Goal: Task Accomplishment & Management: Complete application form

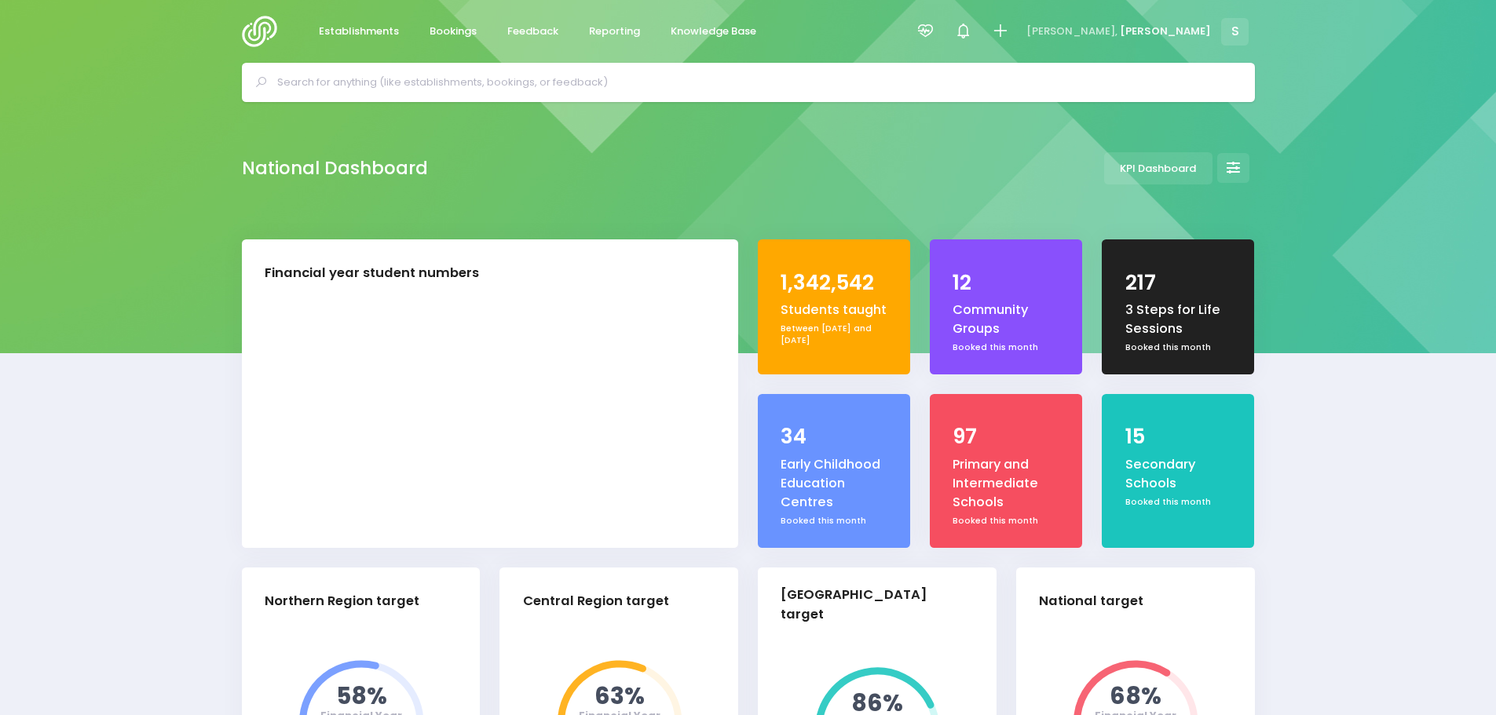
select select "5"
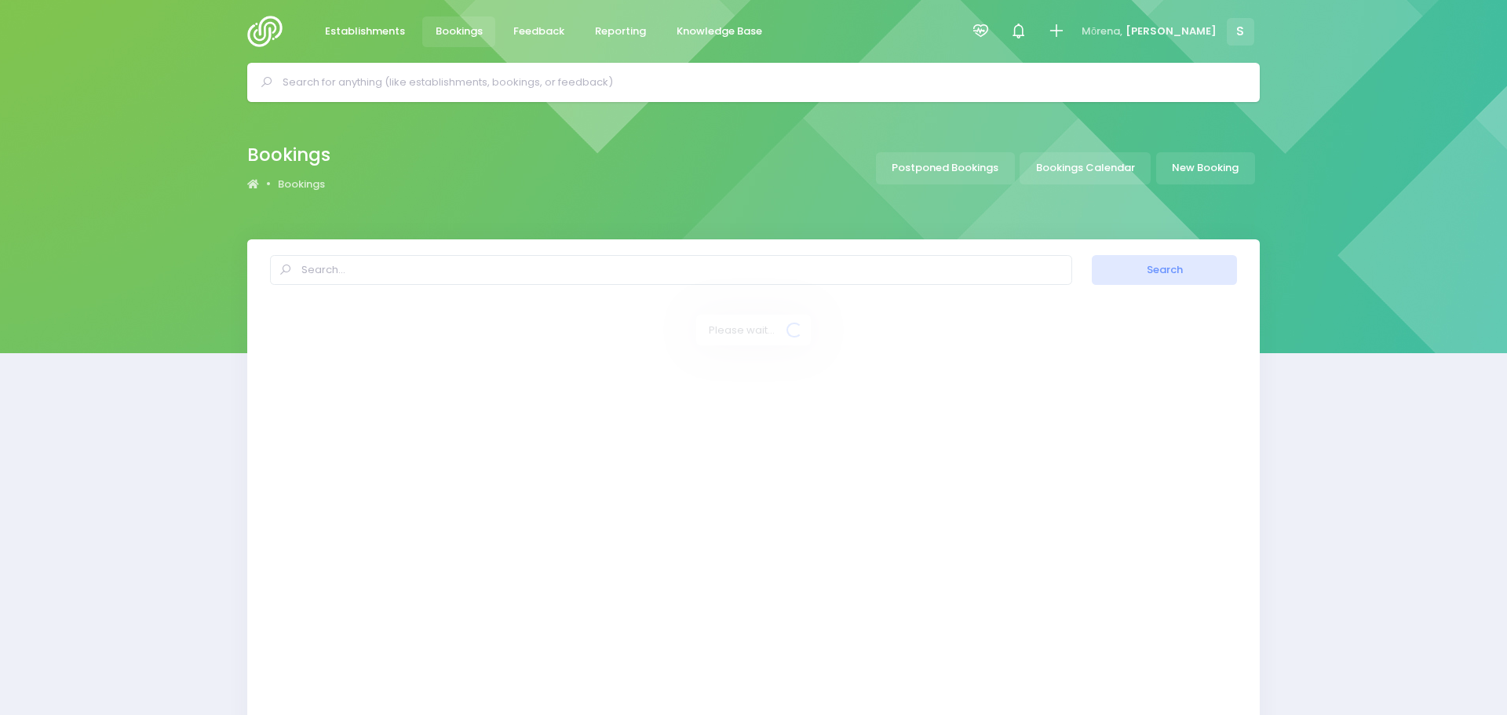
select select "20"
click at [1091, 163] on link "Bookings Calendar" at bounding box center [1079, 168] width 131 height 32
select select "20"
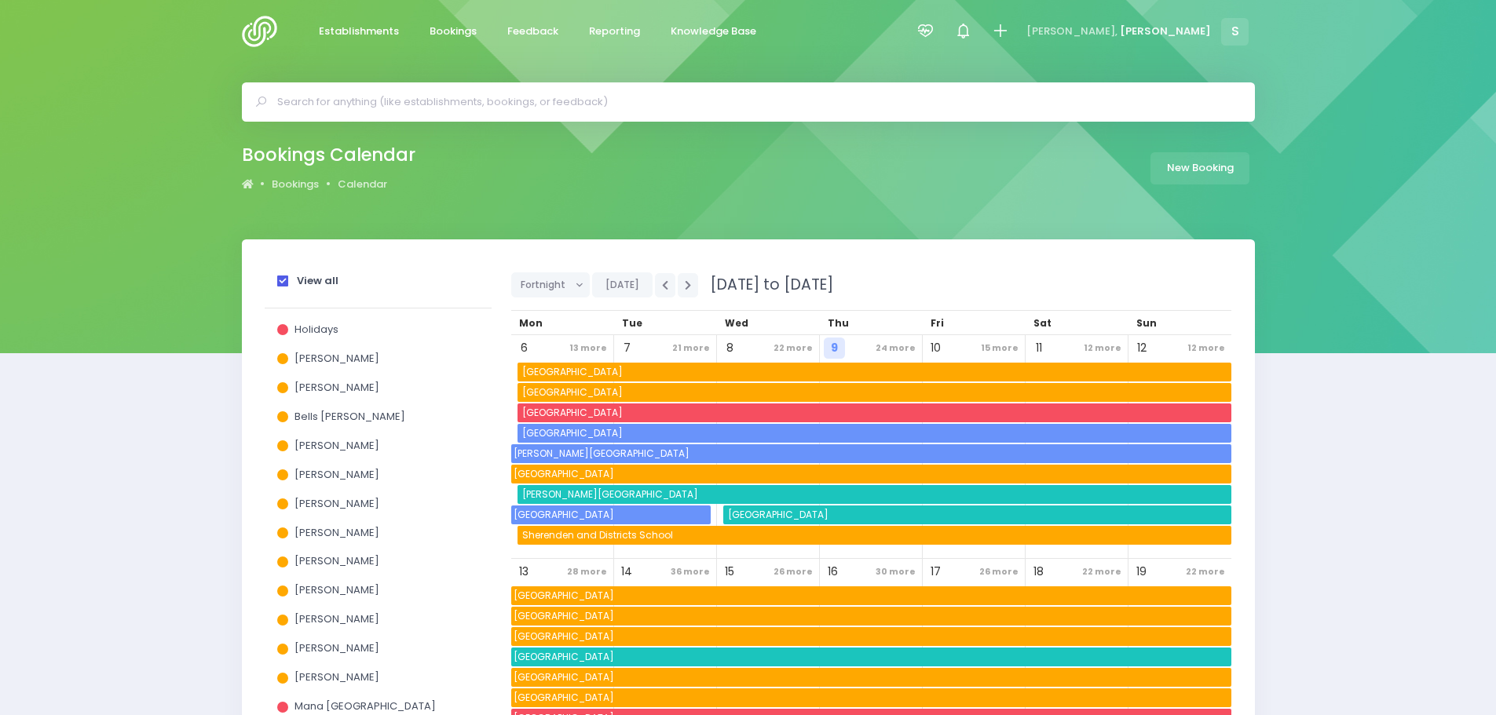
click at [279, 280] on span at bounding box center [282, 281] width 11 height 11
click at [0, 0] on input "View all" at bounding box center [0, 0] width 0 height 0
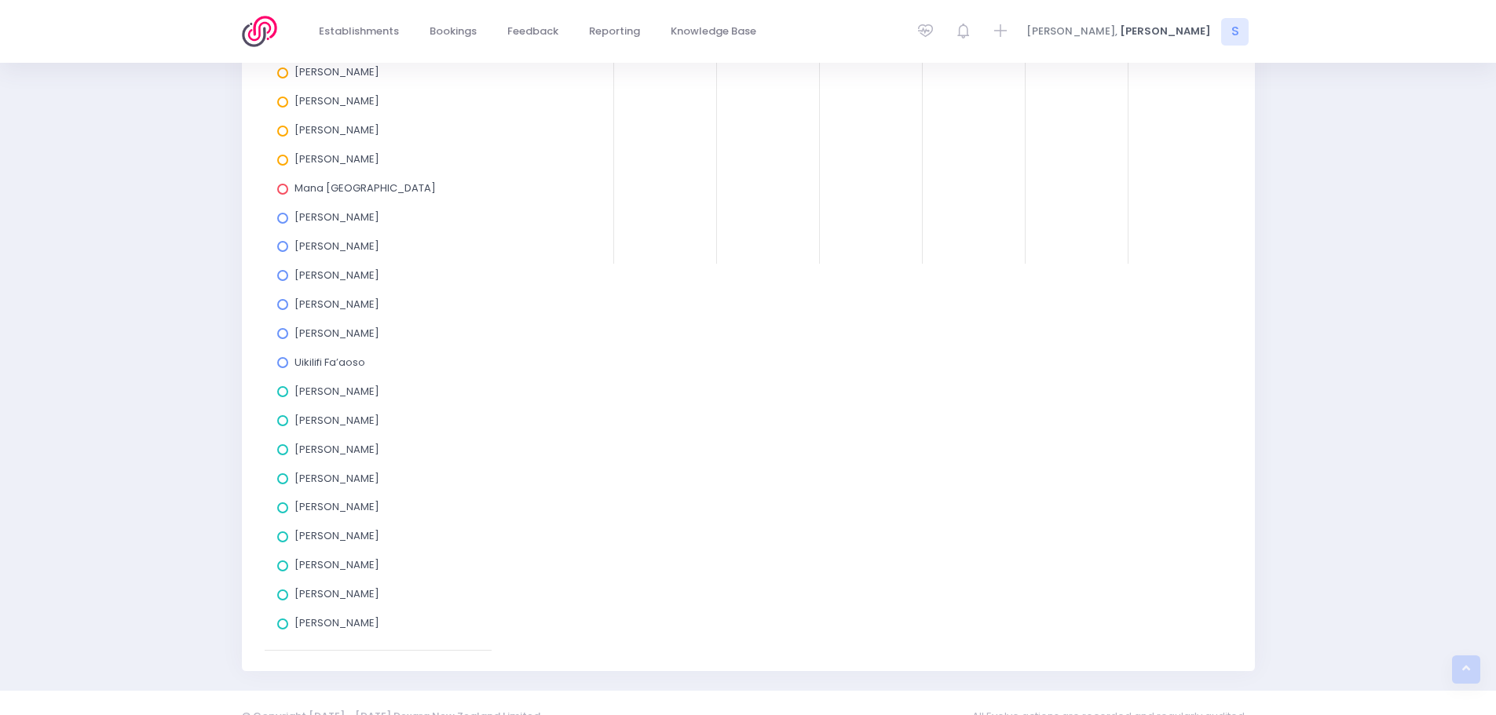
scroll to position [545, 0]
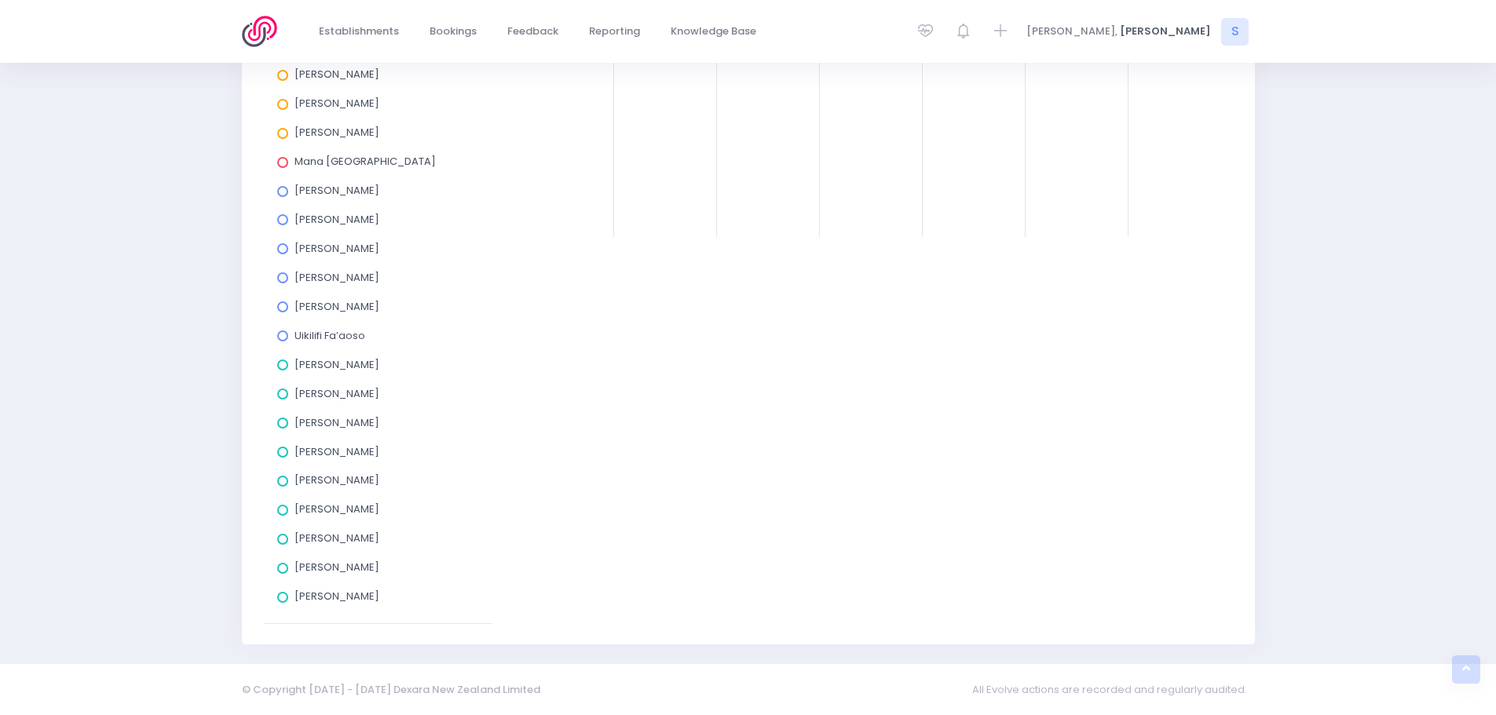
click at [283, 540] on span at bounding box center [282, 539] width 11 height 11
click at [0, 0] on input "[PERSON_NAME]" at bounding box center [0, 0] width 0 height 0
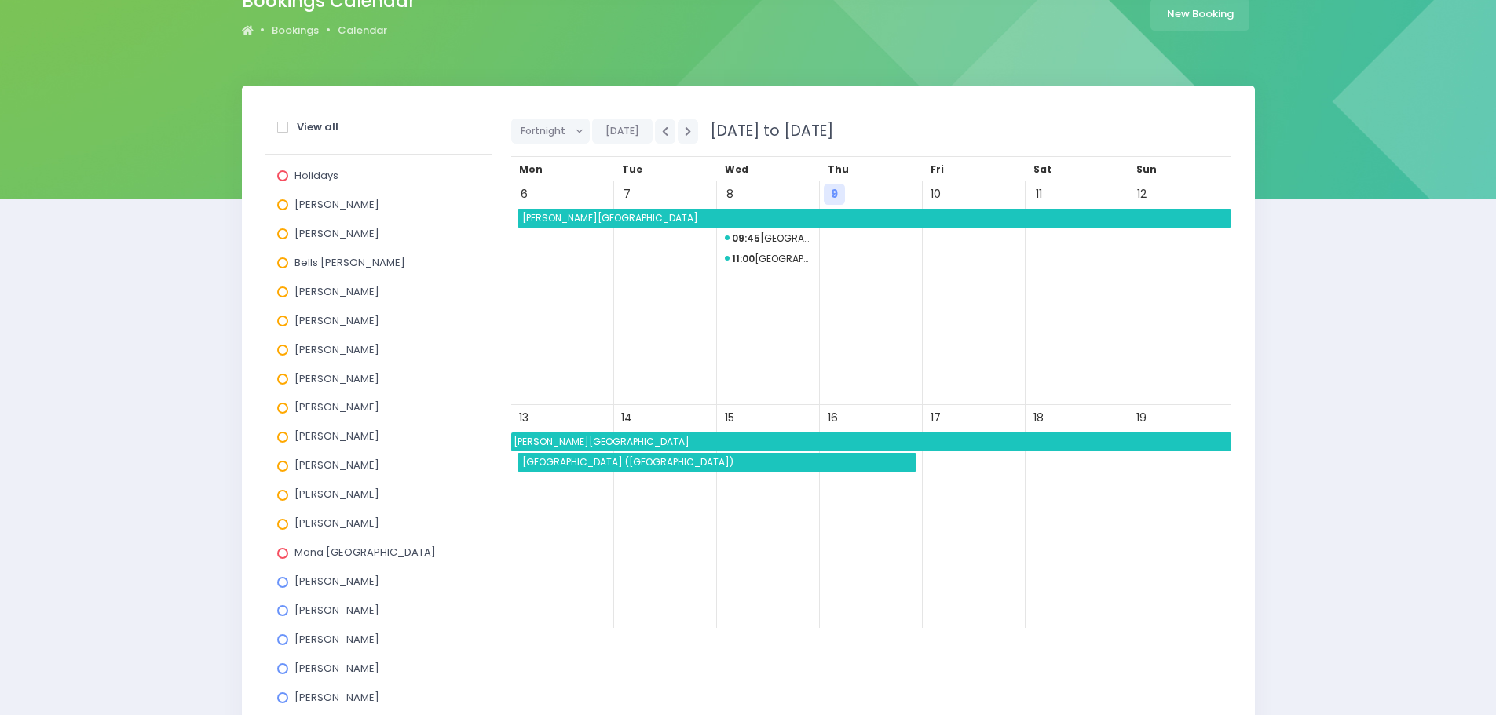
scroll to position [152, 0]
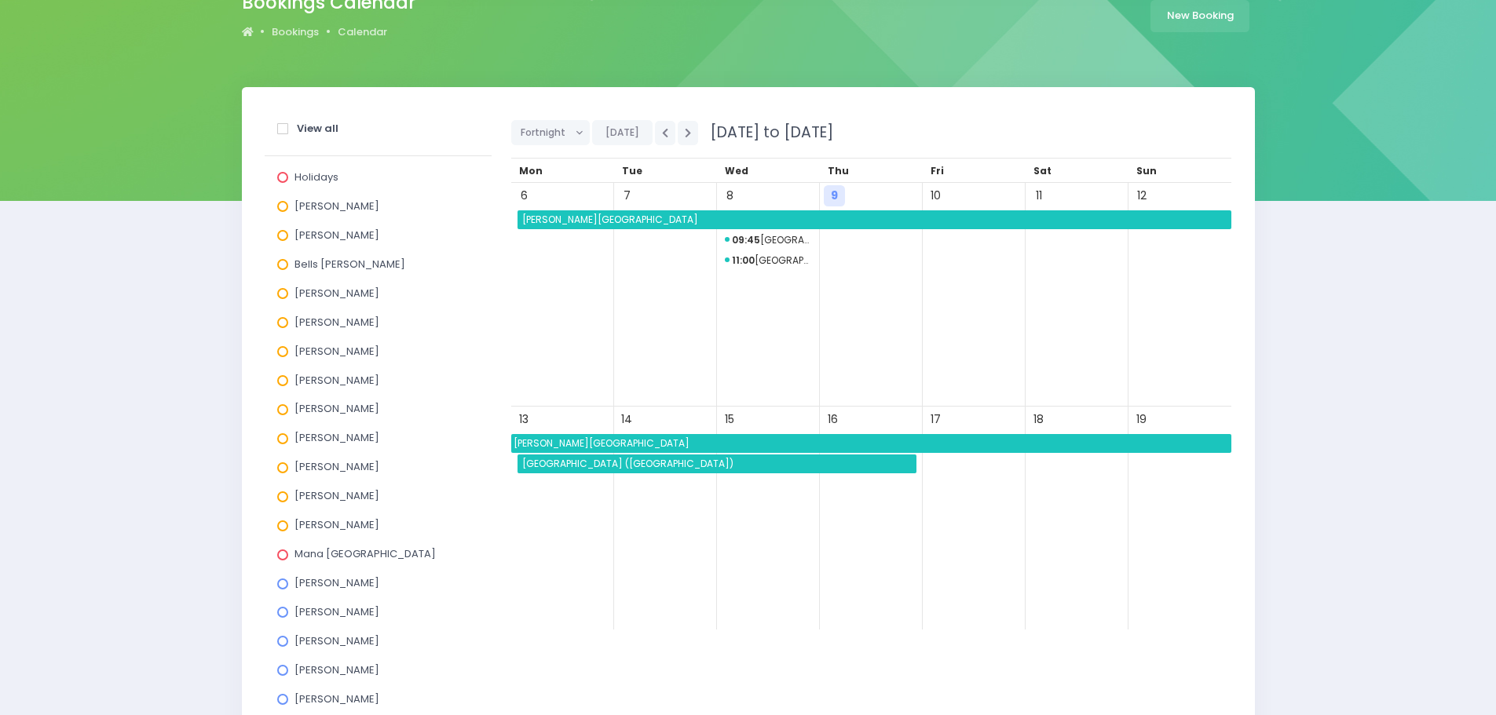
click at [543, 147] on div "Fortnight Day Week Fortnight Month Today 6 October 2025 to 19 October 2025" at bounding box center [871, 133] width 720 height 50
click at [555, 136] on span "Fortnight" at bounding box center [545, 133] width 49 height 24
click at [566, 250] on link "Month" at bounding box center [562, 252] width 102 height 30
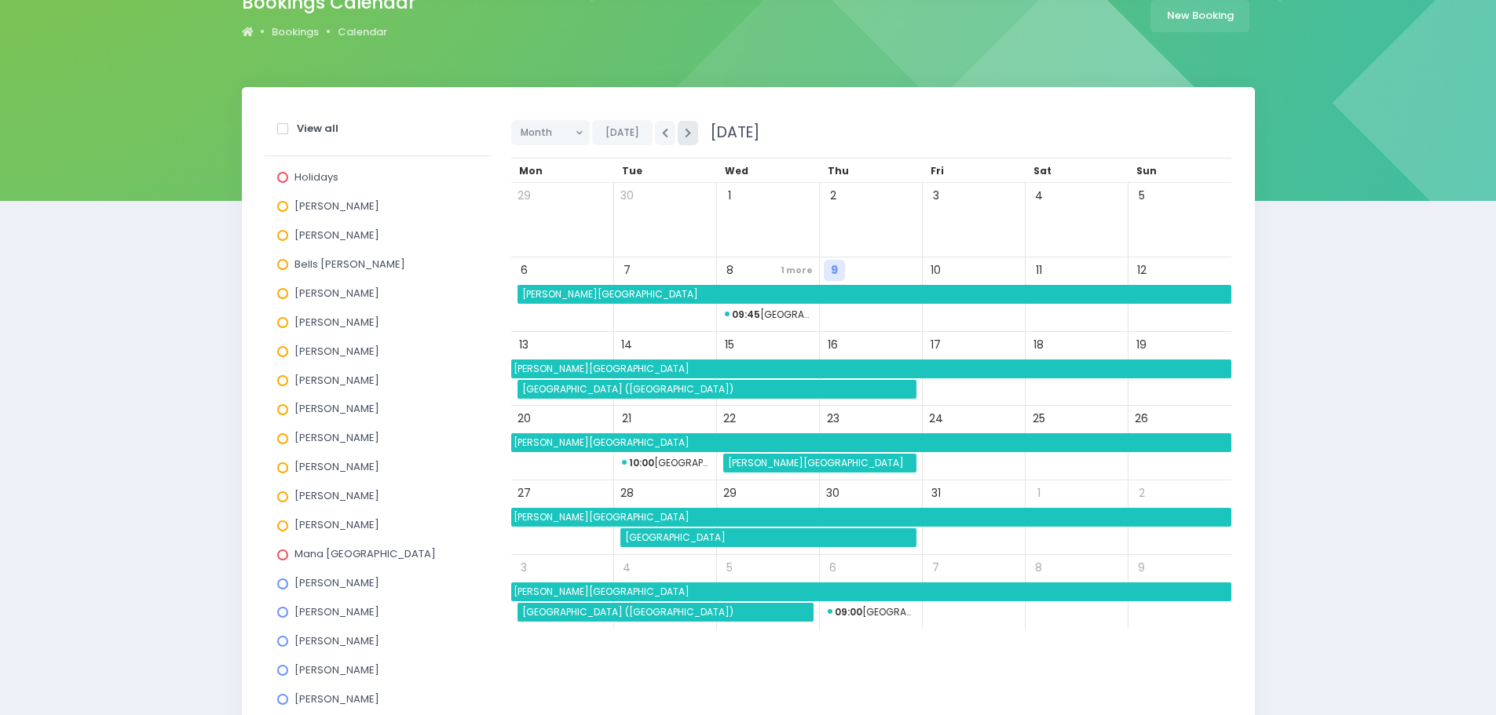
click at [685, 137] on icon "button" at bounding box center [688, 133] width 6 height 10
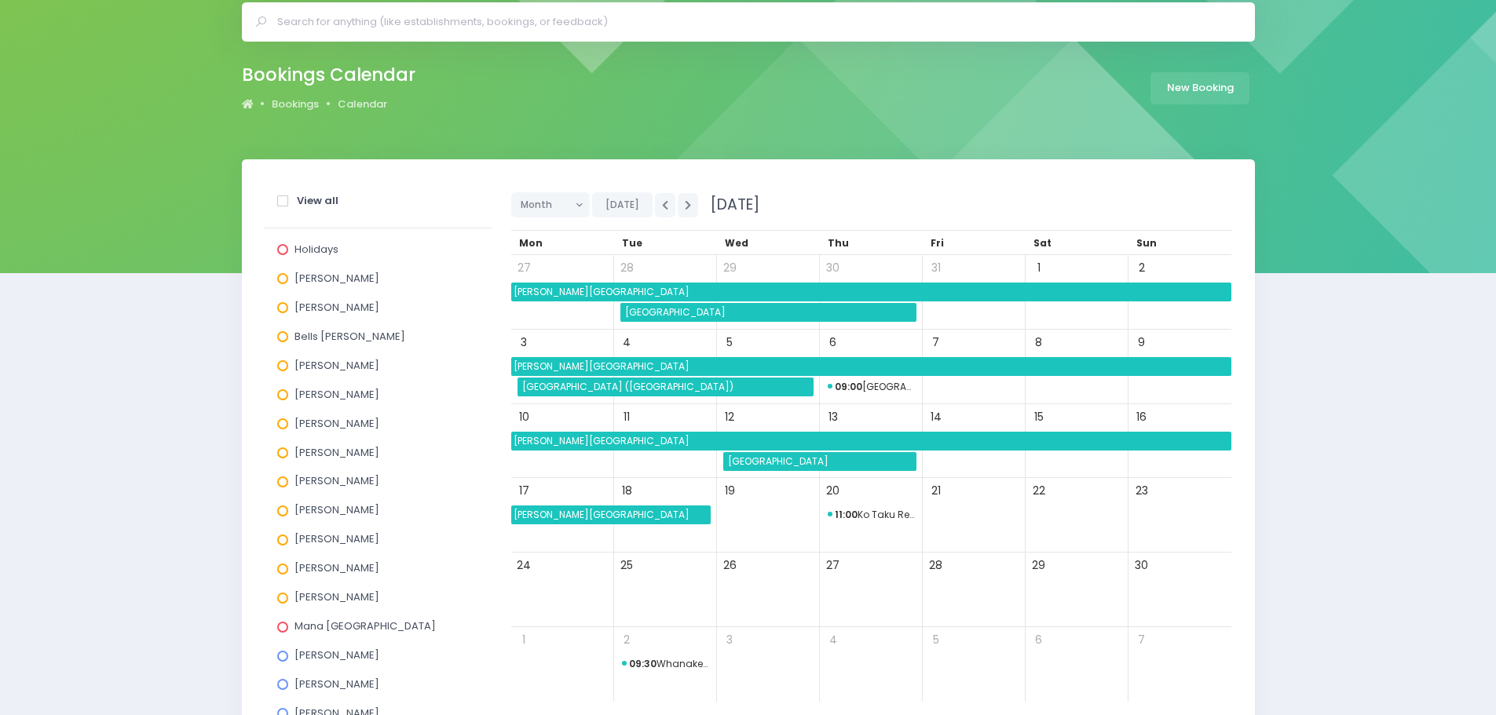
scroll to position [0, 0]
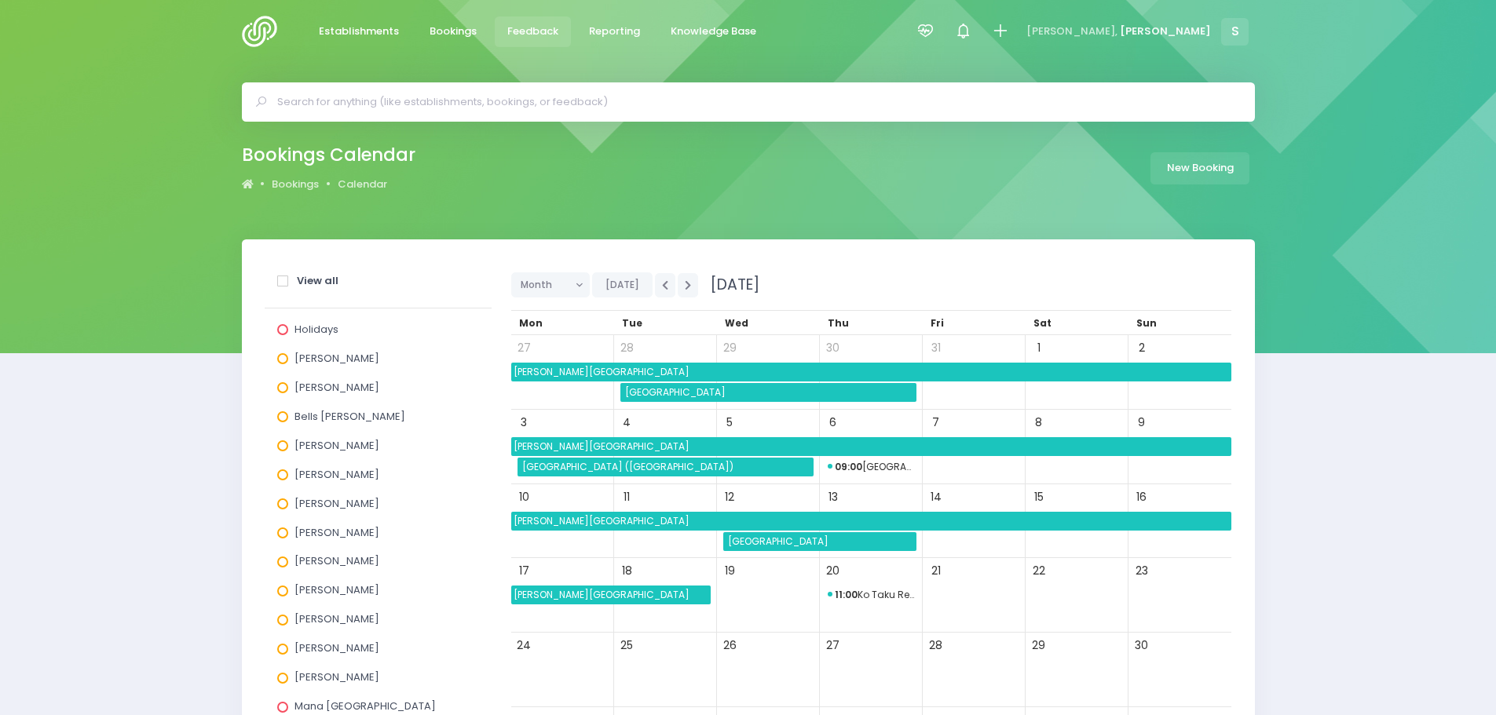
click at [528, 25] on span "Feedback" at bounding box center [532, 32] width 51 height 16
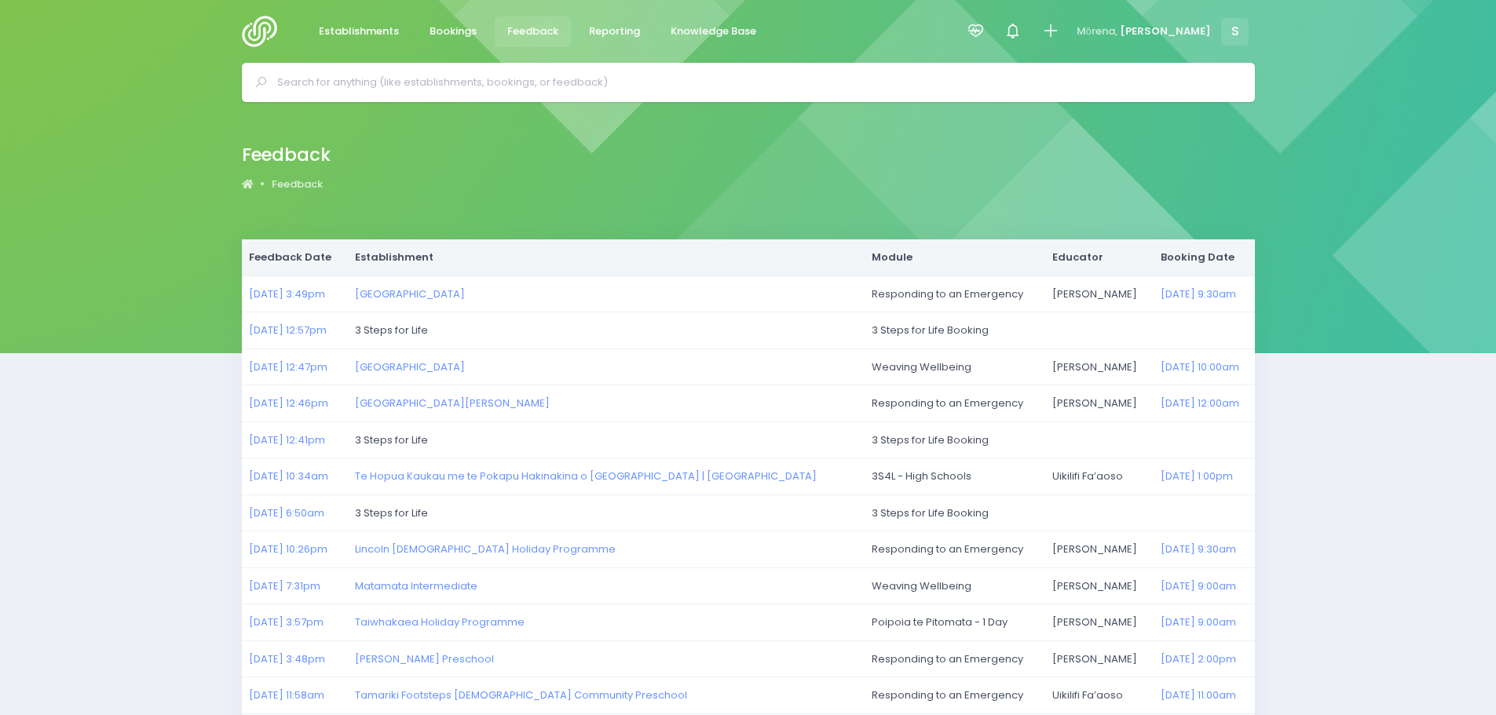
click at [260, 28] on img at bounding box center [264, 31] width 45 height 31
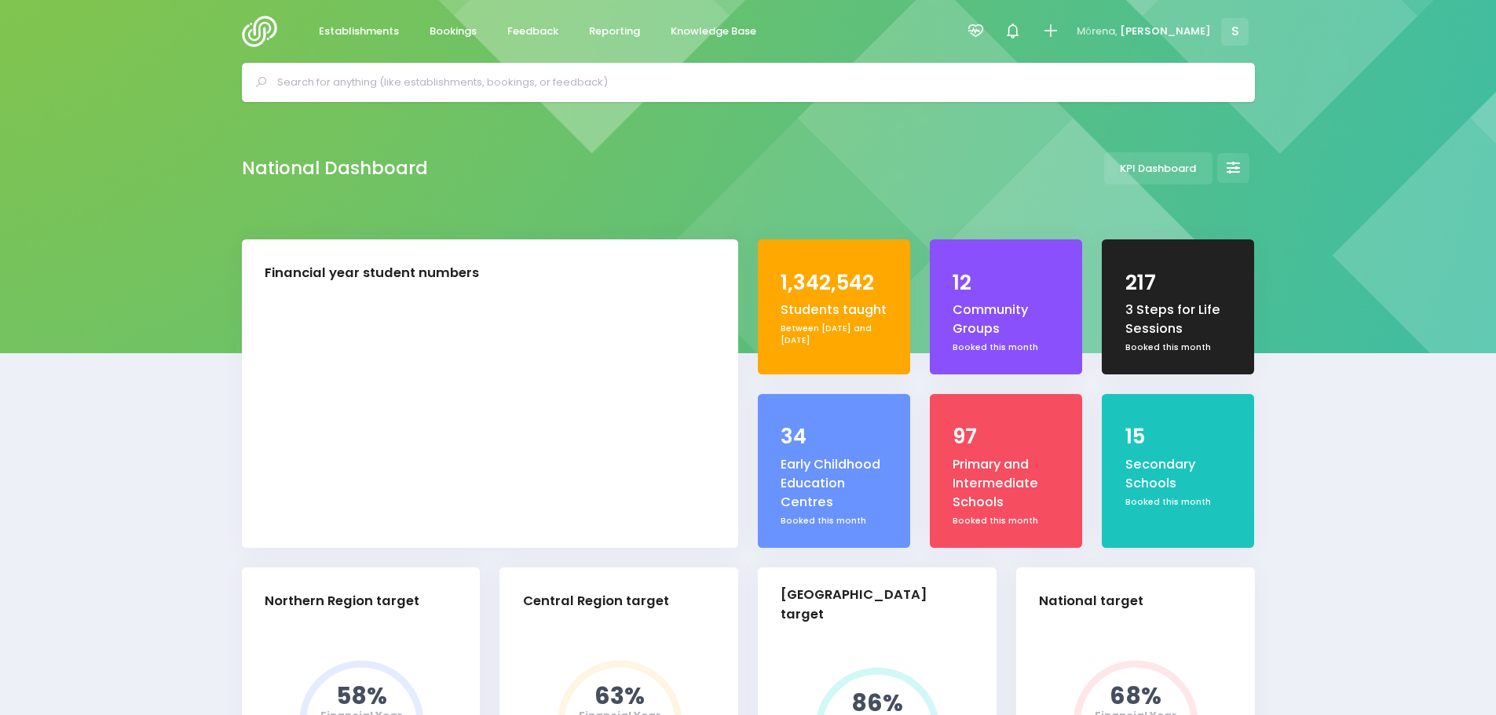
select select "5"
click at [1059, 40] on icon at bounding box center [1050, 31] width 18 height 18
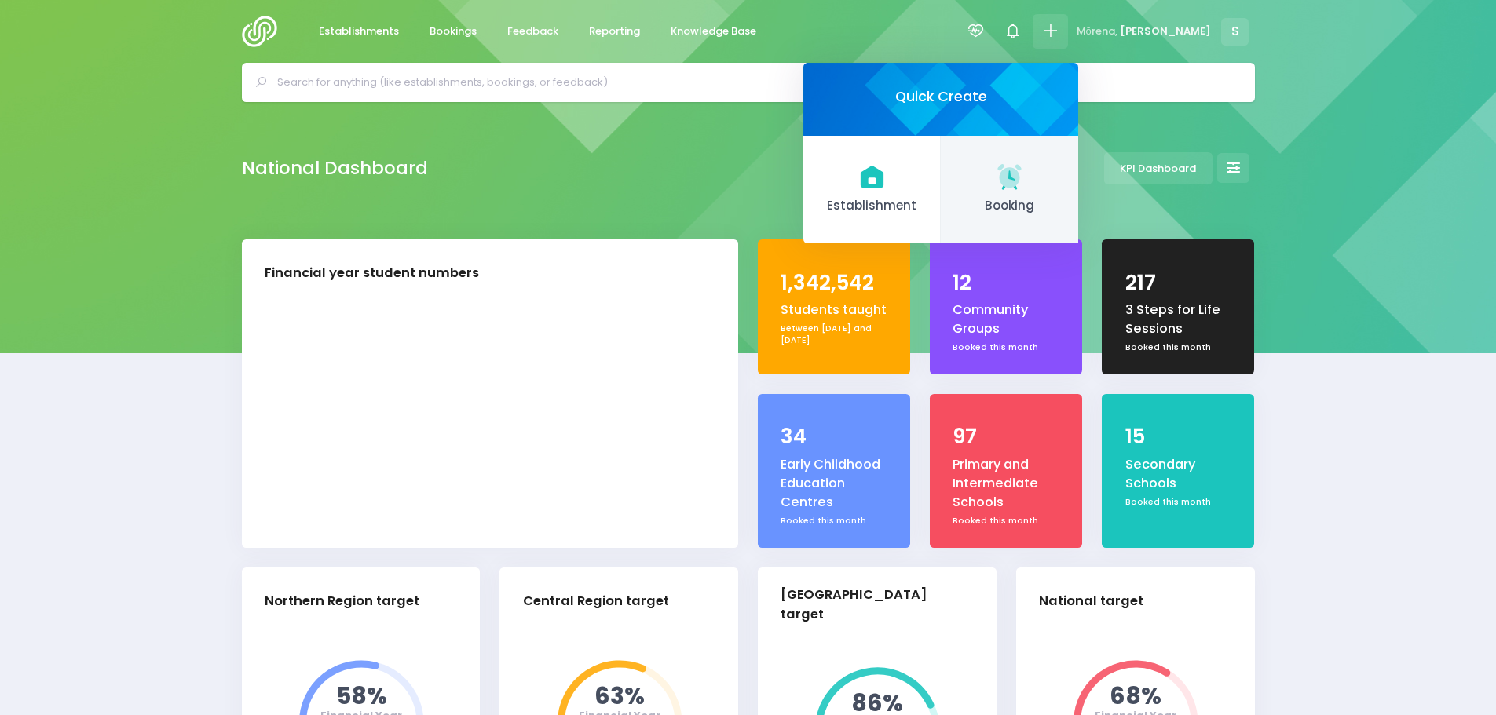
click at [1078, 193] on link "Booking" at bounding box center [1009, 190] width 137 height 108
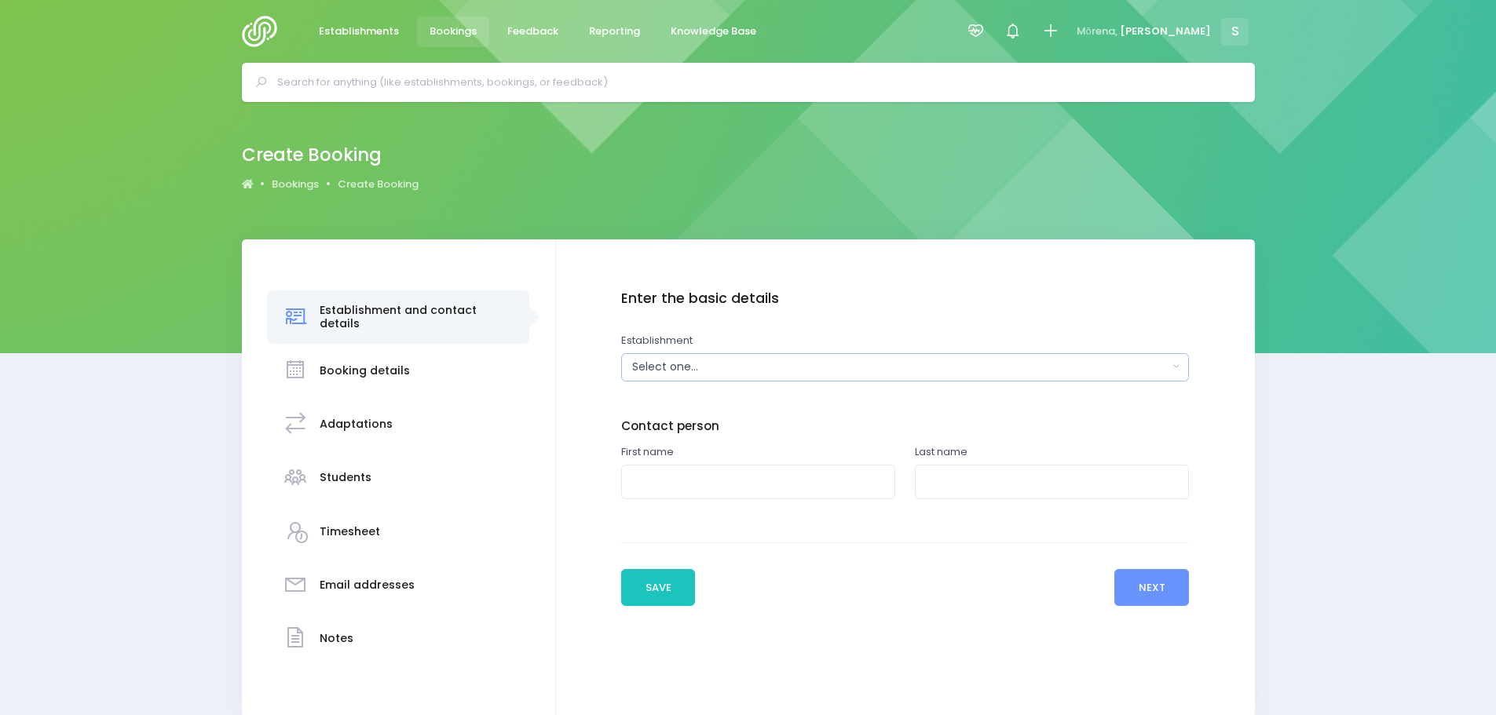
click at [670, 367] on div "Select one..." at bounding box center [899, 367] width 535 height 16
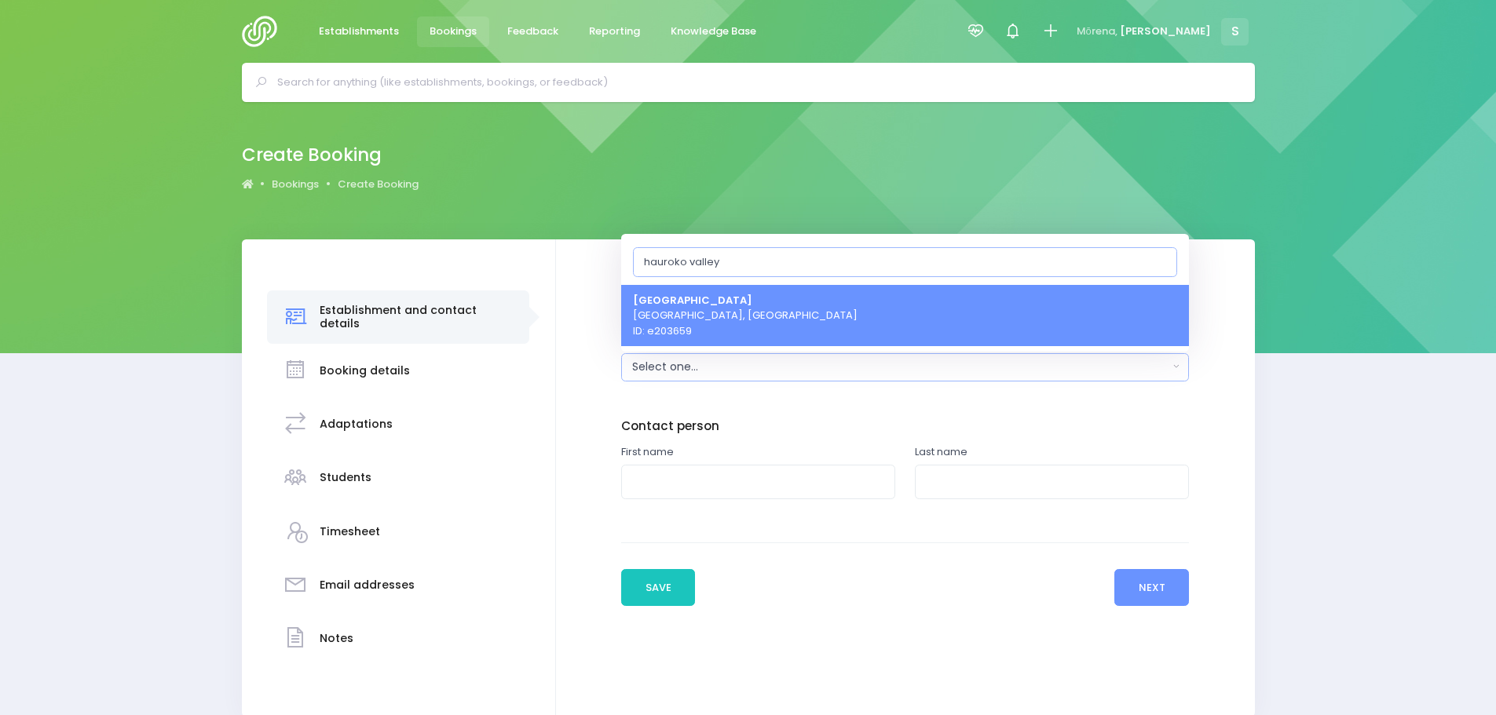
type input "hauroko valley"
click at [732, 310] on span "Hauroko Valley Primary School Tuatapere, South Island Region ID: e203659" at bounding box center [745, 315] width 225 height 46
select select "203659"
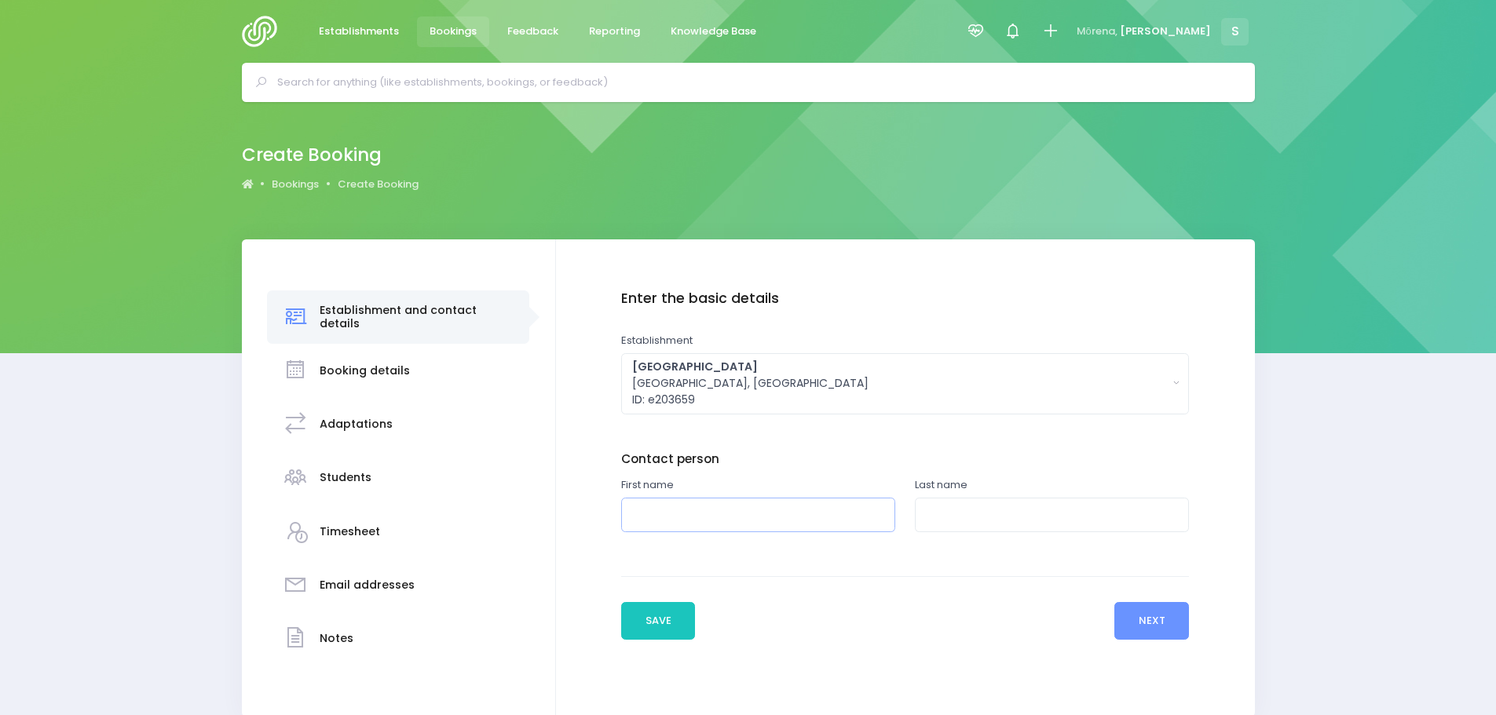
click at [681, 511] on input "text" at bounding box center [758, 515] width 274 height 35
type input "Julia"
click at [938, 513] on input "text" at bounding box center [1052, 515] width 274 height 35
type input "Waikato"
click at [1136, 616] on button "Next" at bounding box center [1151, 621] width 75 height 38
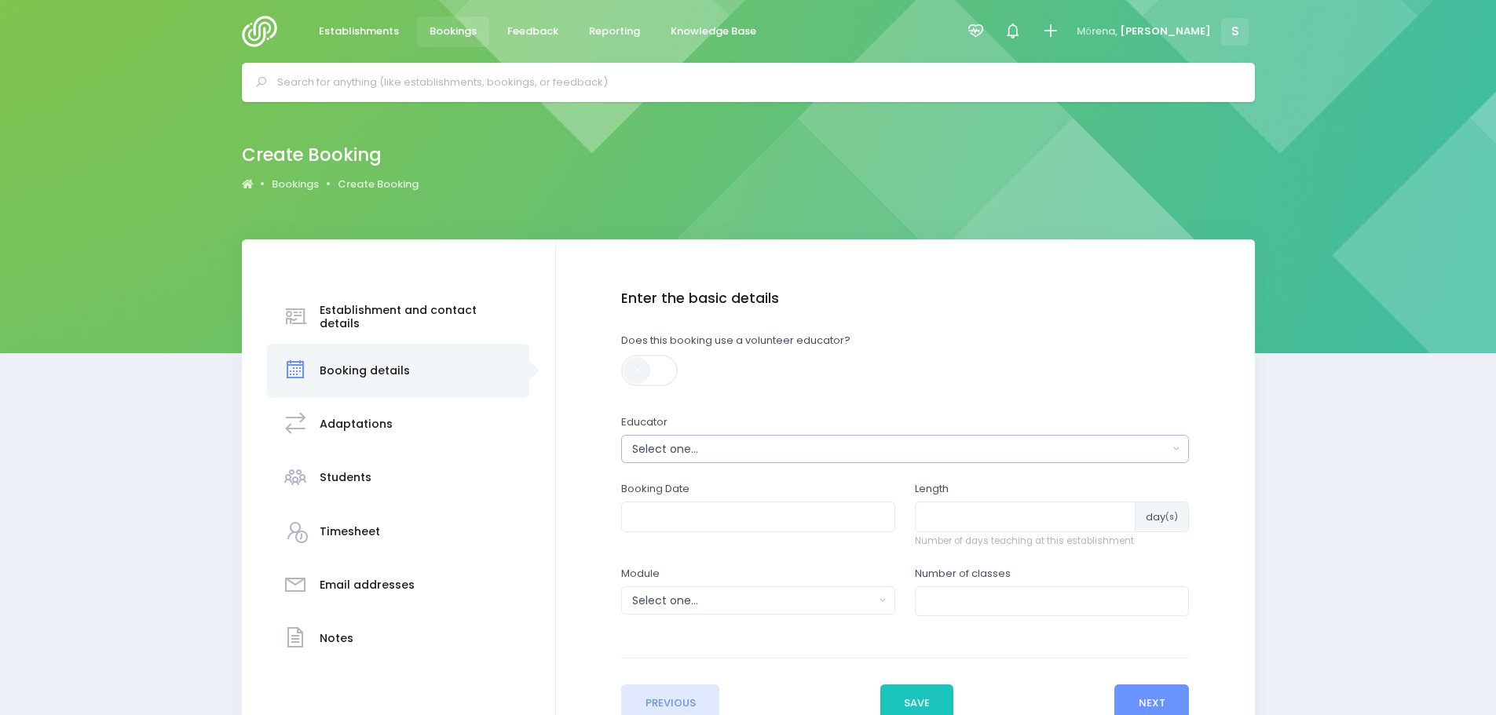
click at [740, 452] on div "Select one..." at bounding box center [899, 449] width 535 height 16
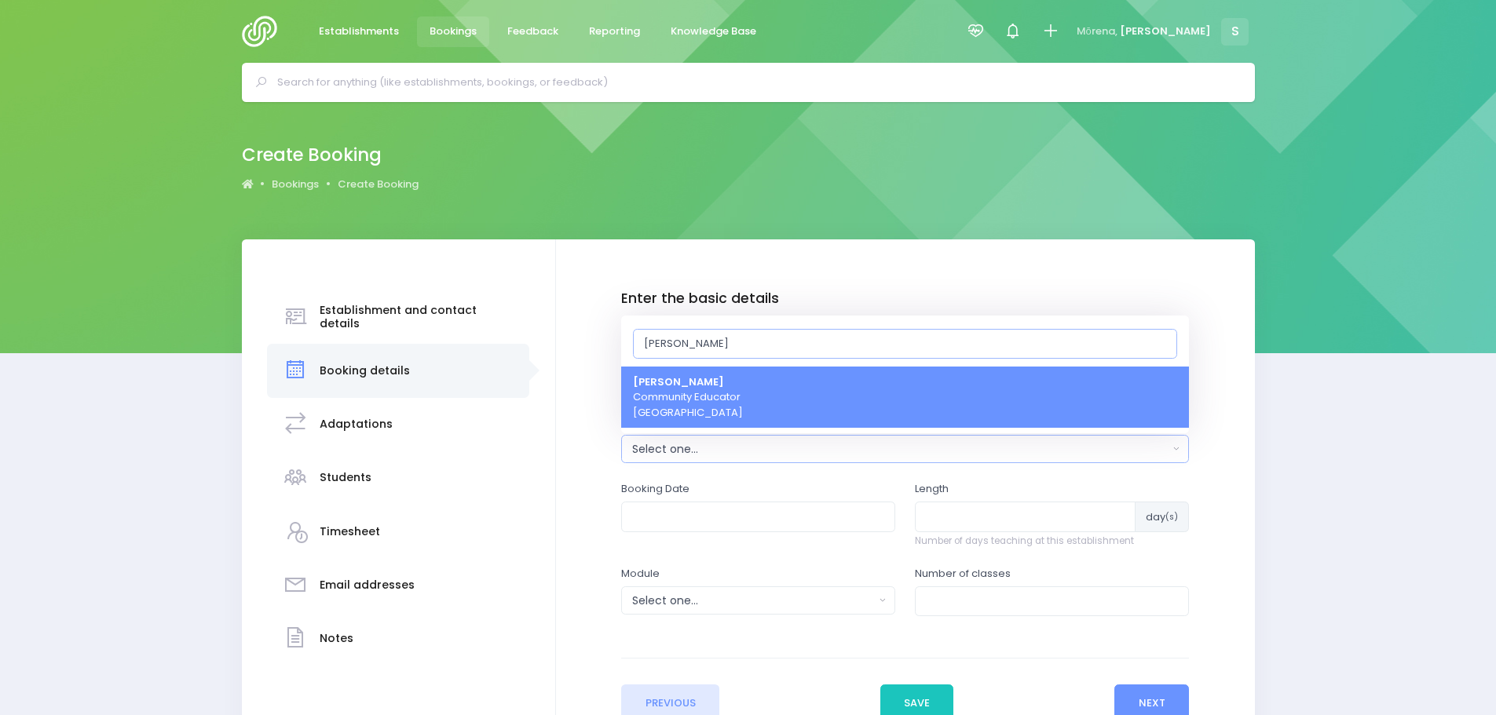
type input "nicky"
click at [689, 385] on strong "Nicky Young" at bounding box center [678, 381] width 91 height 15
select select "321155"
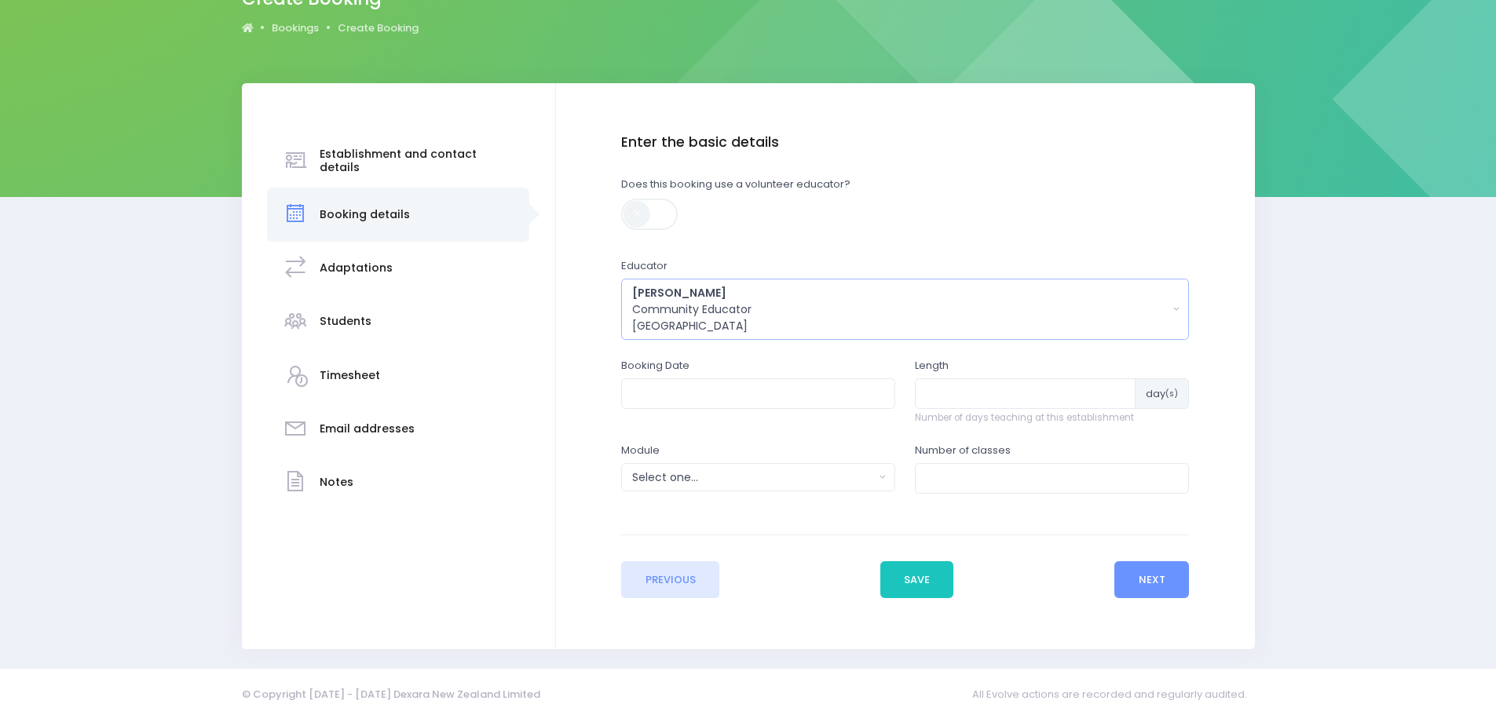
scroll to position [157, 0]
click at [673, 389] on input "text" at bounding box center [758, 393] width 274 height 30
drag, startPoint x: 639, startPoint y: 429, endPoint x: 647, endPoint y: 433, distance: 8.8
click at [639, 429] on th at bounding box center [642, 430] width 27 height 26
click at [805, 429] on th at bounding box center [807, 430] width 27 height 26
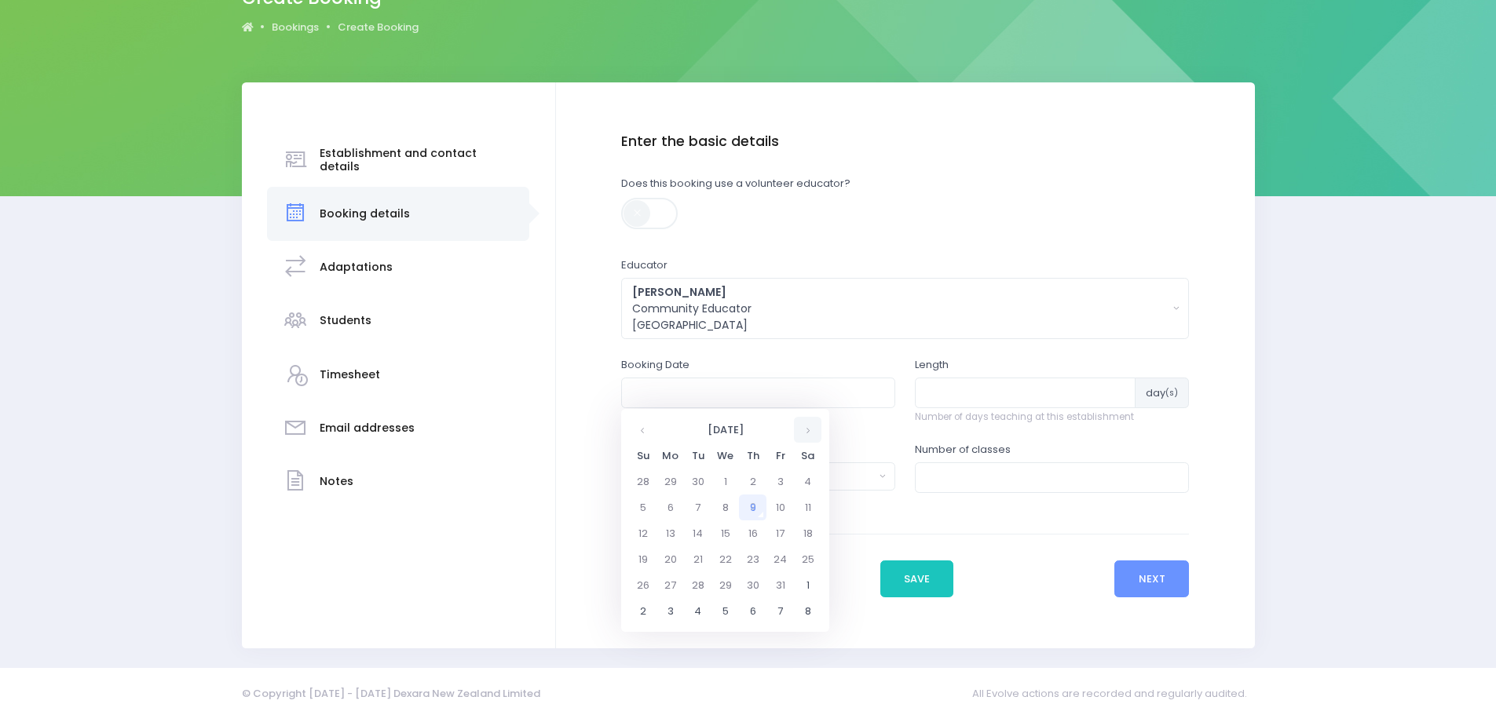
click at [805, 429] on th at bounding box center [807, 430] width 27 height 26
click at [756, 586] on td "27" at bounding box center [752, 585] width 27 height 26
click at [737, 503] on span "9" at bounding box center [740, 504] width 27 height 20
click at [705, 510] on span "9:25" at bounding box center [701, 504] width 44 height 20
type input "27/11/2025 09:25 AM"
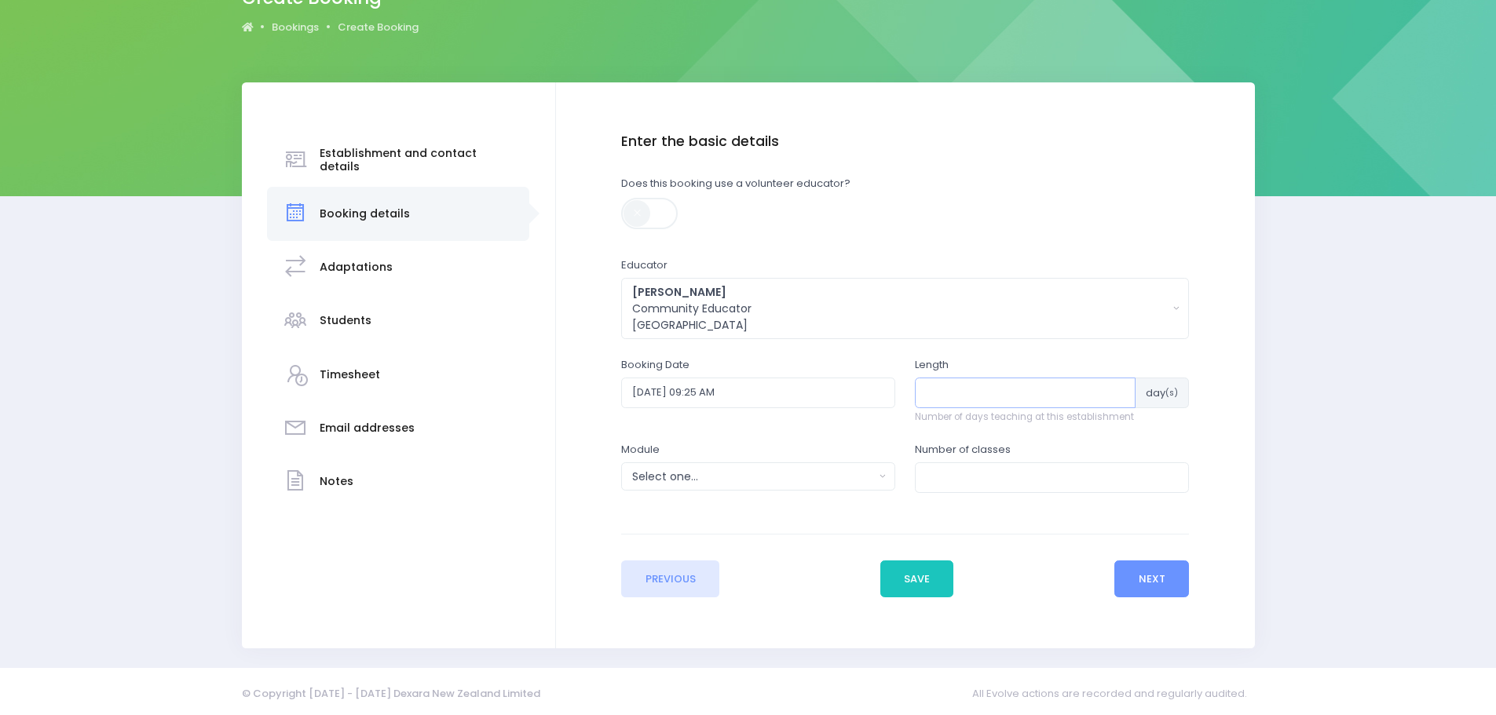
click at [954, 398] on input "number" at bounding box center [1025, 393] width 221 height 30
type input "1"
click at [816, 479] on div "Select one..." at bounding box center [753, 477] width 242 height 16
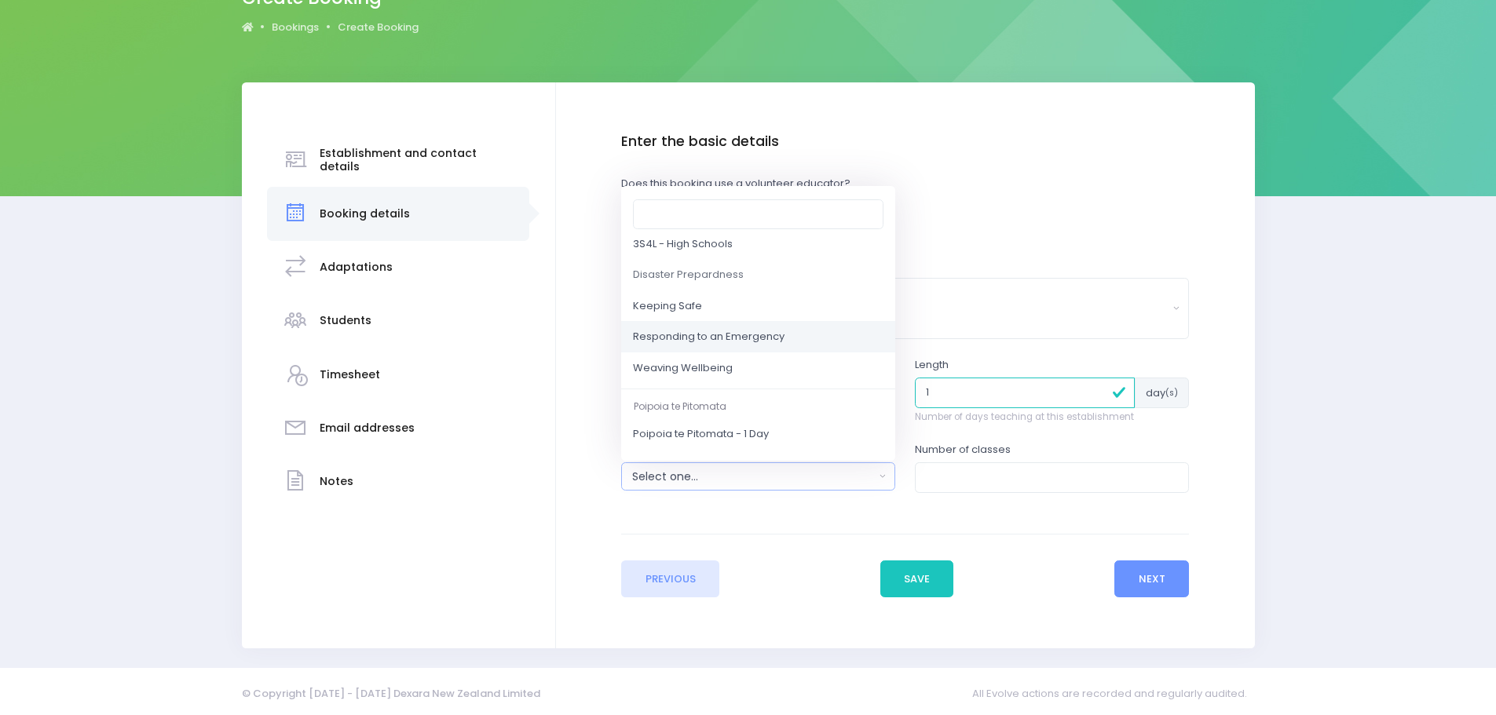
click at [758, 336] on span "Responding to an Emergency" at bounding box center [709, 338] width 152 height 16
select select "Responding to an Emergency"
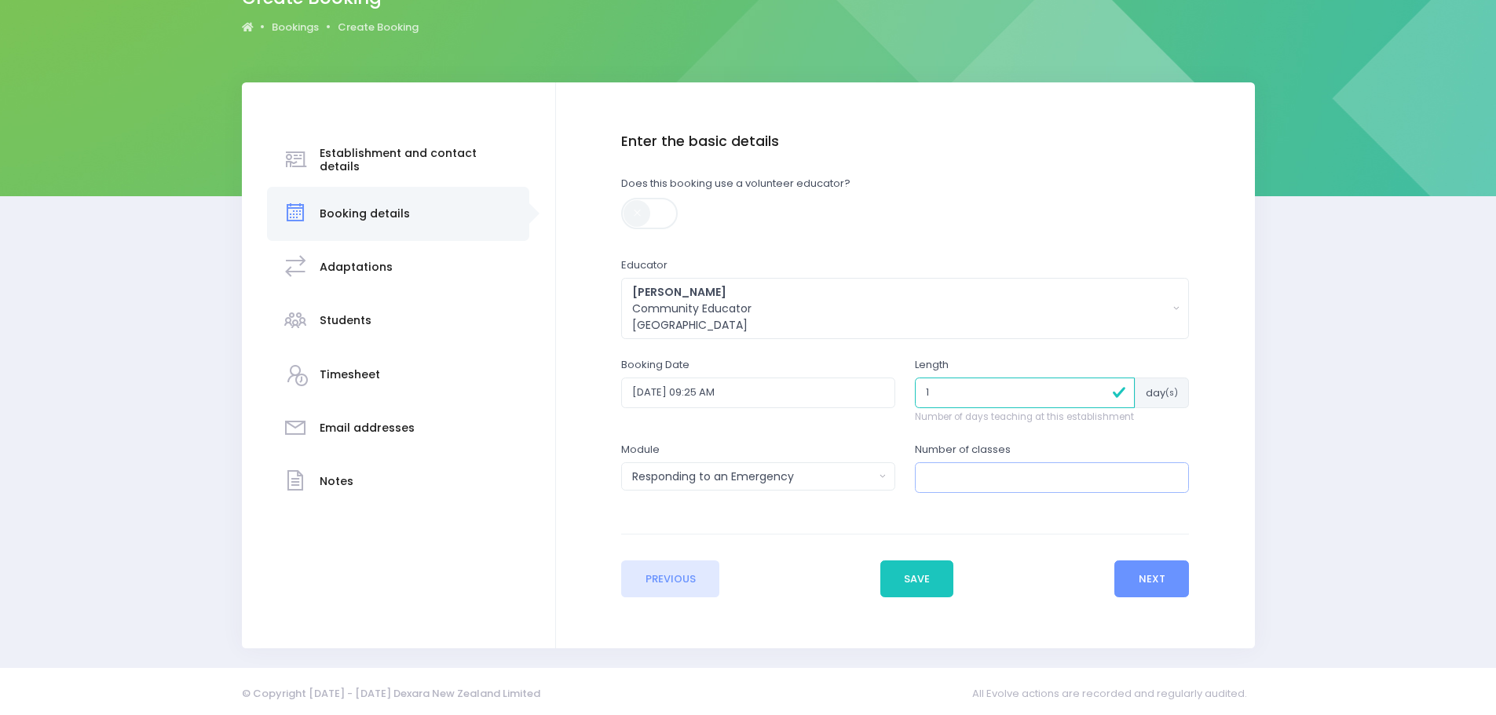
click at [950, 487] on input "number" at bounding box center [1052, 477] width 274 height 30
type input "4"
click at [1158, 590] on button "Next" at bounding box center [1151, 580] width 75 height 38
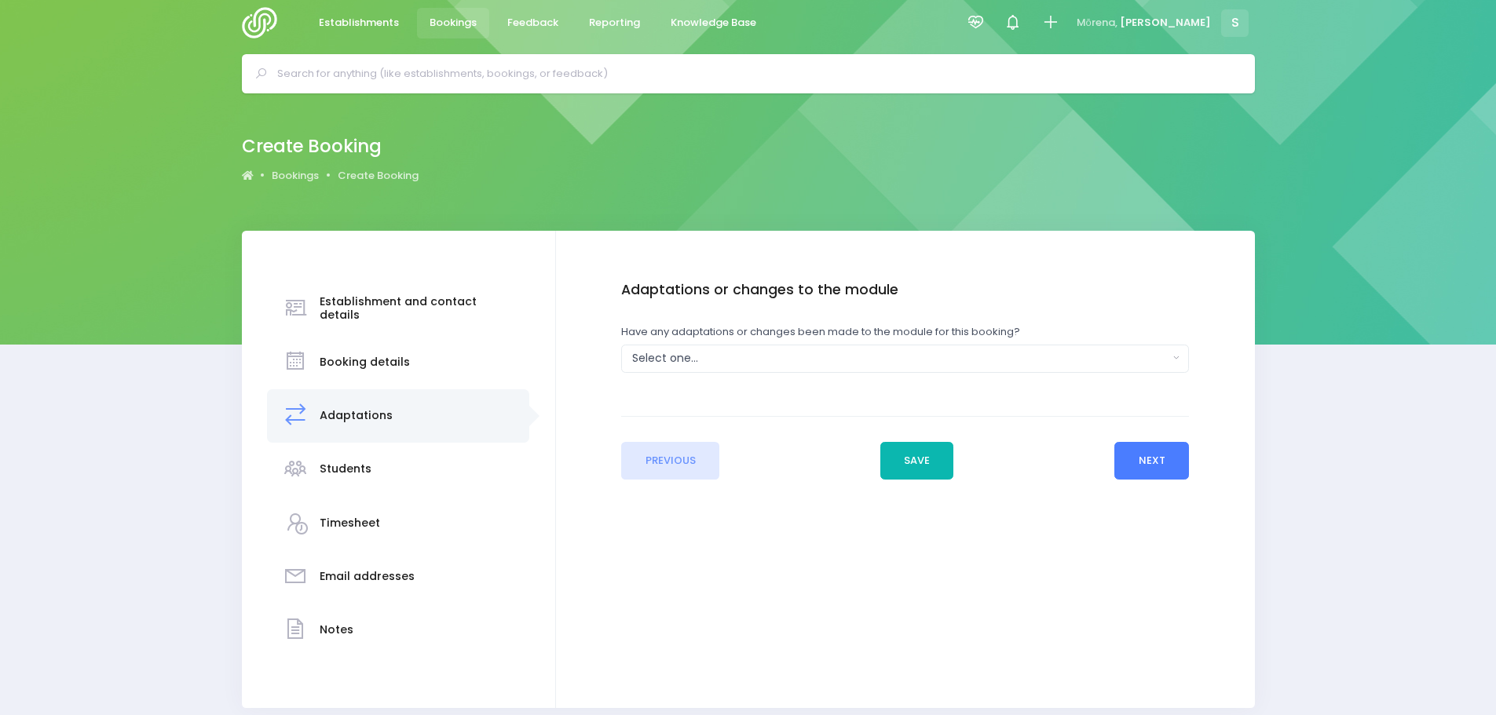
scroll to position [0, 0]
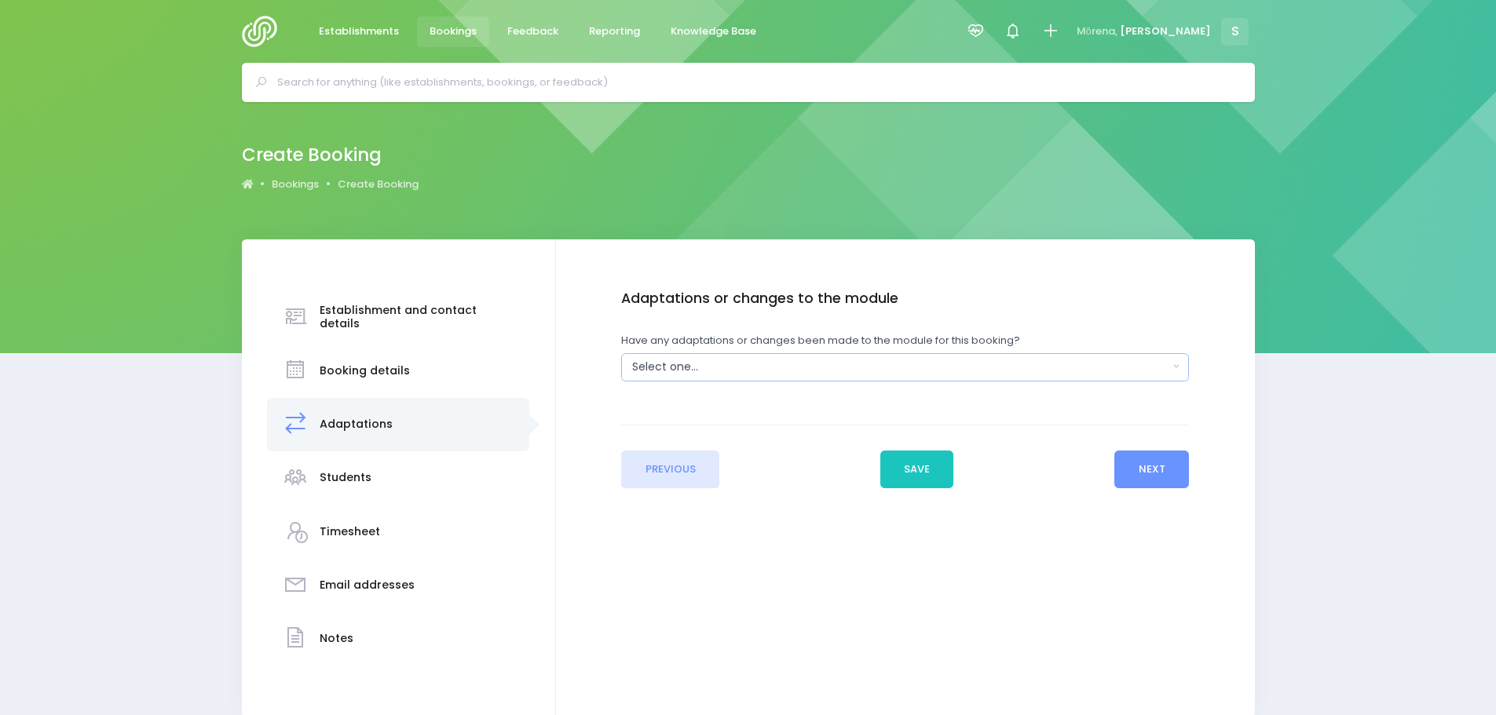
click at [780, 373] on div "Select one..." at bounding box center [899, 367] width 535 height 16
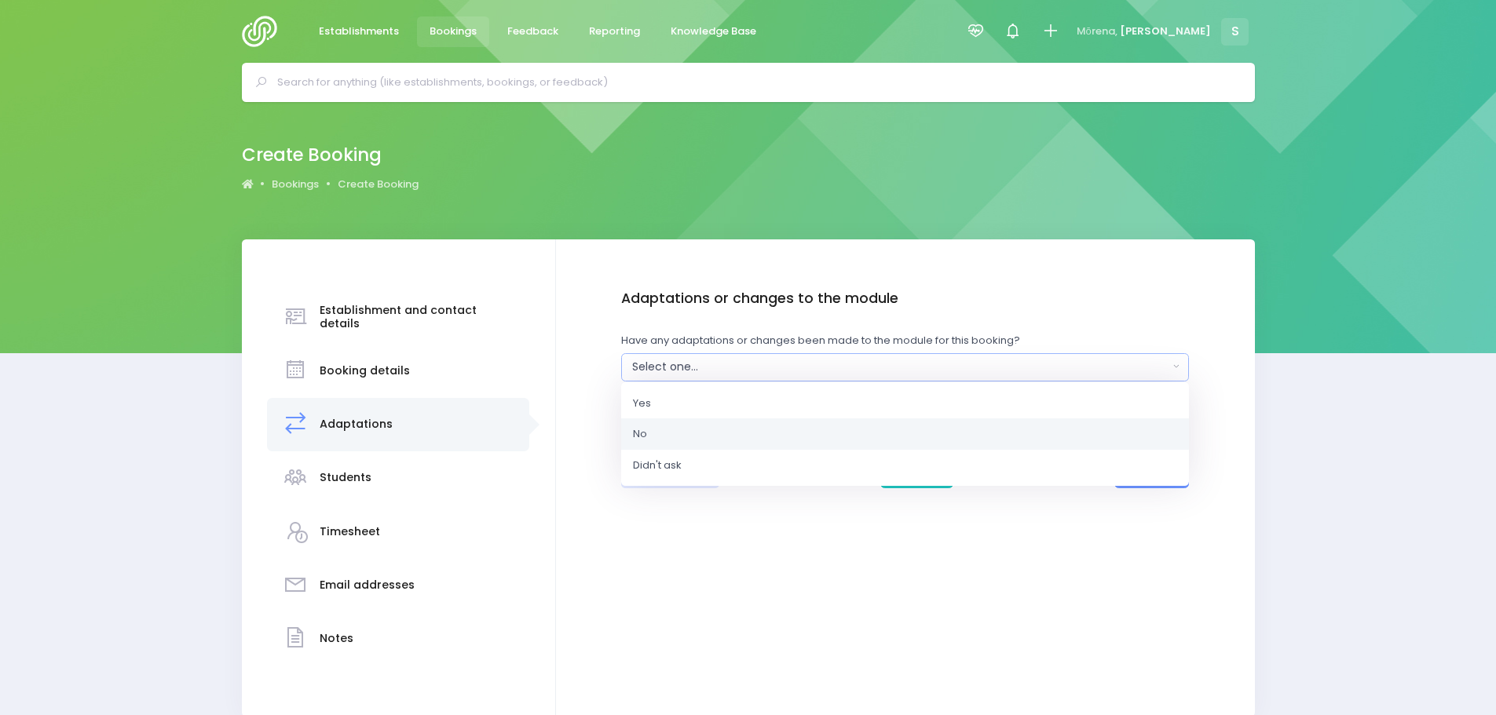
click at [686, 431] on link "No" at bounding box center [905, 433] width 568 height 31
select select "No"
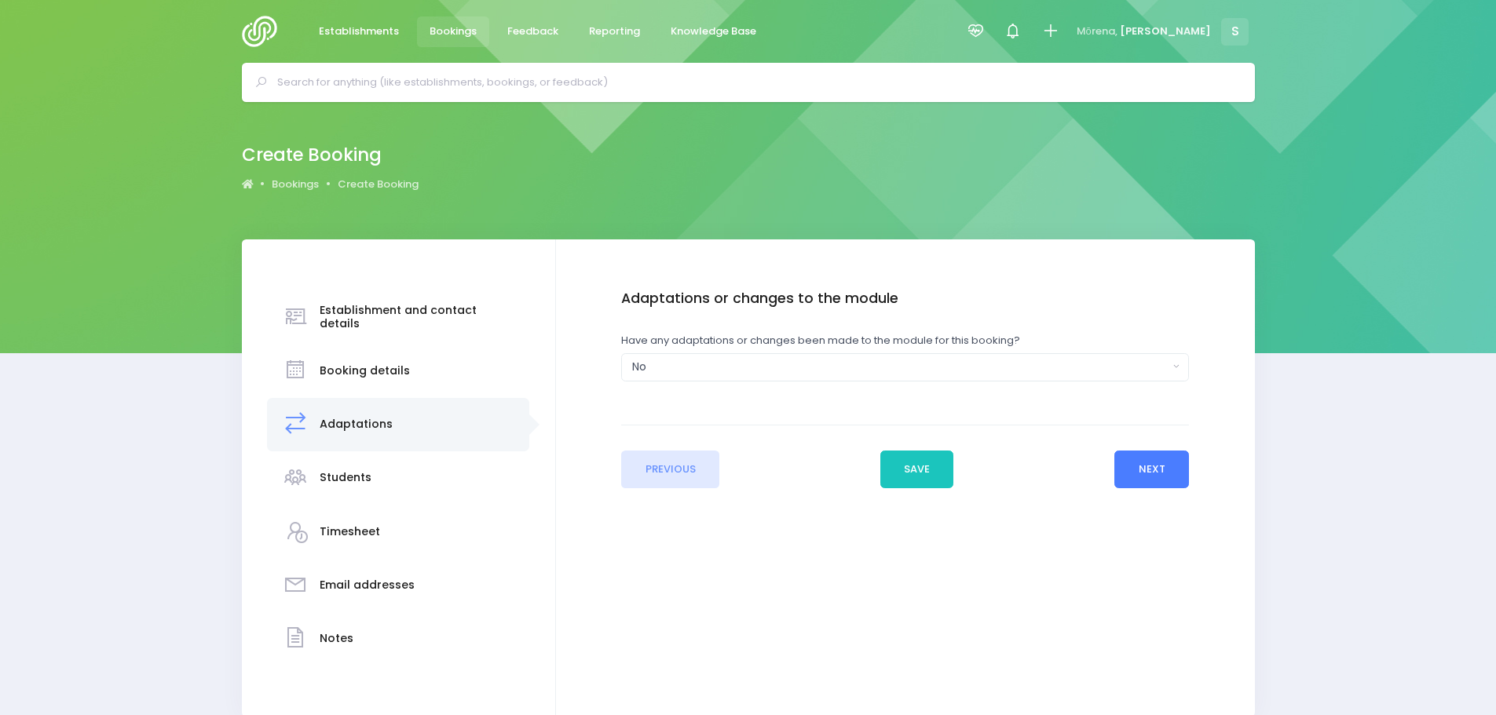
click at [1136, 484] on button "Next" at bounding box center [1151, 470] width 75 height 38
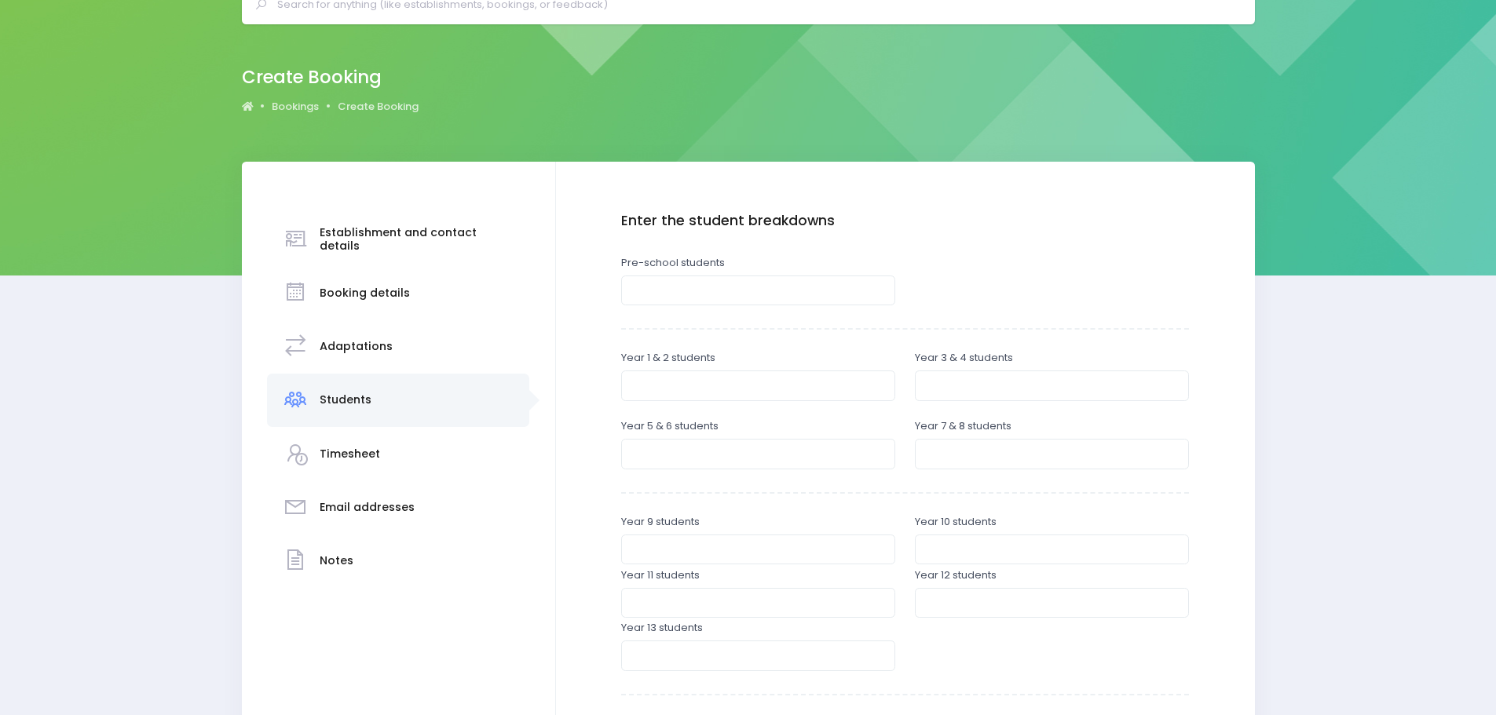
scroll to position [79, 0]
click at [672, 384] on input "number" at bounding box center [758, 385] width 274 height 30
type input "16"
click at [967, 387] on input "number" at bounding box center [1052, 385] width 274 height 30
type input "15"
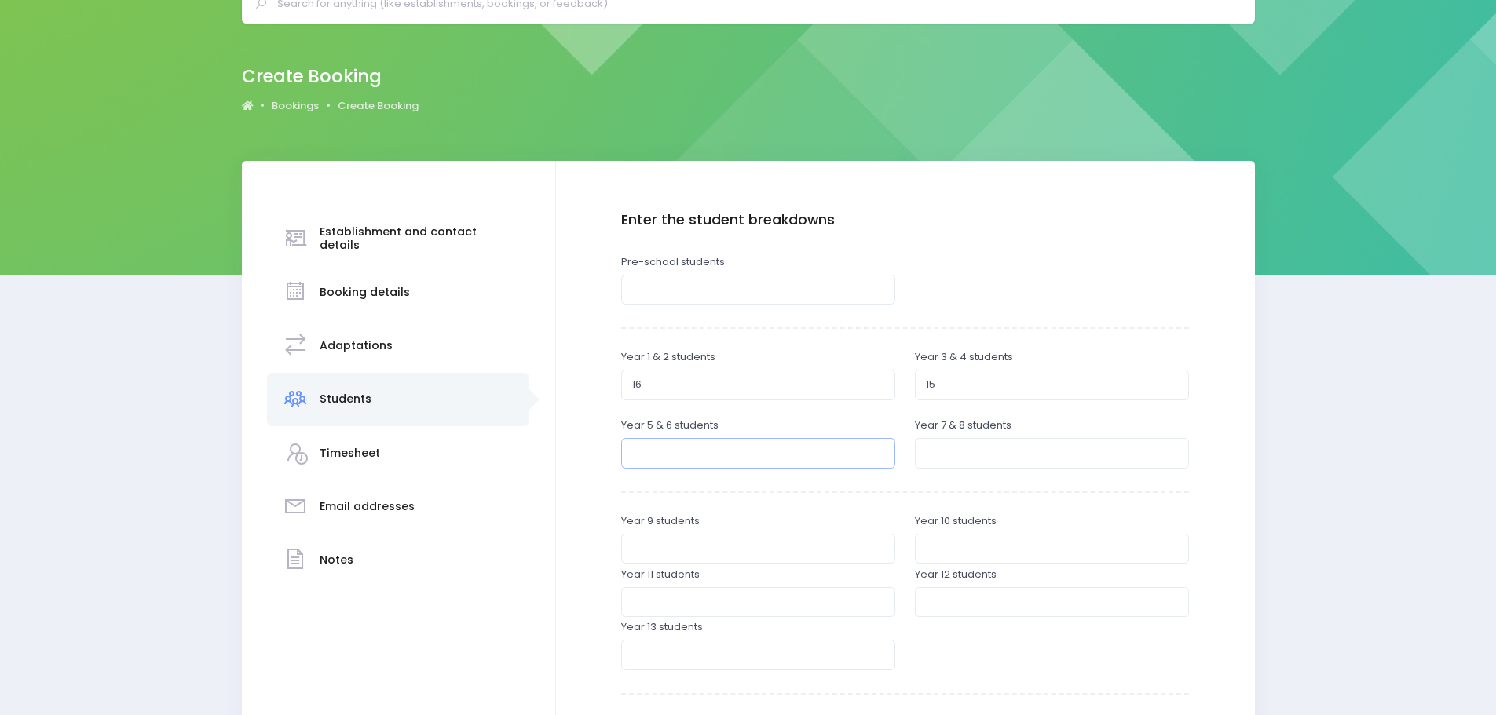
click at [730, 455] on input "number" at bounding box center [758, 453] width 274 height 30
type input "23"
click at [949, 453] on input "number" at bounding box center [1052, 453] width 274 height 30
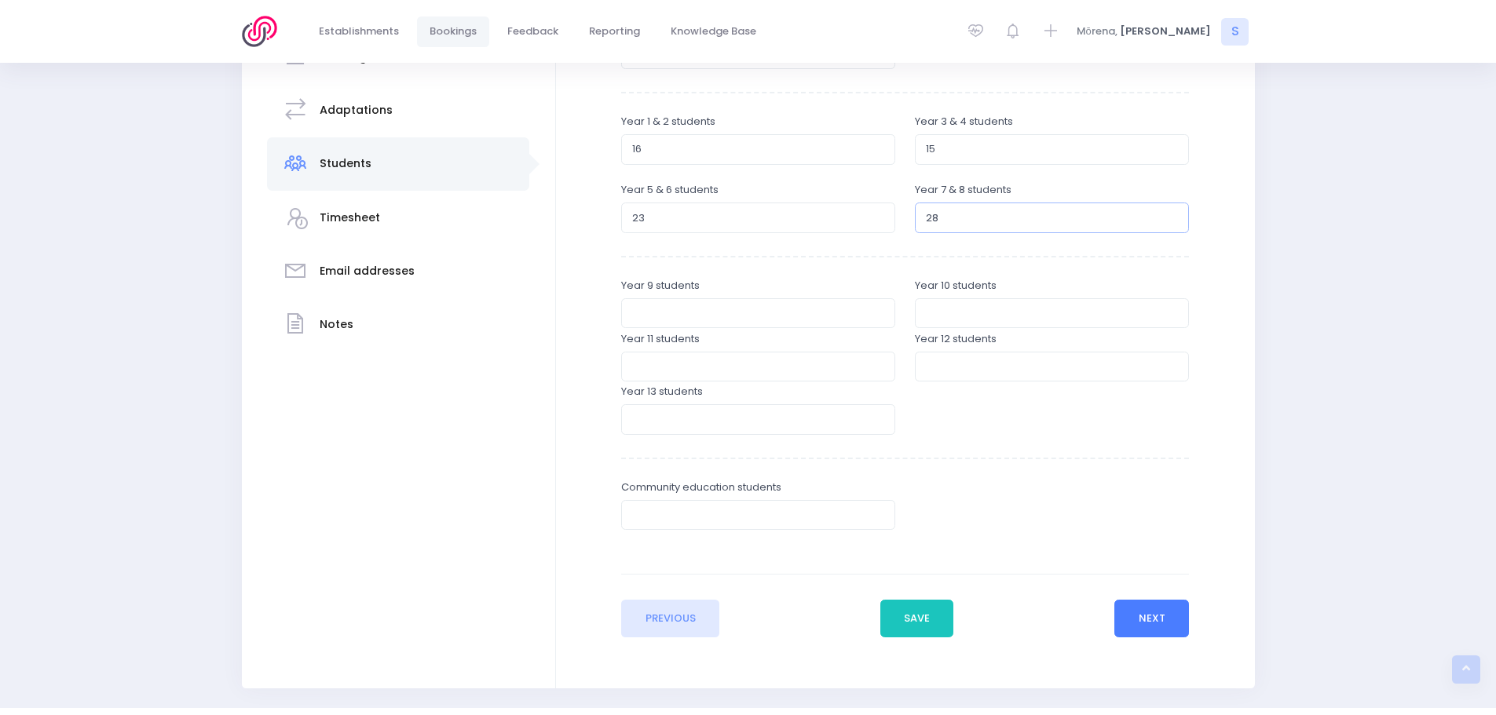
type input "28"
click at [1163, 630] on button "Next" at bounding box center [1151, 619] width 75 height 38
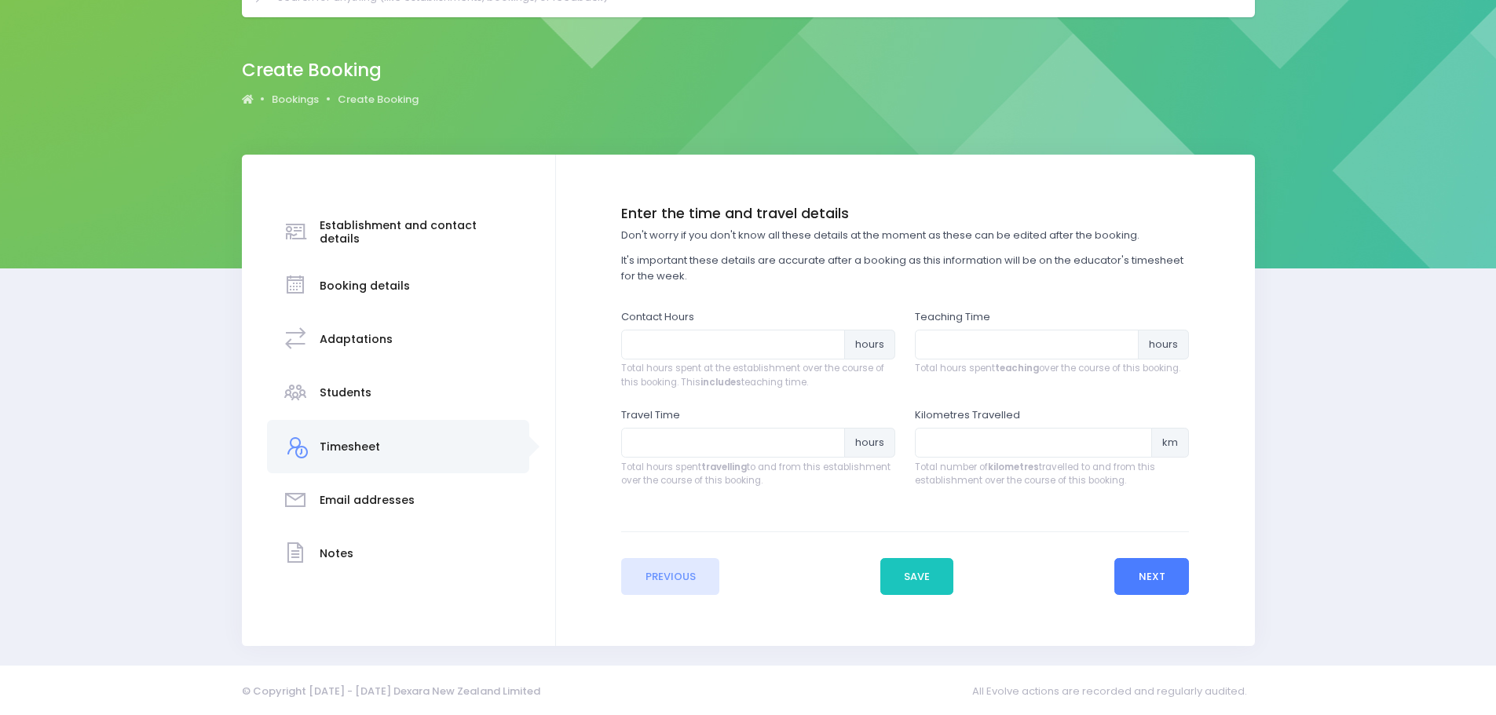
scroll to position [86, 0]
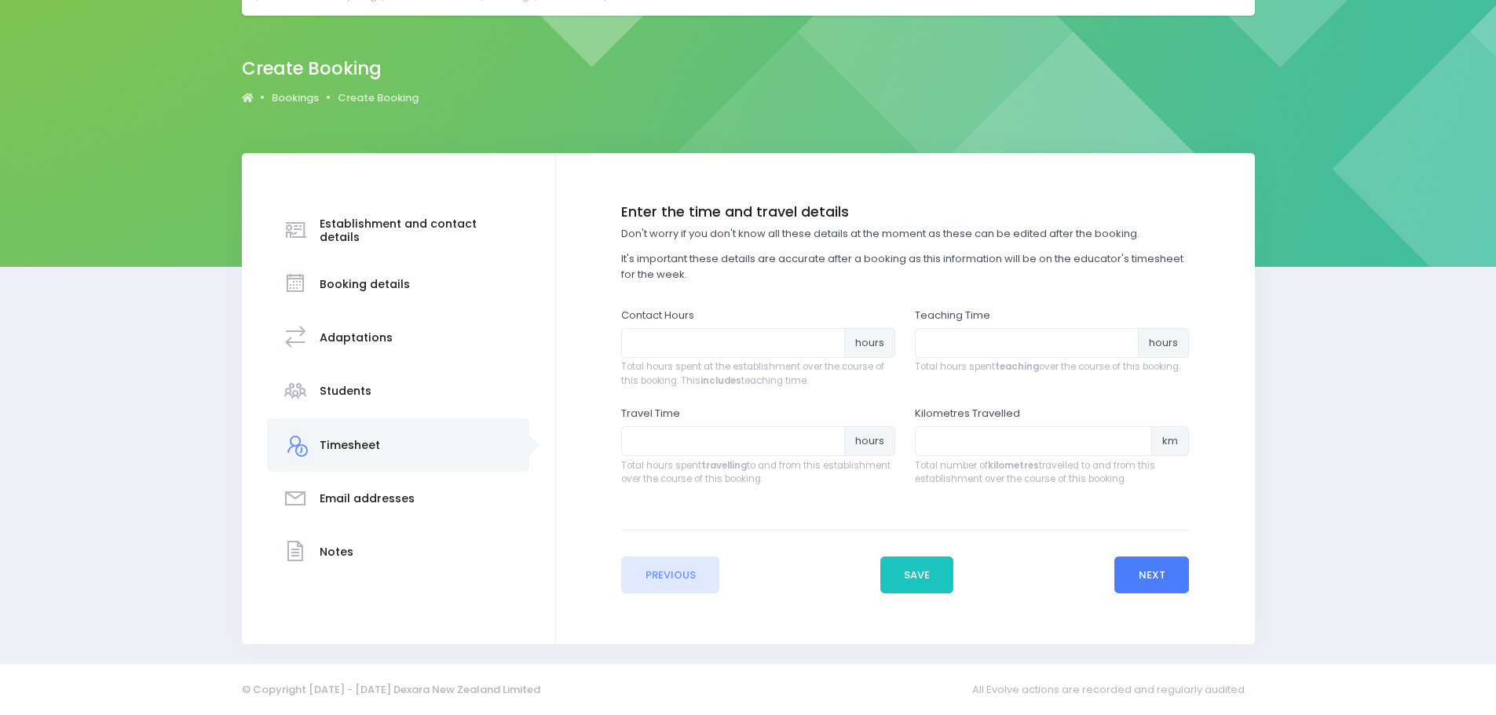
click at [1158, 584] on button "Next" at bounding box center [1151, 576] width 75 height 38
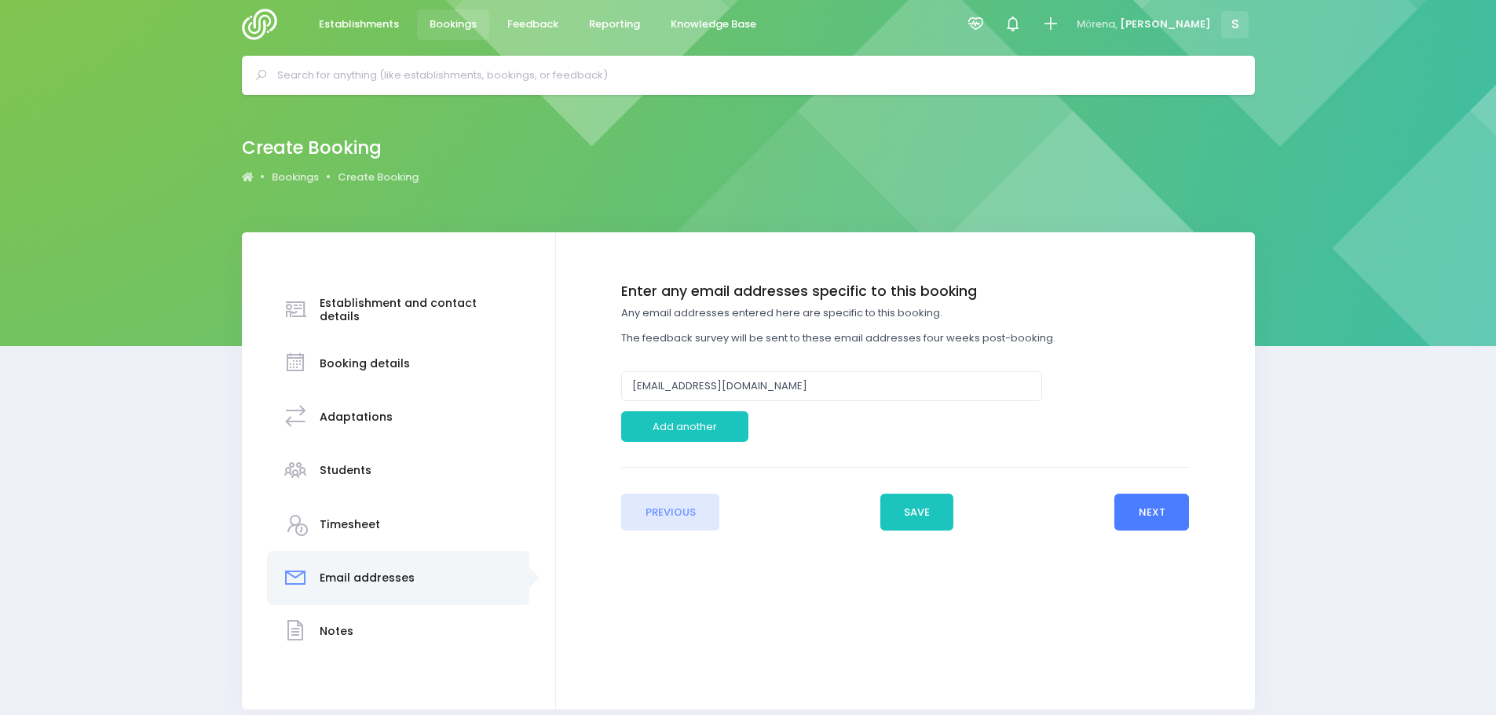
scroll to position [0, 0]
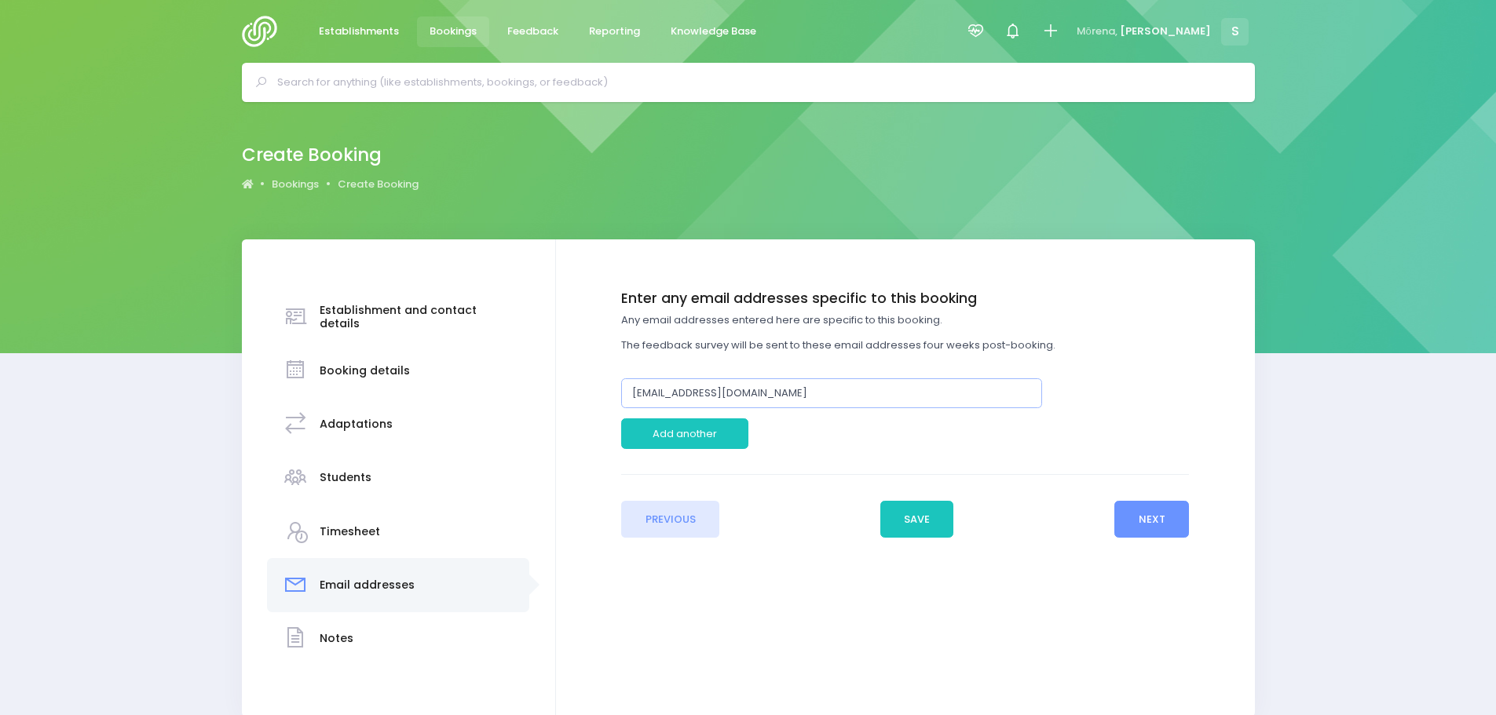
click at [678, 393] on input "t.waikato@haurokovalley.school.nz" at bounding box center [831, 393] width 421 height 30
type input "principal@haurokovalley.school.nz"
click at [1168, 527] on button "Next" at bounding box center [1151, 520] width 75 height 38
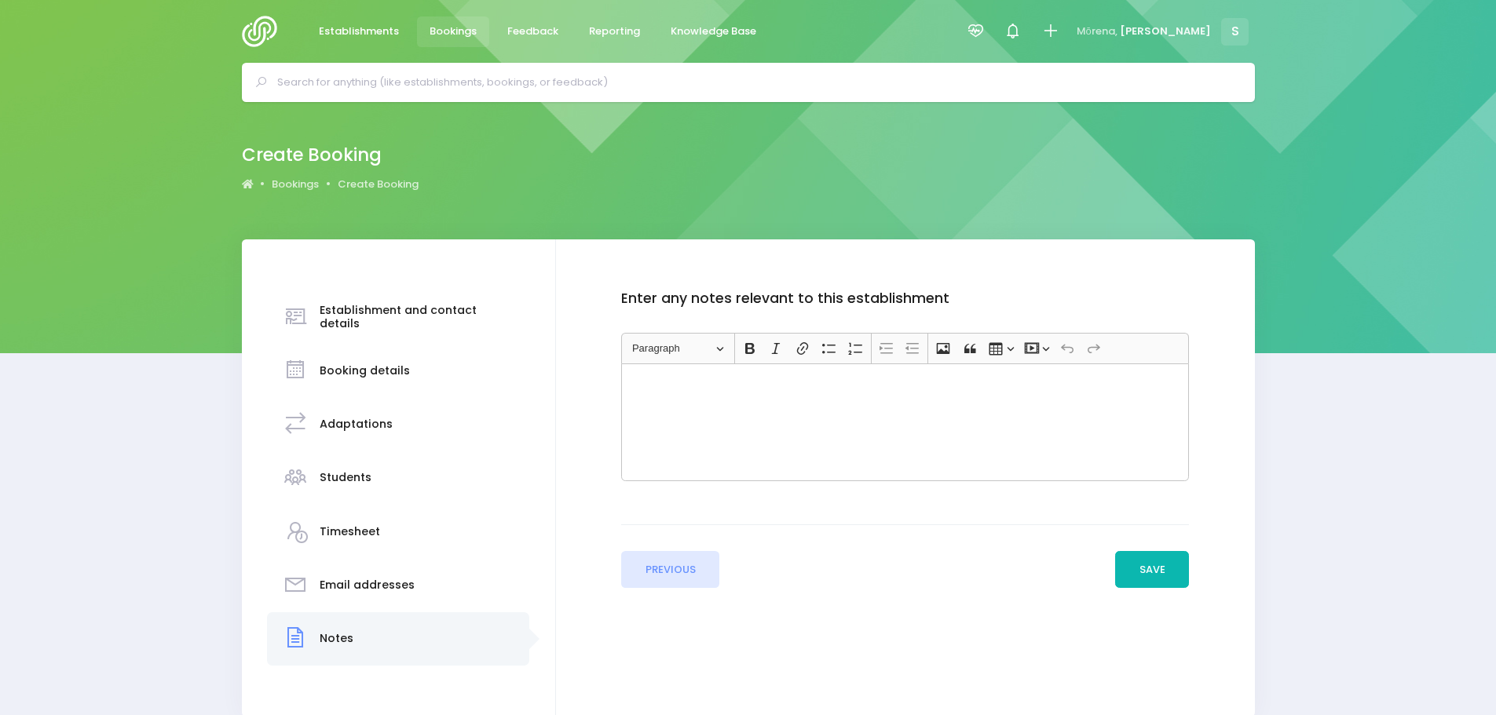
click at [1160, 563] on button "Save" at bounding box center [1152, 570] width 74 height 38
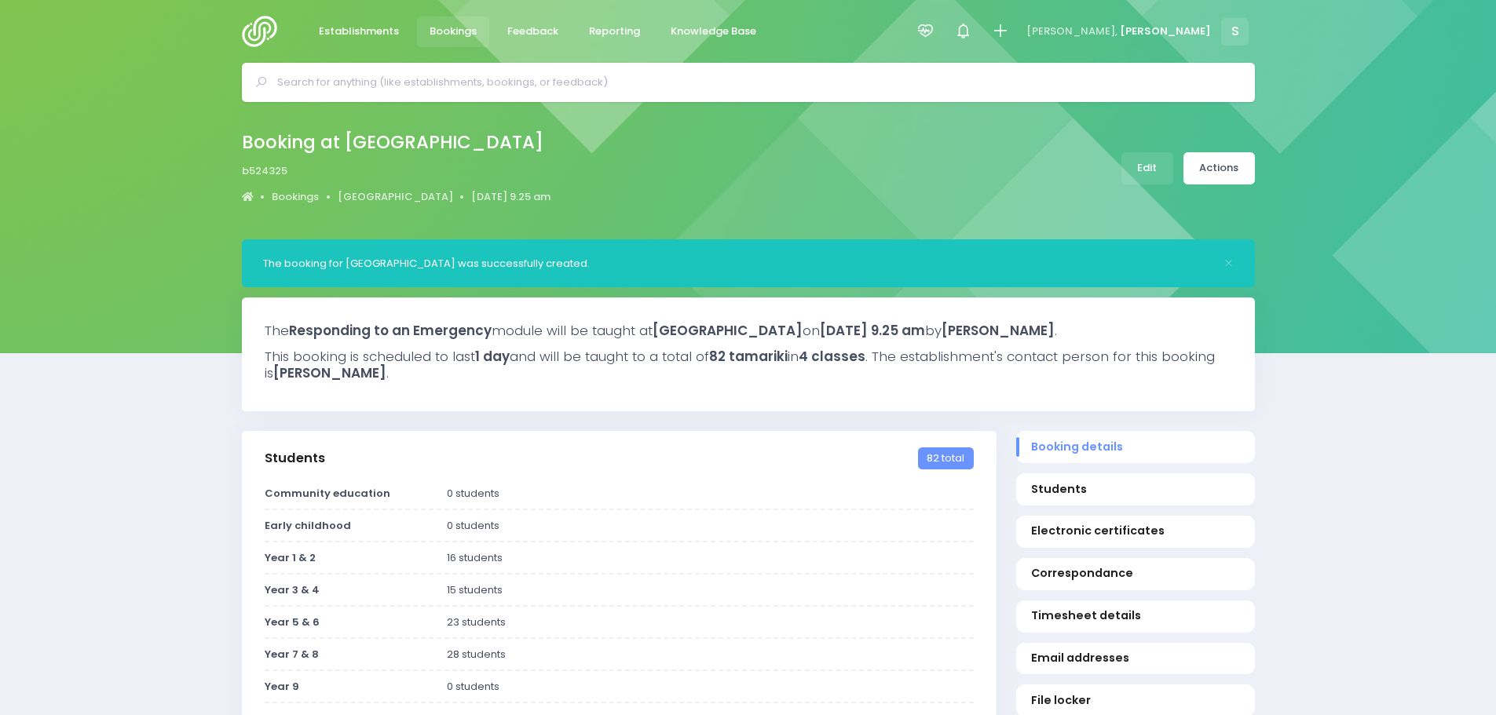
select select "5"
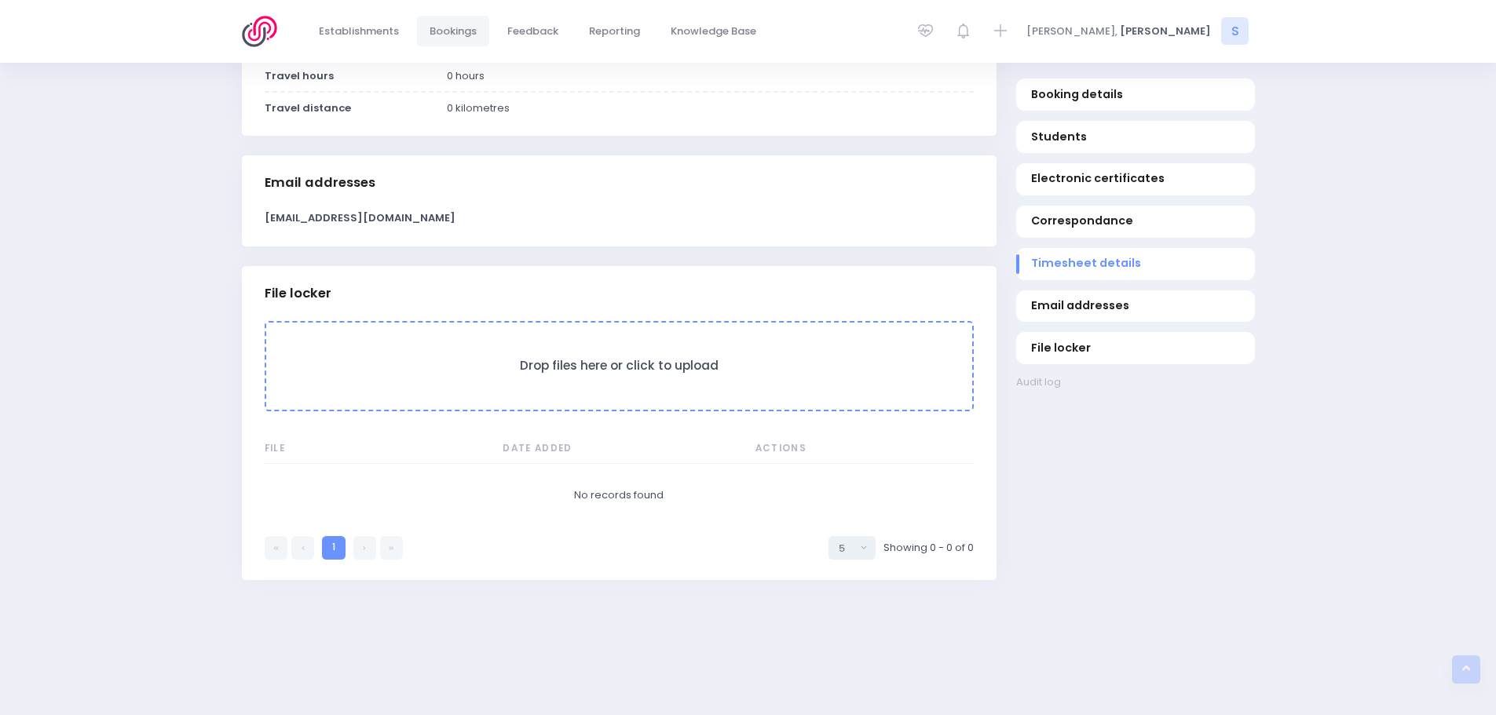
scroll to position [1308, 0]
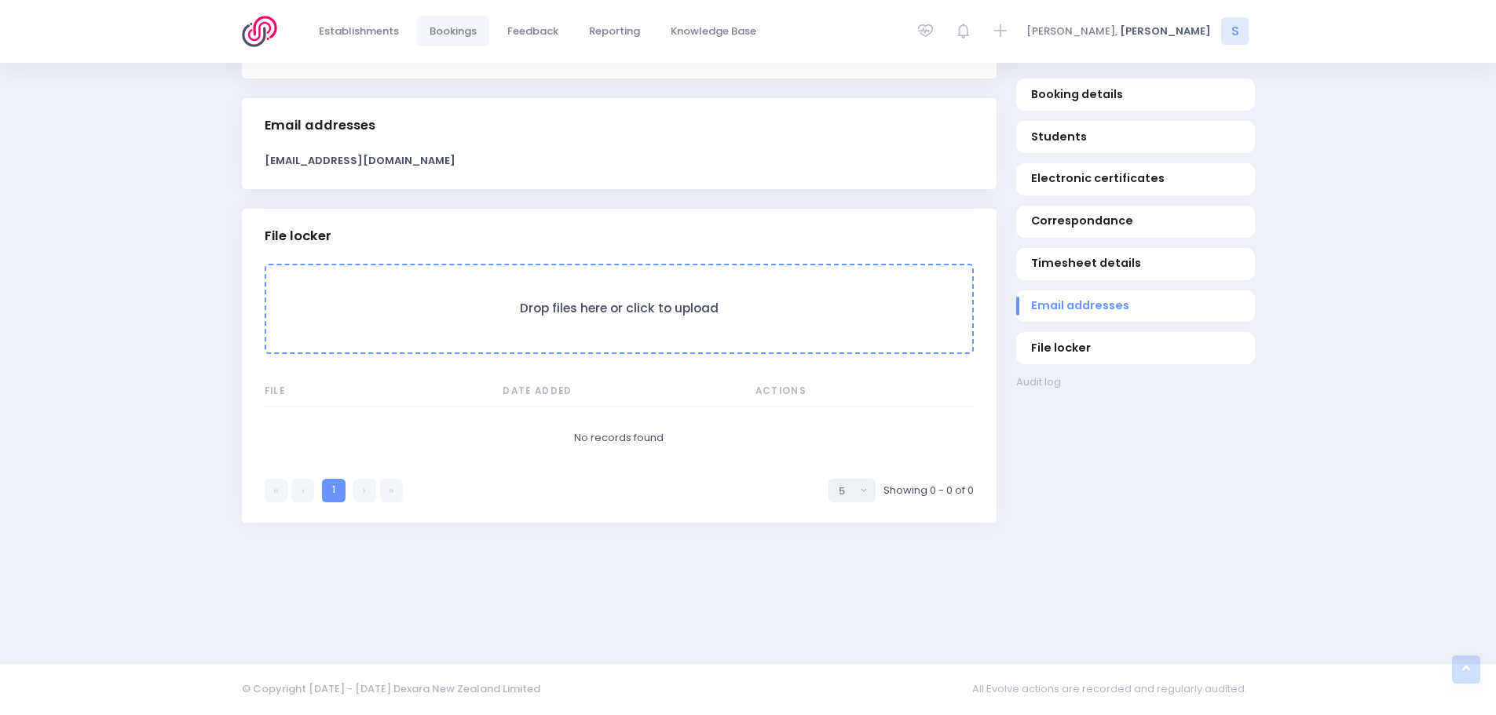
click at [622, 298] on form "Drop files here or click to upload" at bounding box center [619, 309] width 709 height 90
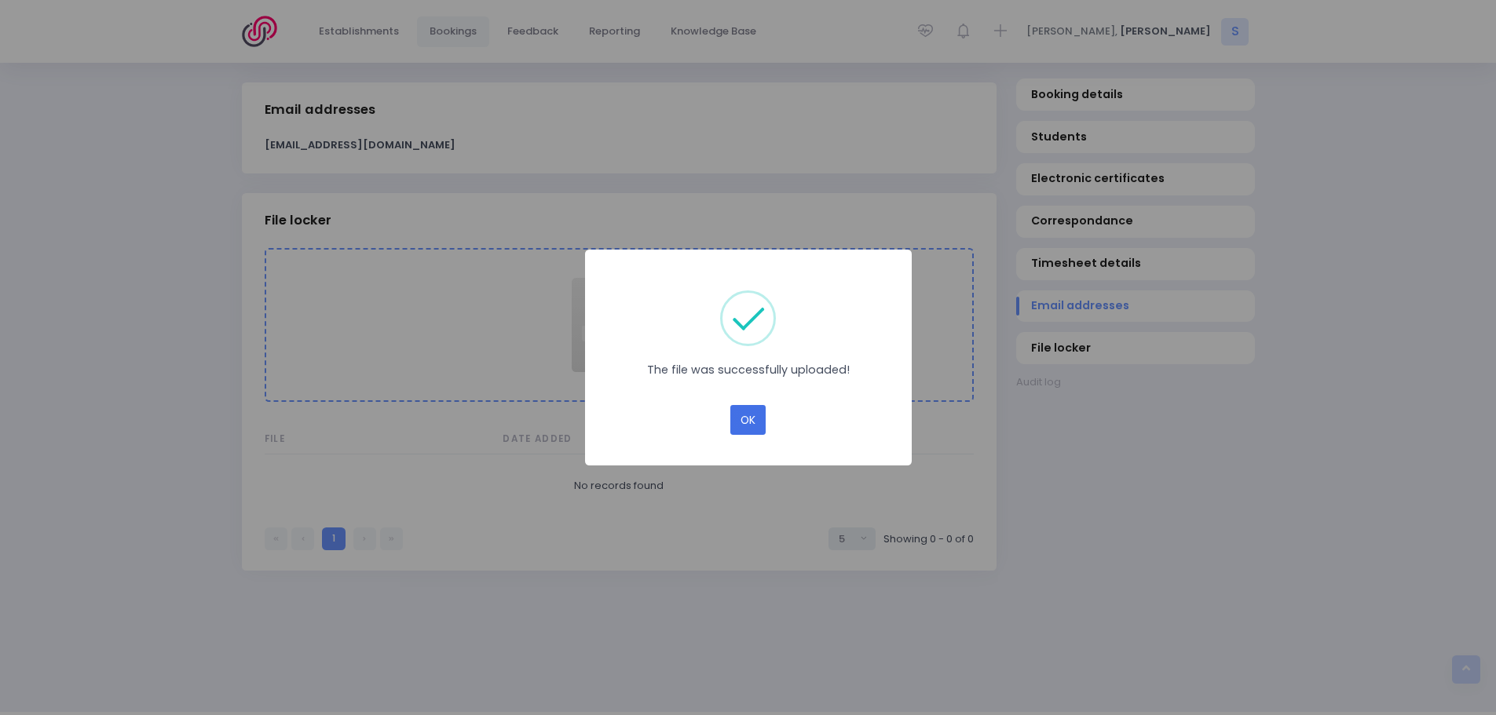
click at [747, 426] on button "OK" at bounding box center [747, 420] width 35 height 30
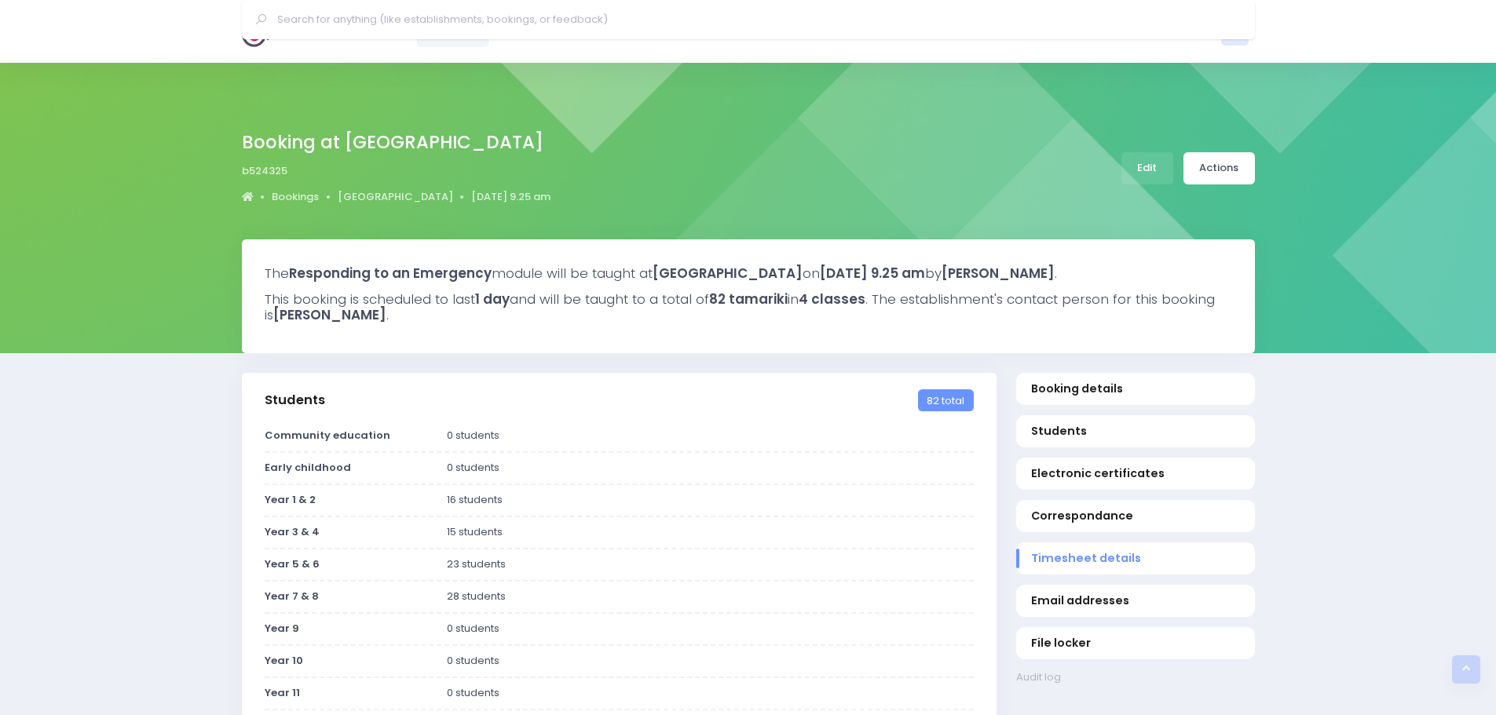
select select "5"
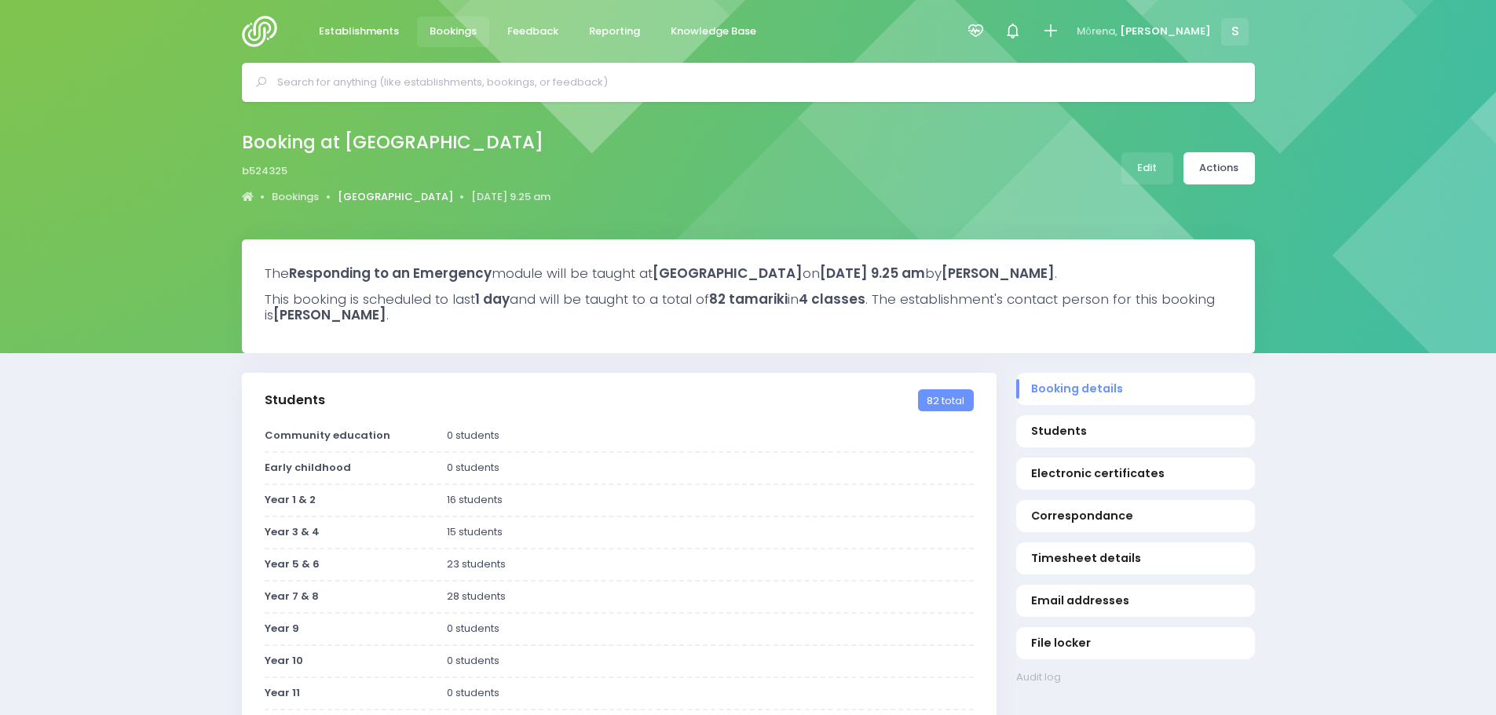
click at [409, 202] on link "[GEOGRAPHIC_DATA]" at bounding box center [395, 197] width 115 height 16
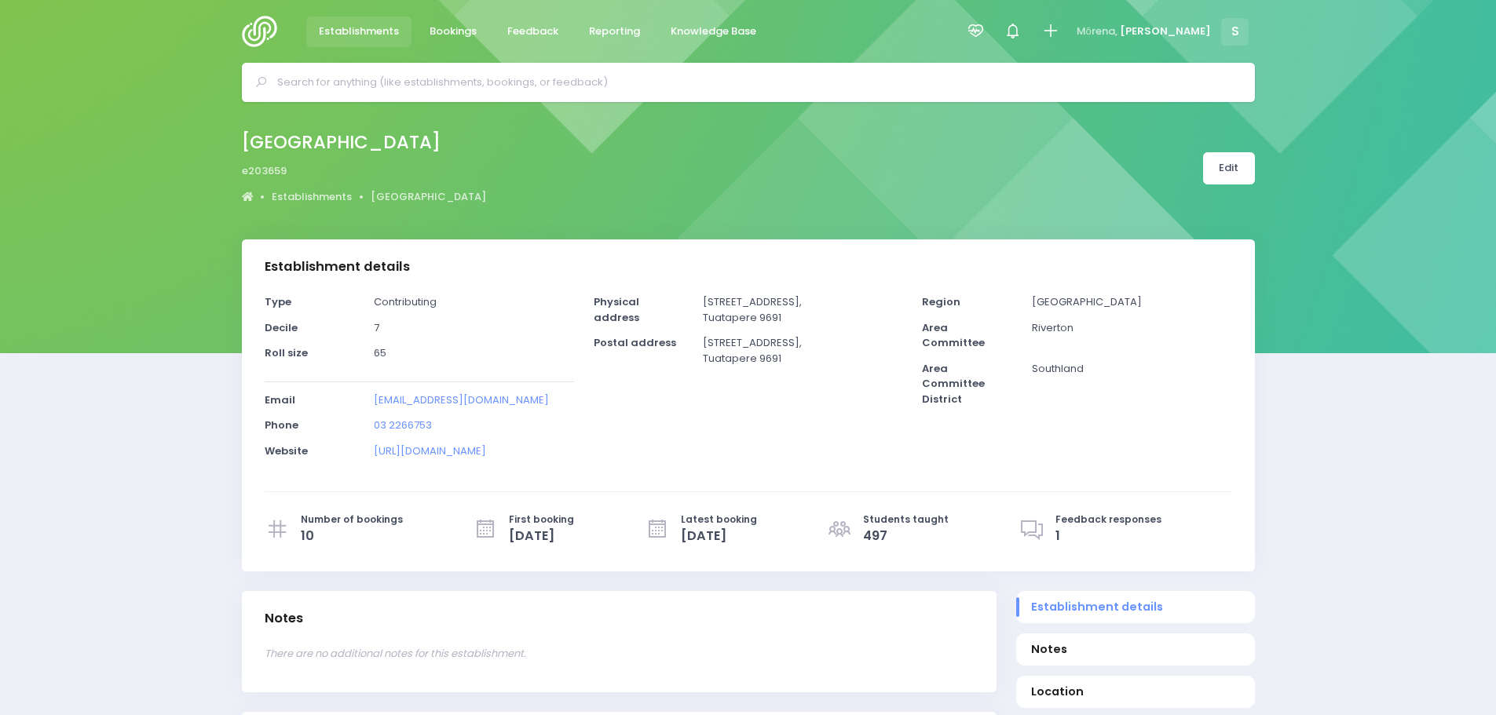
select select "5"
click at [1223, 181] on link "Edit" at bounding box center [1229, 168] width 52 height 32
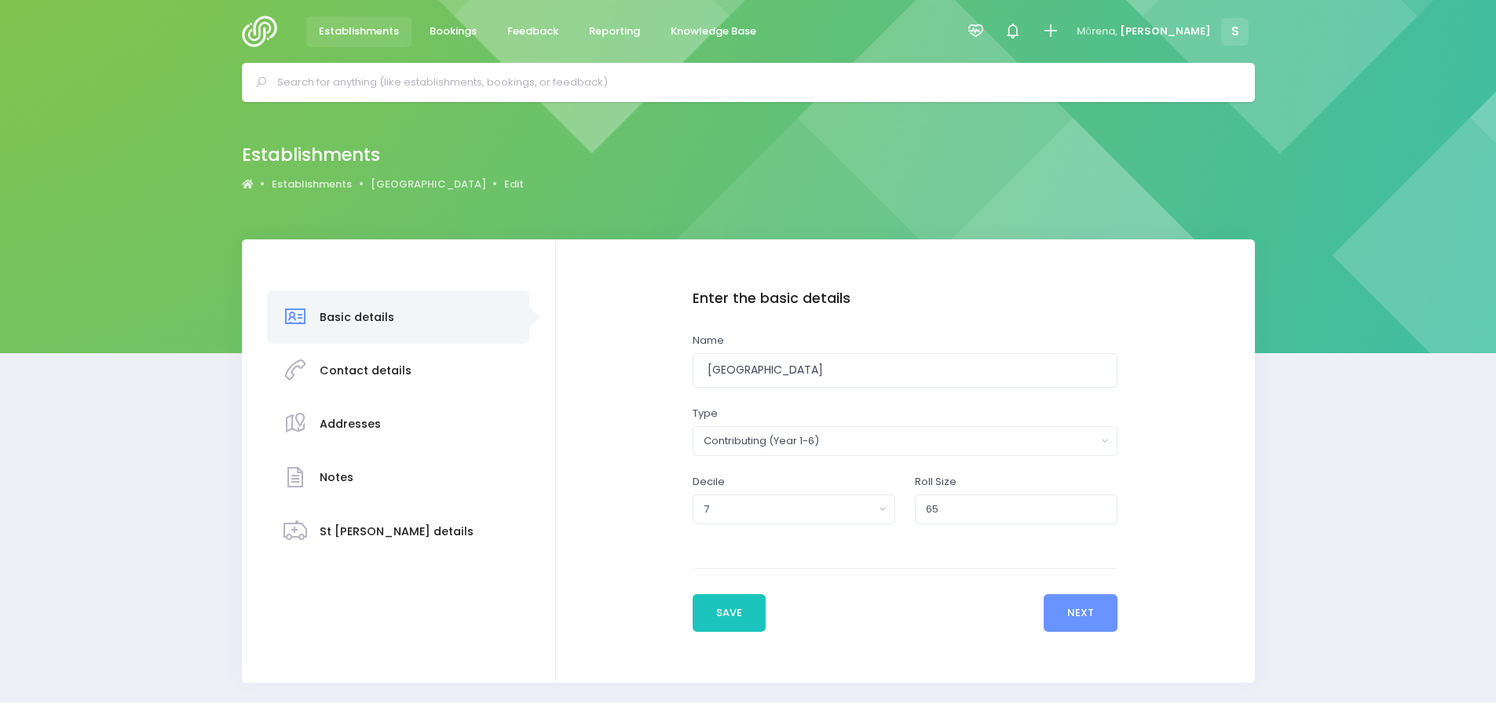
scroll to position [38, 0]
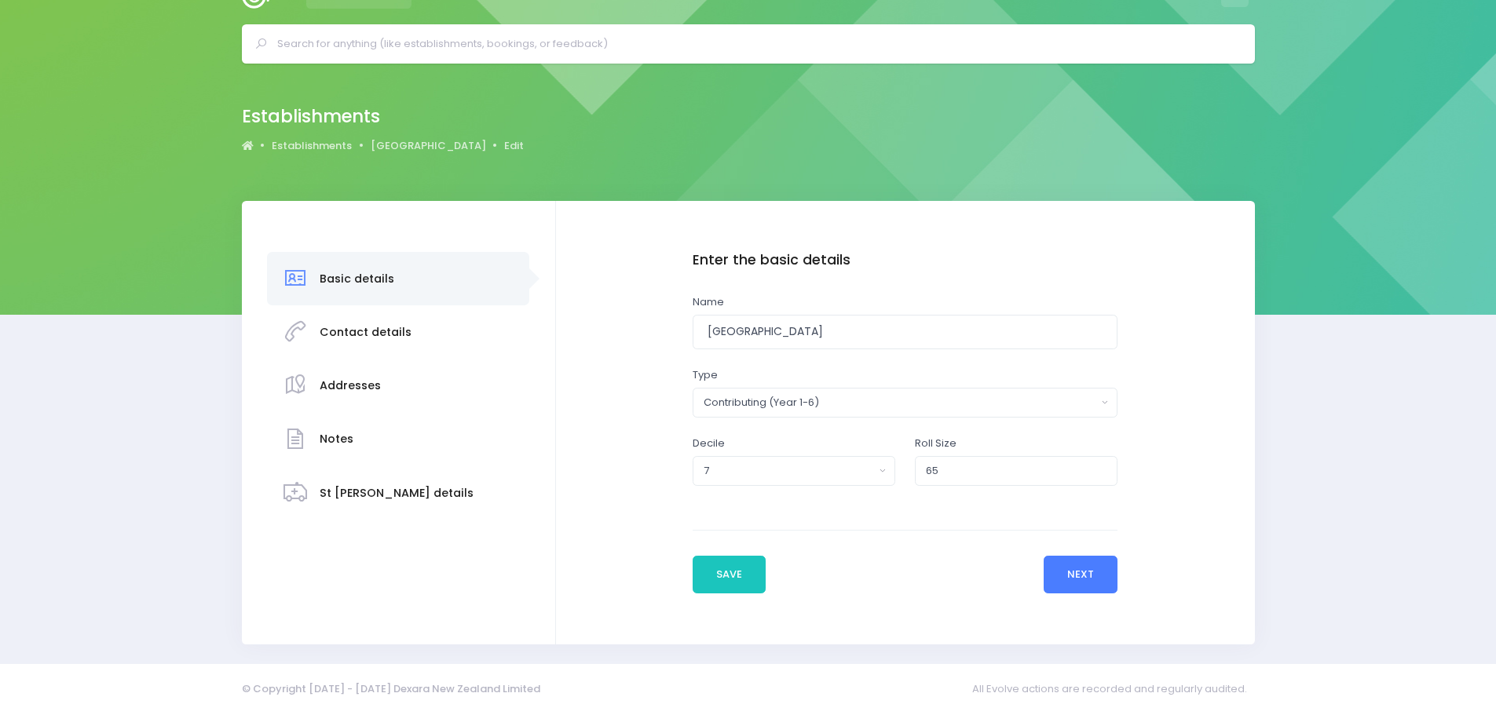
click at [1085, 581] on button "Next" at bounding box center [1080, 575] width 75 height 38
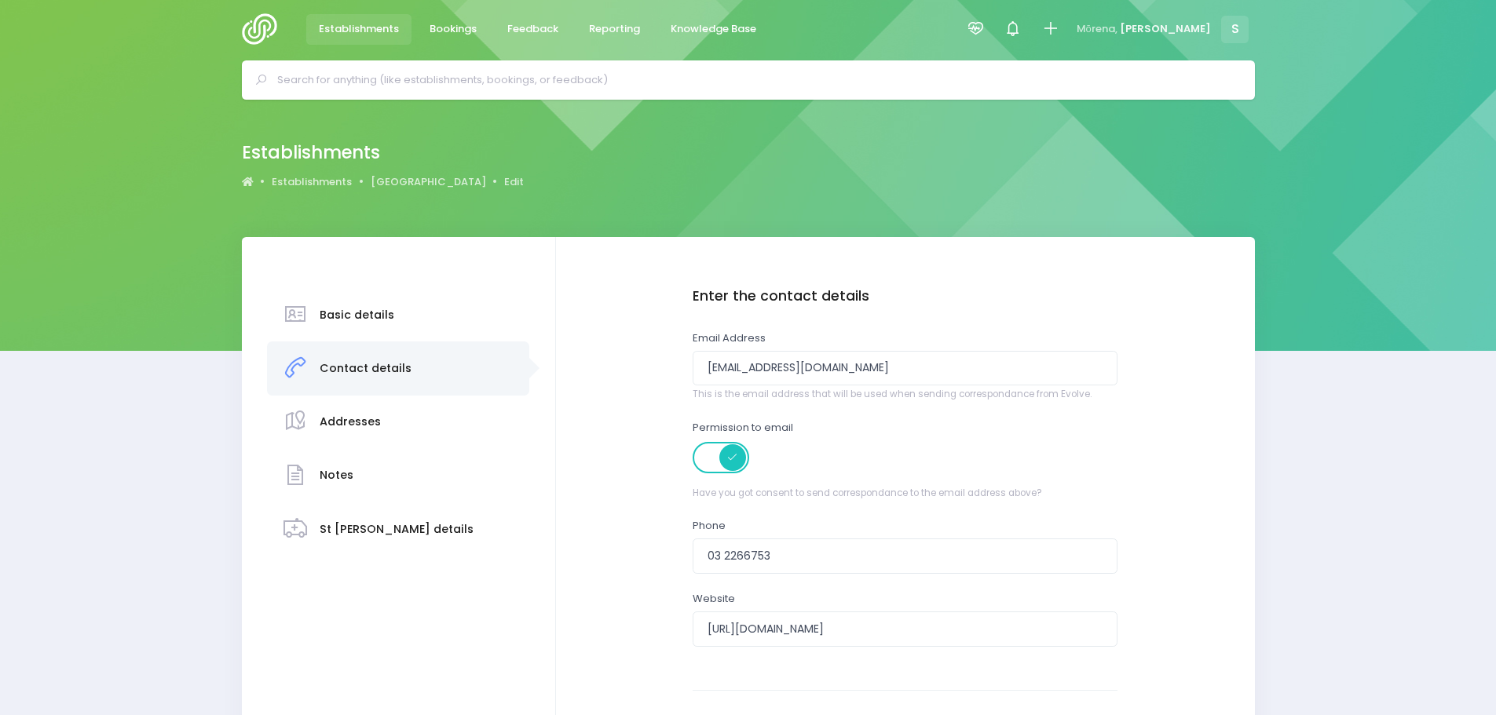
scroll to position [0, 0]
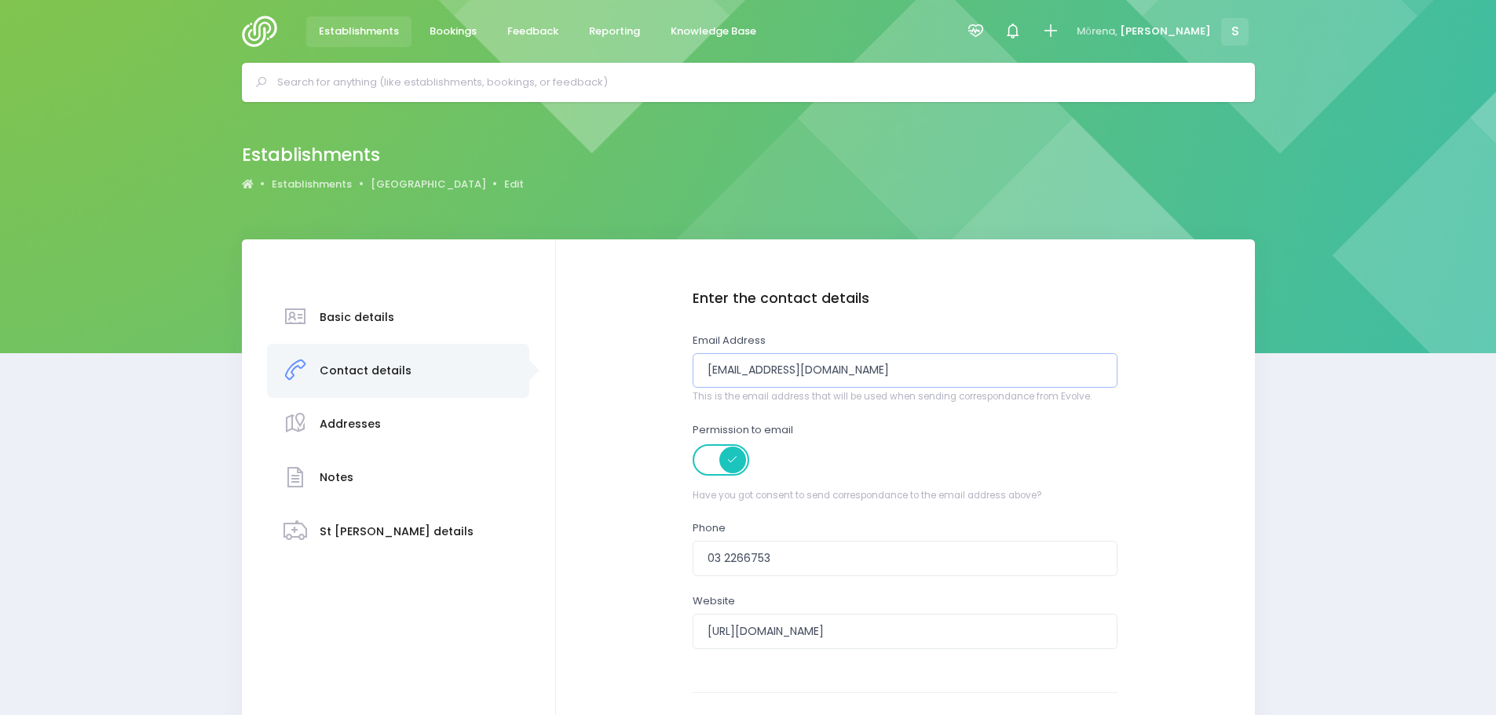
click at [758, 373] on input "[EMAIL_ADDRESS][DOMAIN_NAME]" at bounding box center [905, 370] width 426 height 35
type input "principal@haurokovalley.school.nz"
click at [882, 442] on div "Permission to email Have you got consent to send correspondance to the email ad…" at bounding box center [905, 462] width 426 height 81
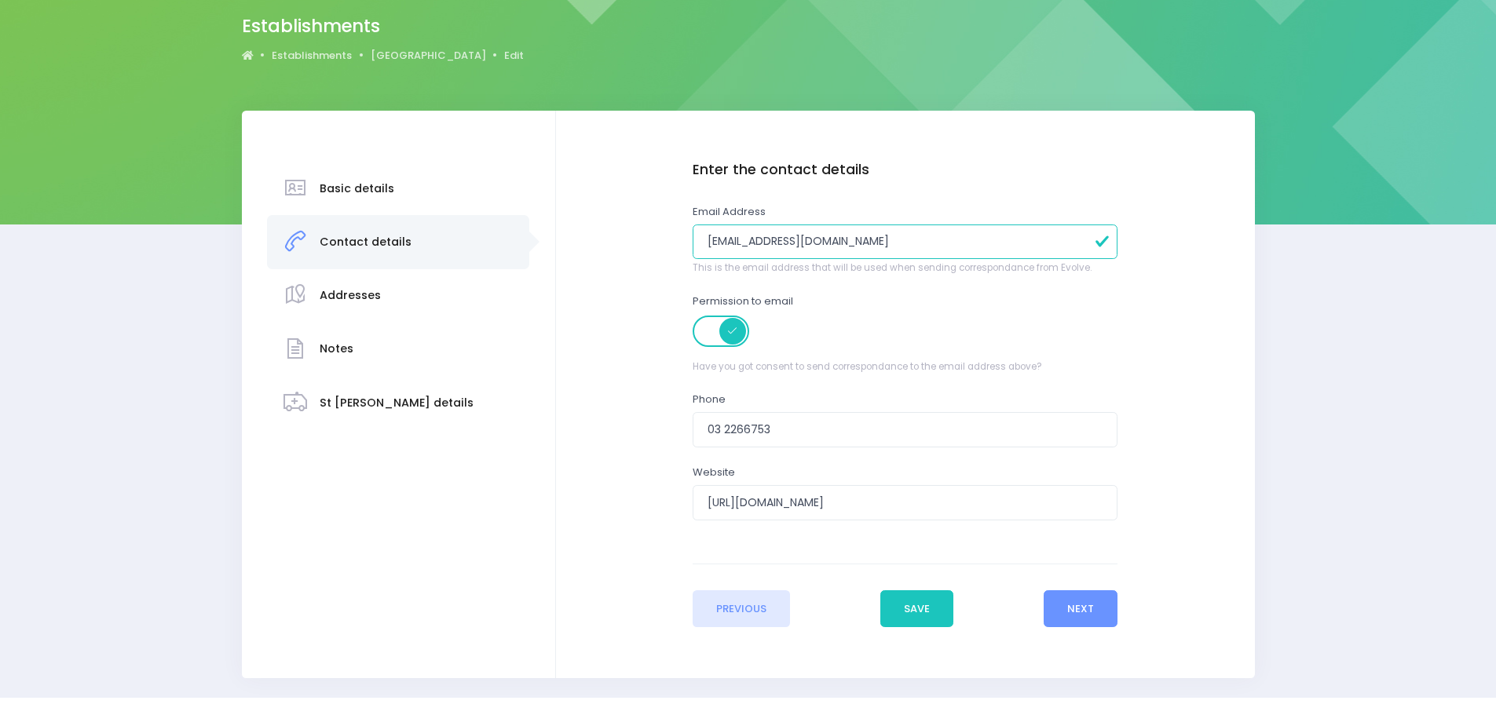
scroll to position [163, 0]
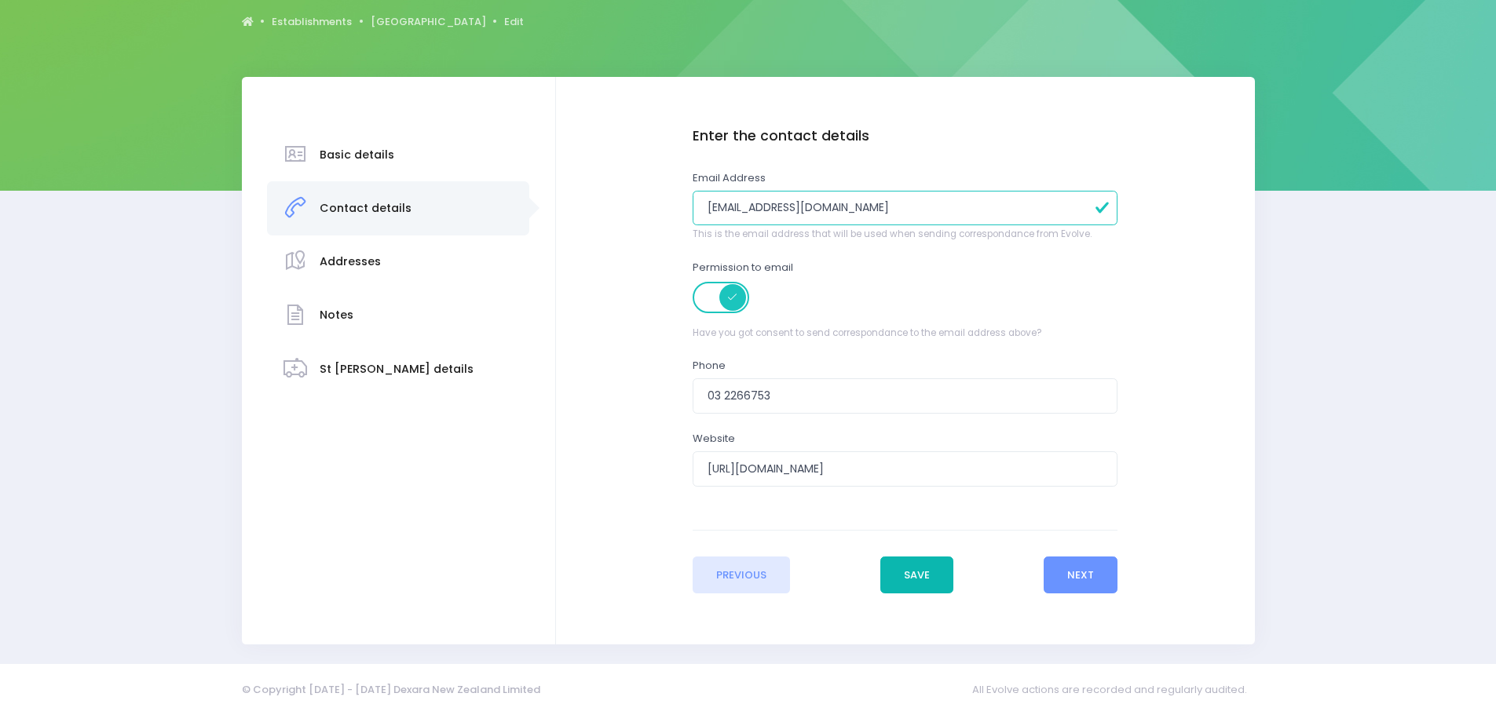
click at [940, 577] on button "Save" at bounding box center [917, 576] width 74 height 38
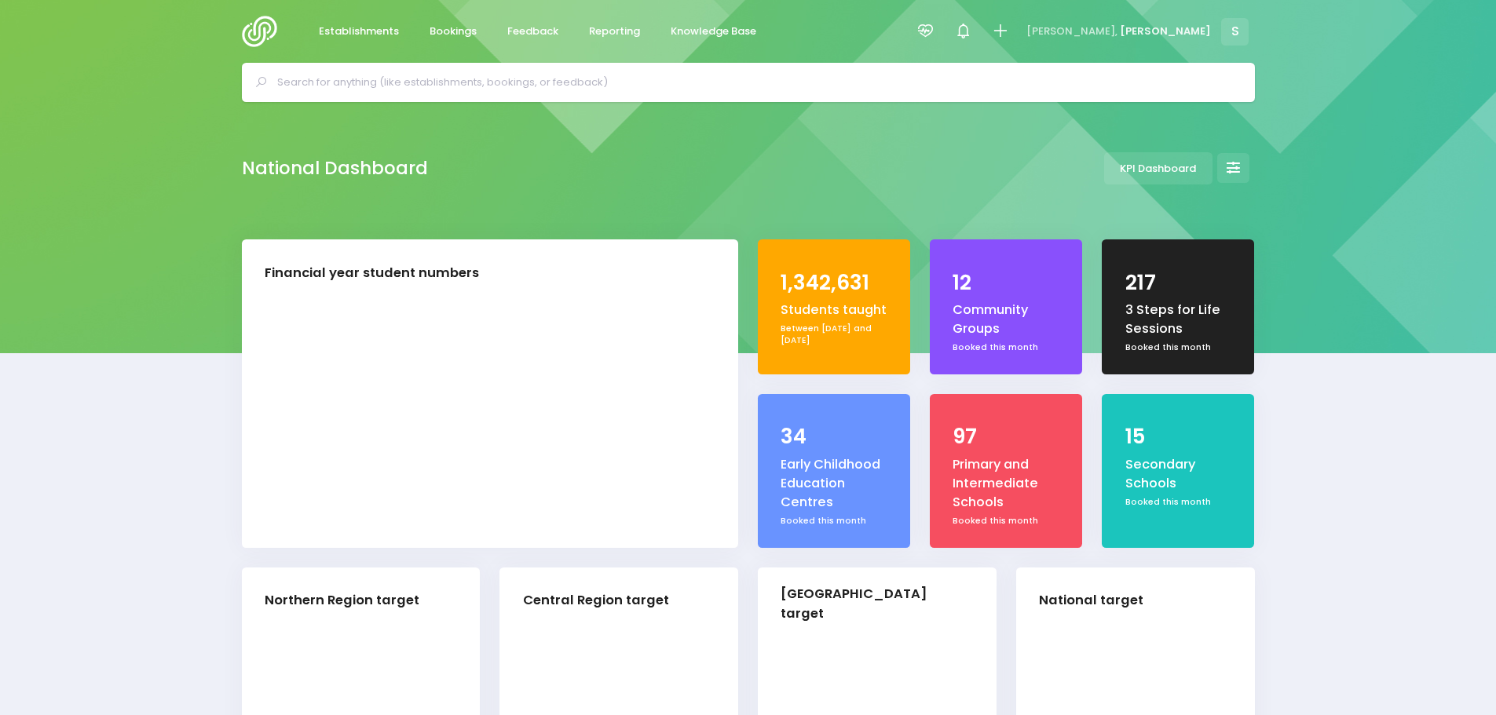
click at [364, 97] on div at bounding box center [748, 82] width 1013 height 39
select select "5"
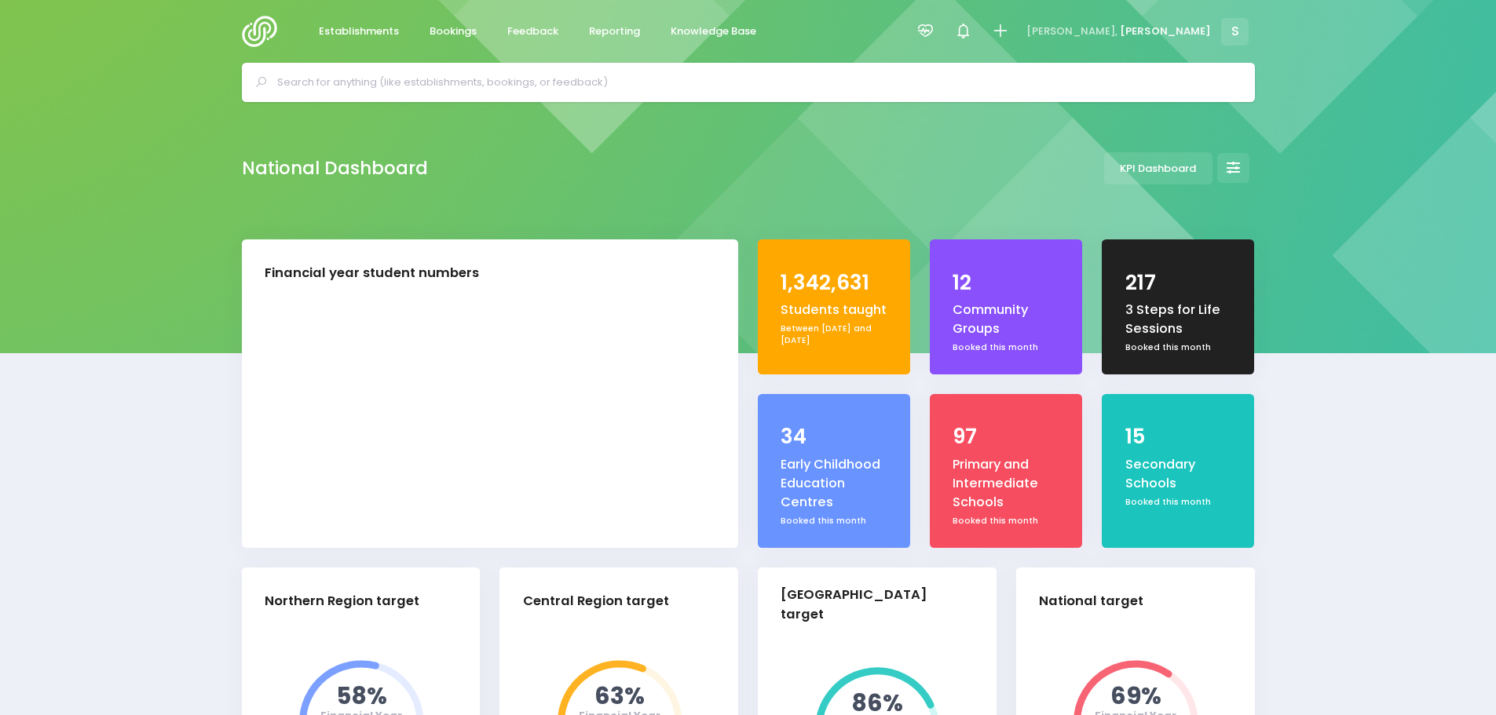
click at [345, 74] on input "text" at bounding box center [754, 83] width 955 height 24
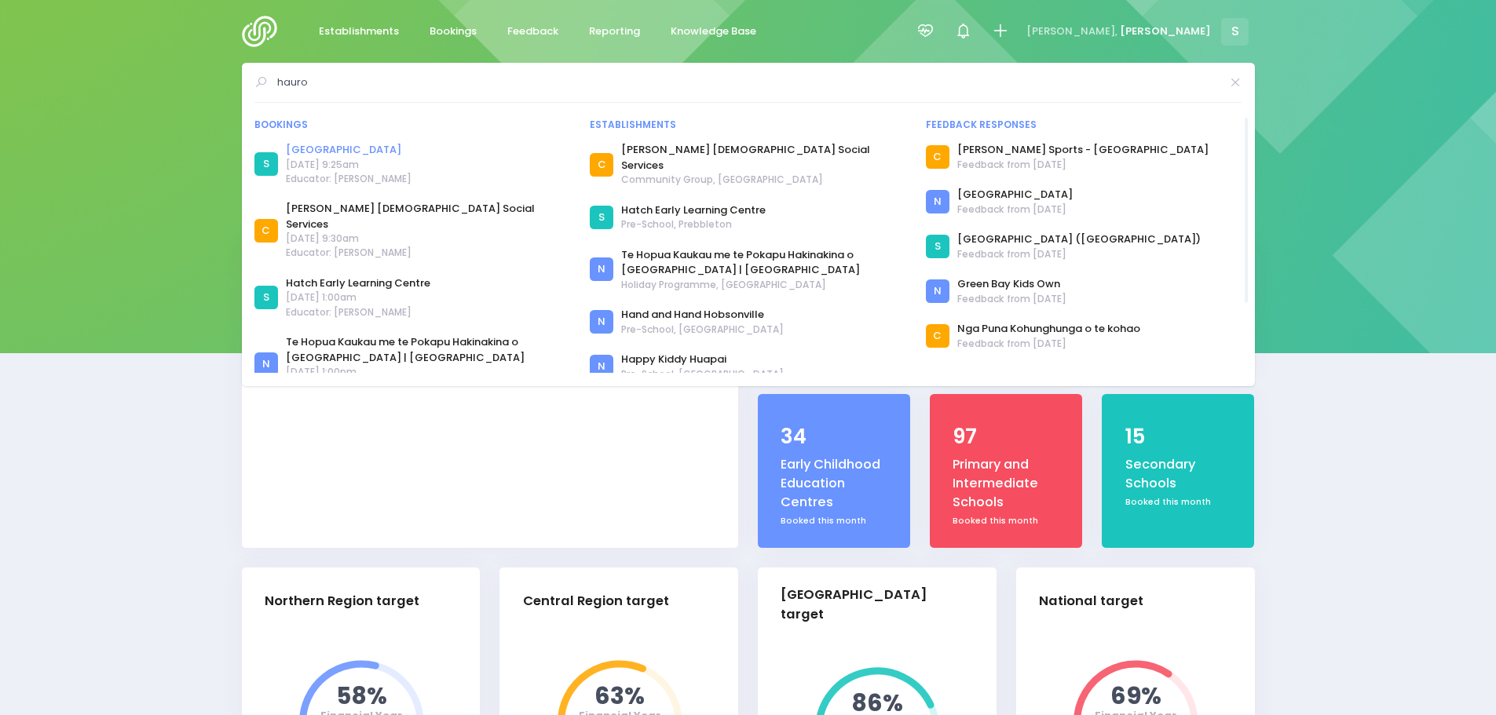
type input "hauro"
click at [411, 148] on link "Hauroko Valley Primary School" at bounding box center [349, 150] width 126 height 16
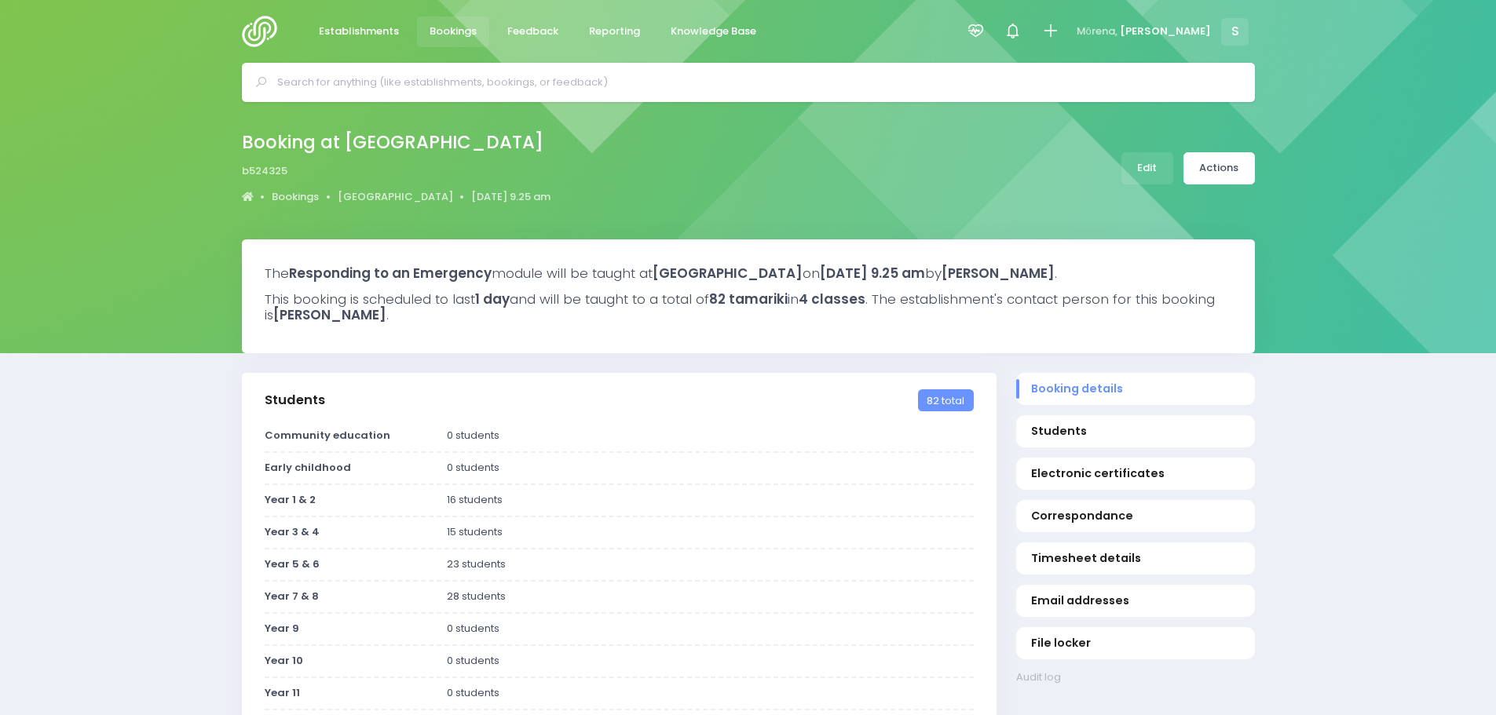
select select "5"
click at [1234, 170] on link "Actions" at bounding box center [1218, 168] width 71 height 32
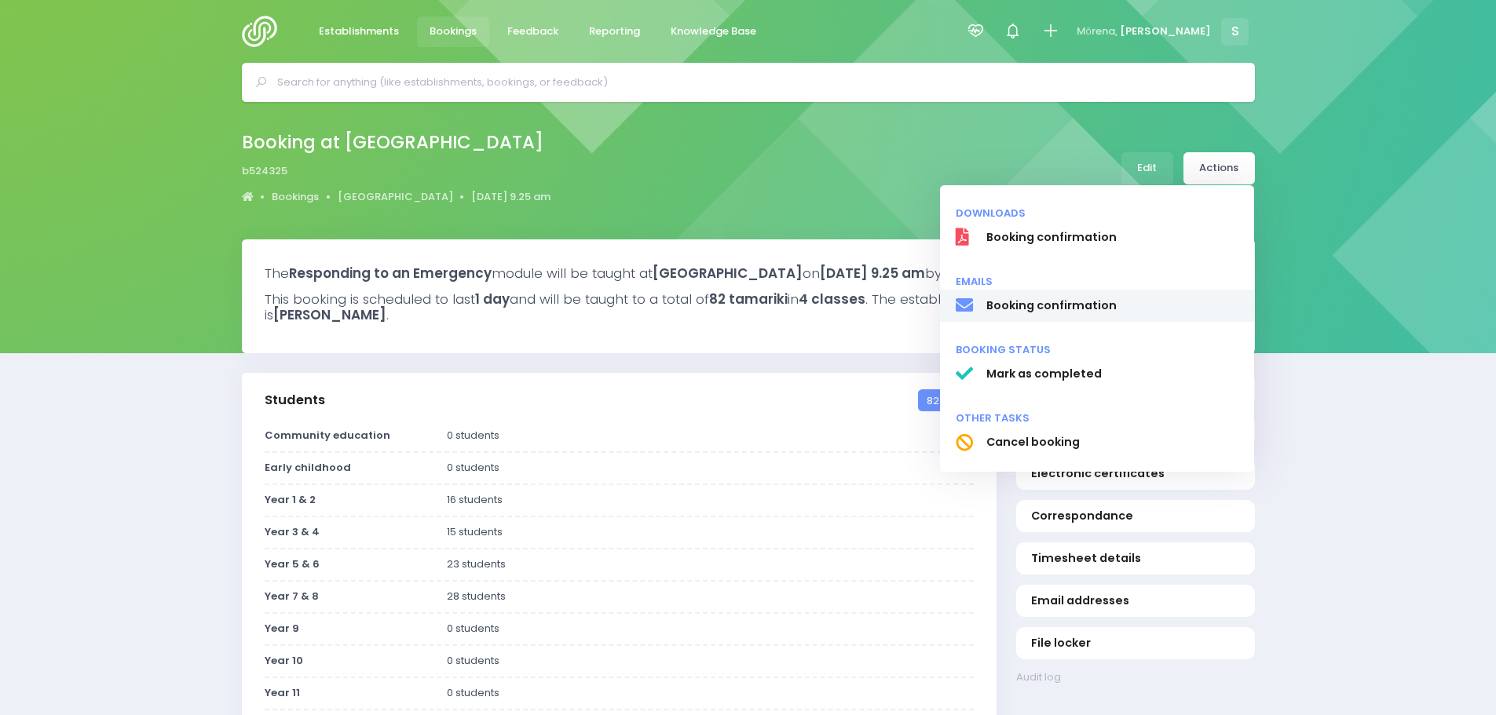
click at [1090, 305] on span "Booking confirmation" at bounding box center [1111, 306] width 253 height 16
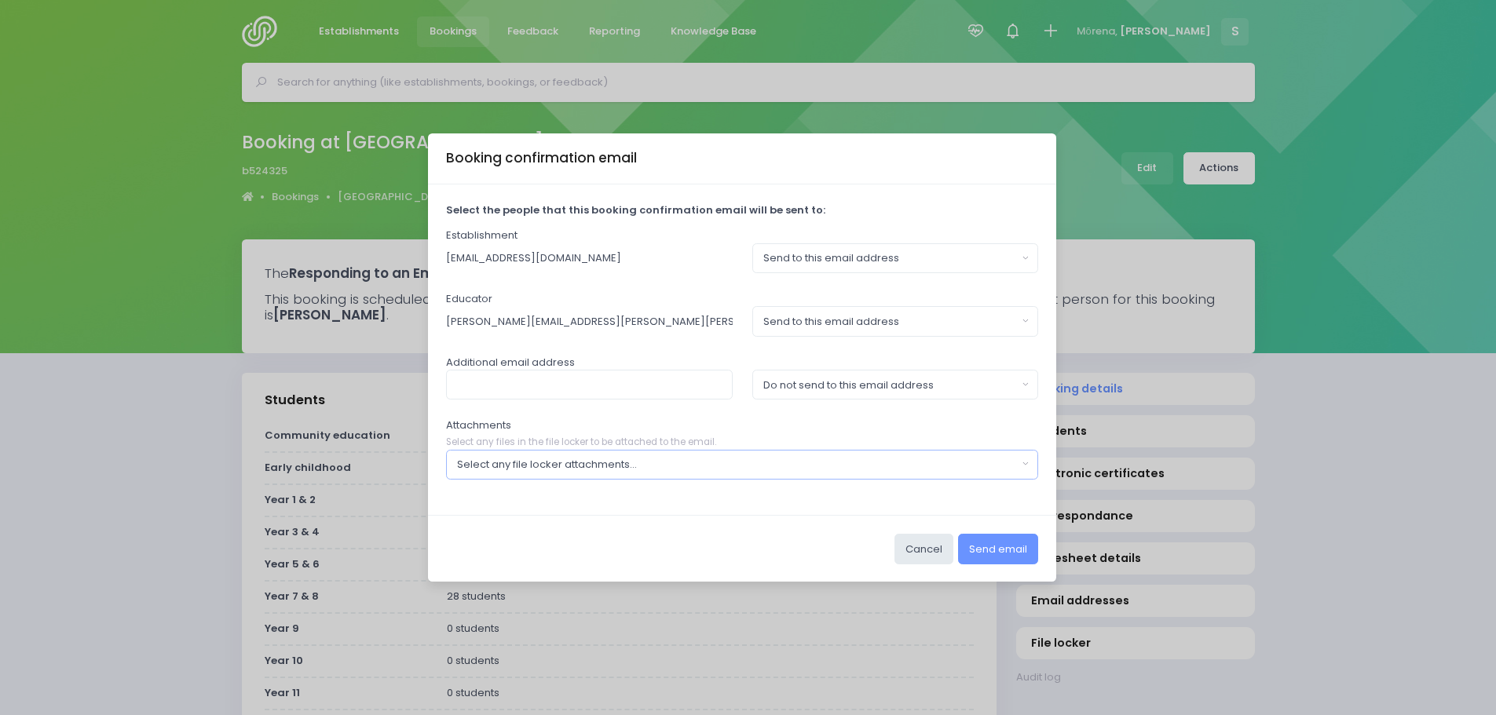
click at [789, 467] on div "Select any file locker attachments..." at bounding box center [737, 465] width 561 height 16
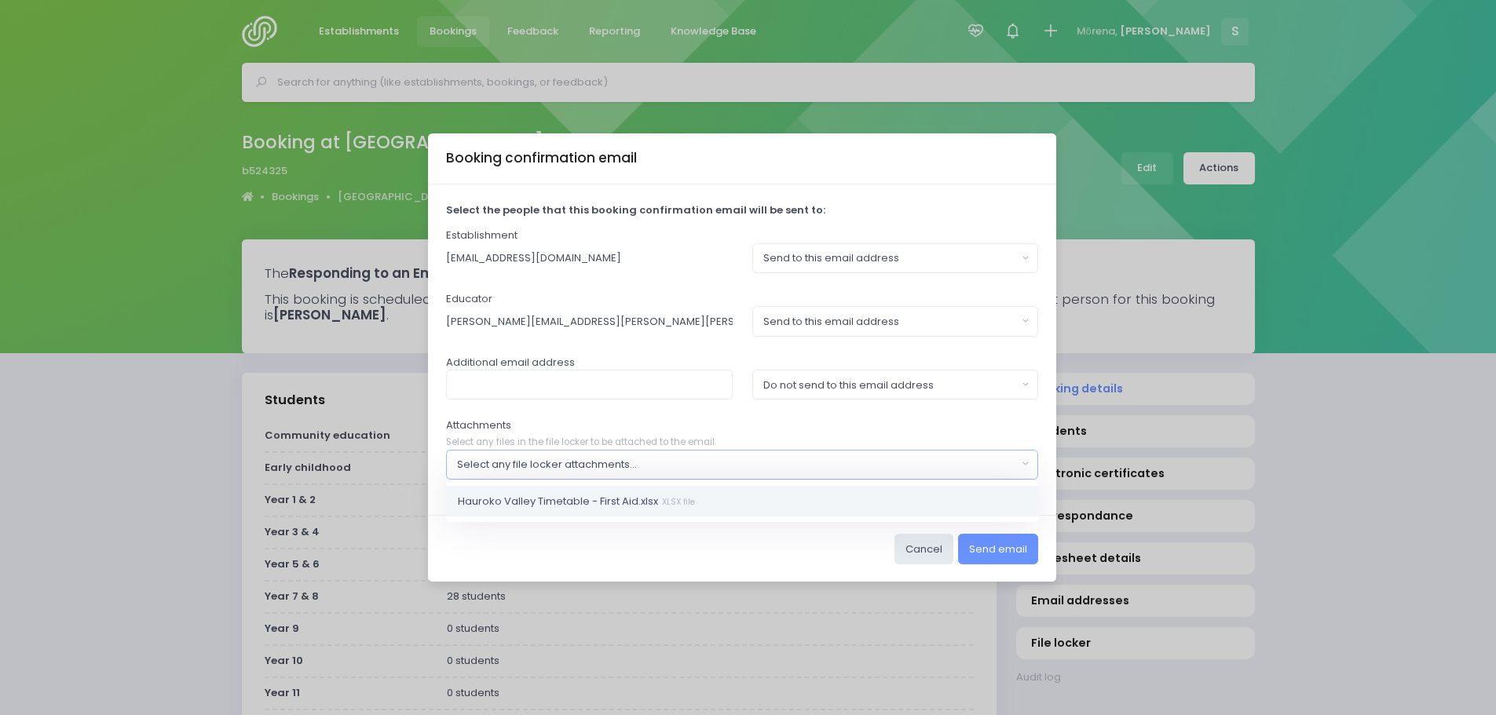
click at [685, 503] on small "XLSX file" at bounding box center [676, 501] width 37 height 12
select select "11499"
click at [1002, 554] on button "Send email" at bounding box center [998, 549] width 80 height 30
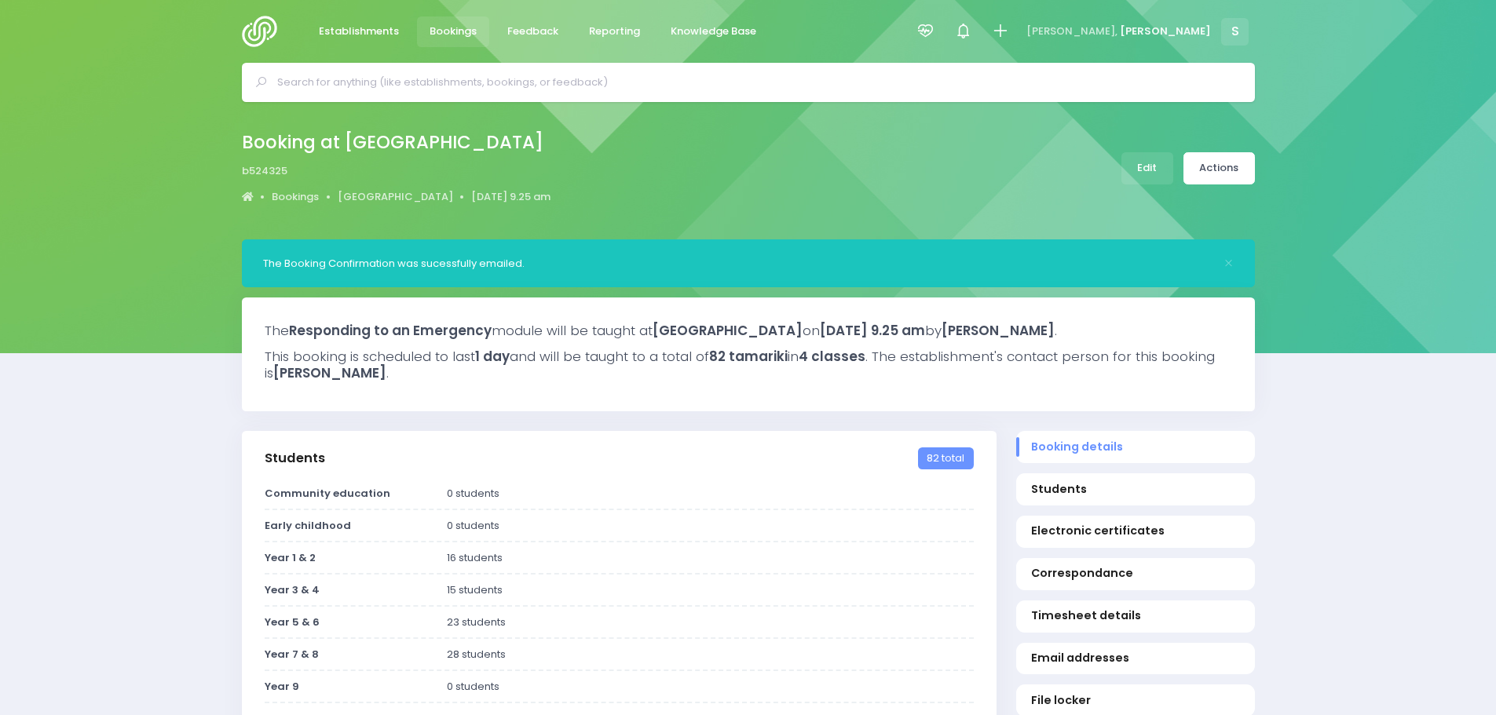
select select "5"
click at [455, 32] on span "Bookings" at bounding box center [452, 32] width 47 height 16
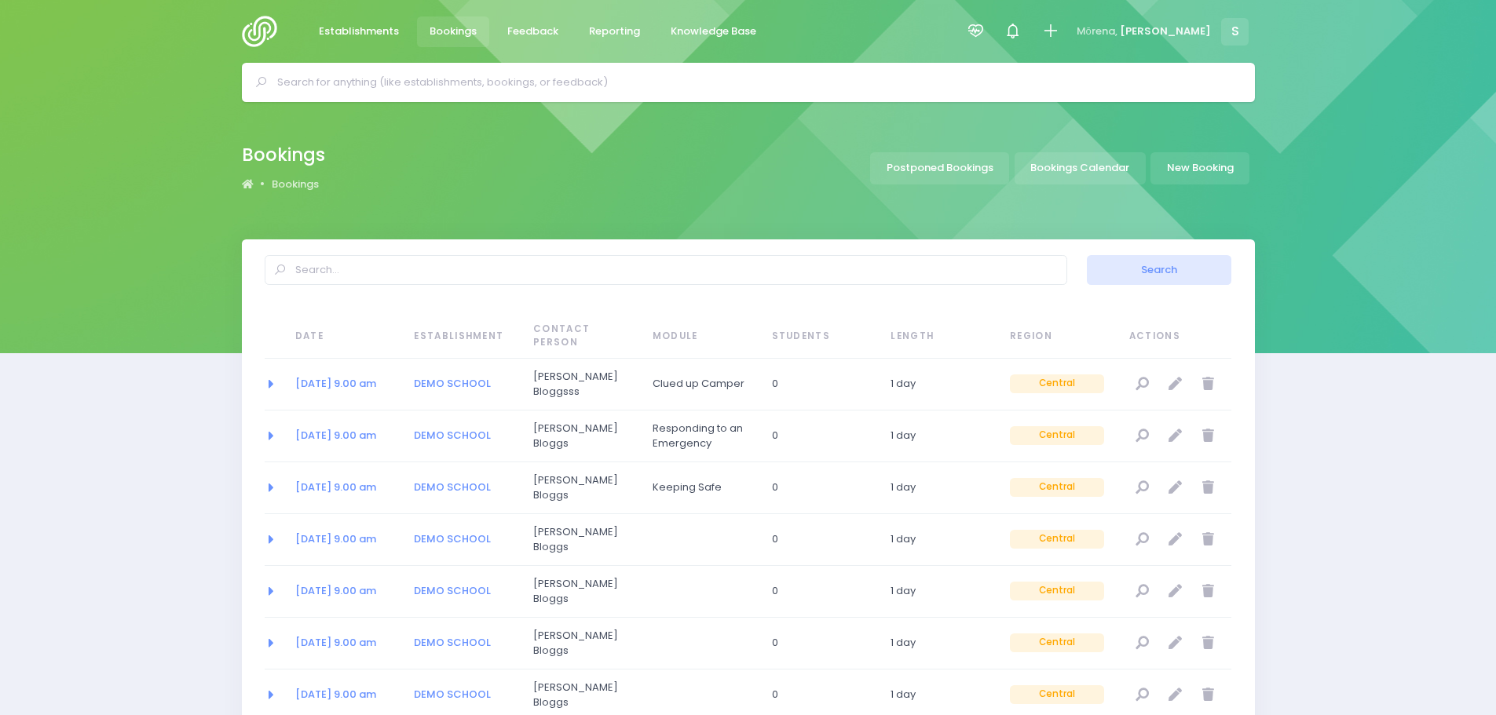
select select "20"
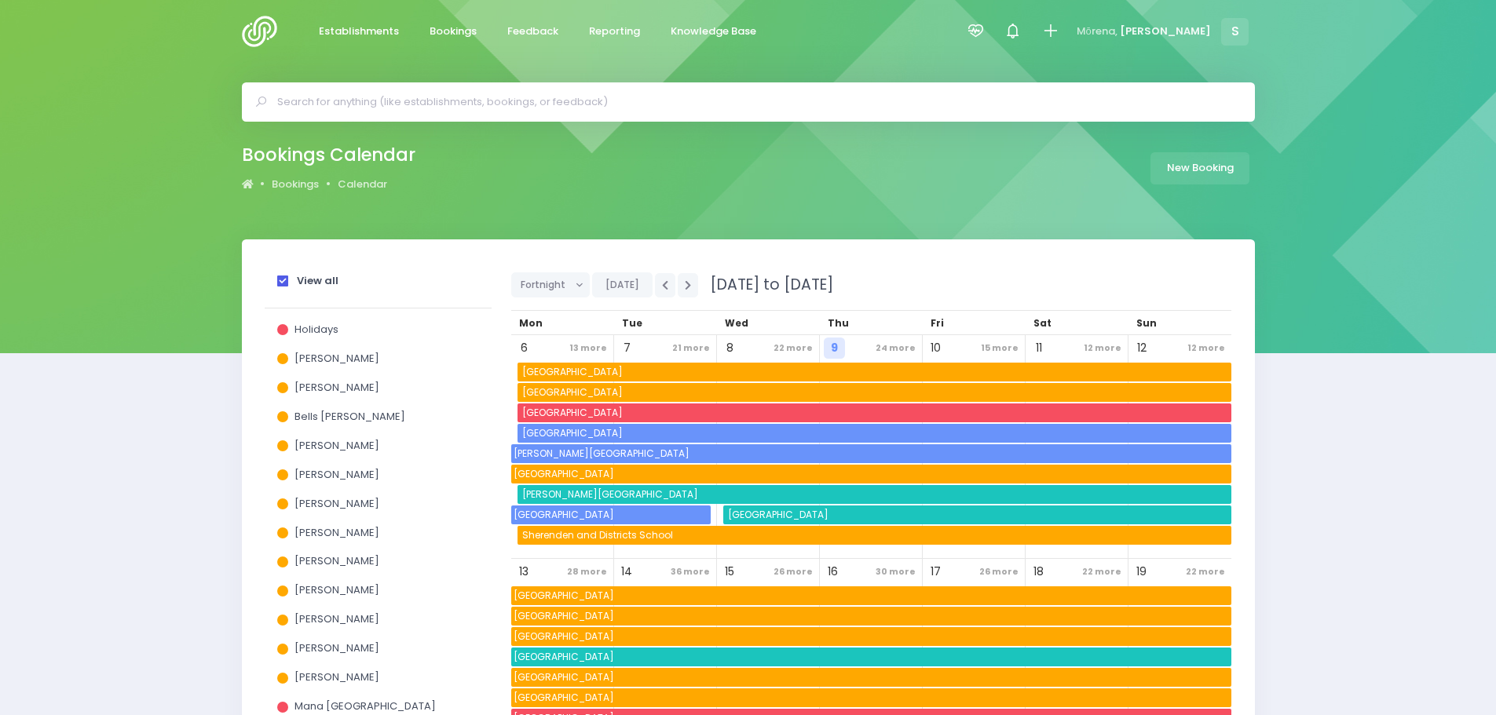
click at [281, 286] on span at bounding box center [282, 281] width 11 height 11
click at [0, 0] on input "View all" at bounding box center [0, 0] width 0 height 0
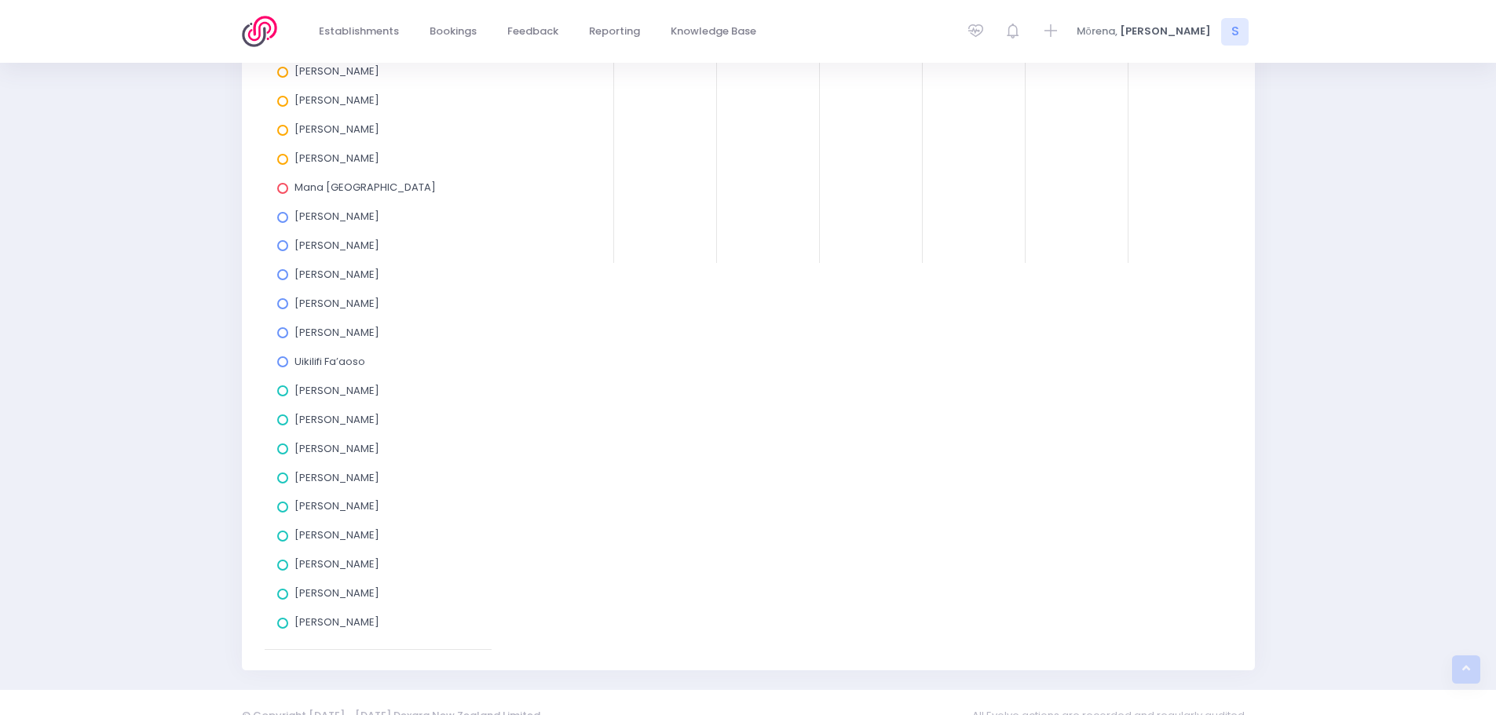
scroll to position [545, 0]
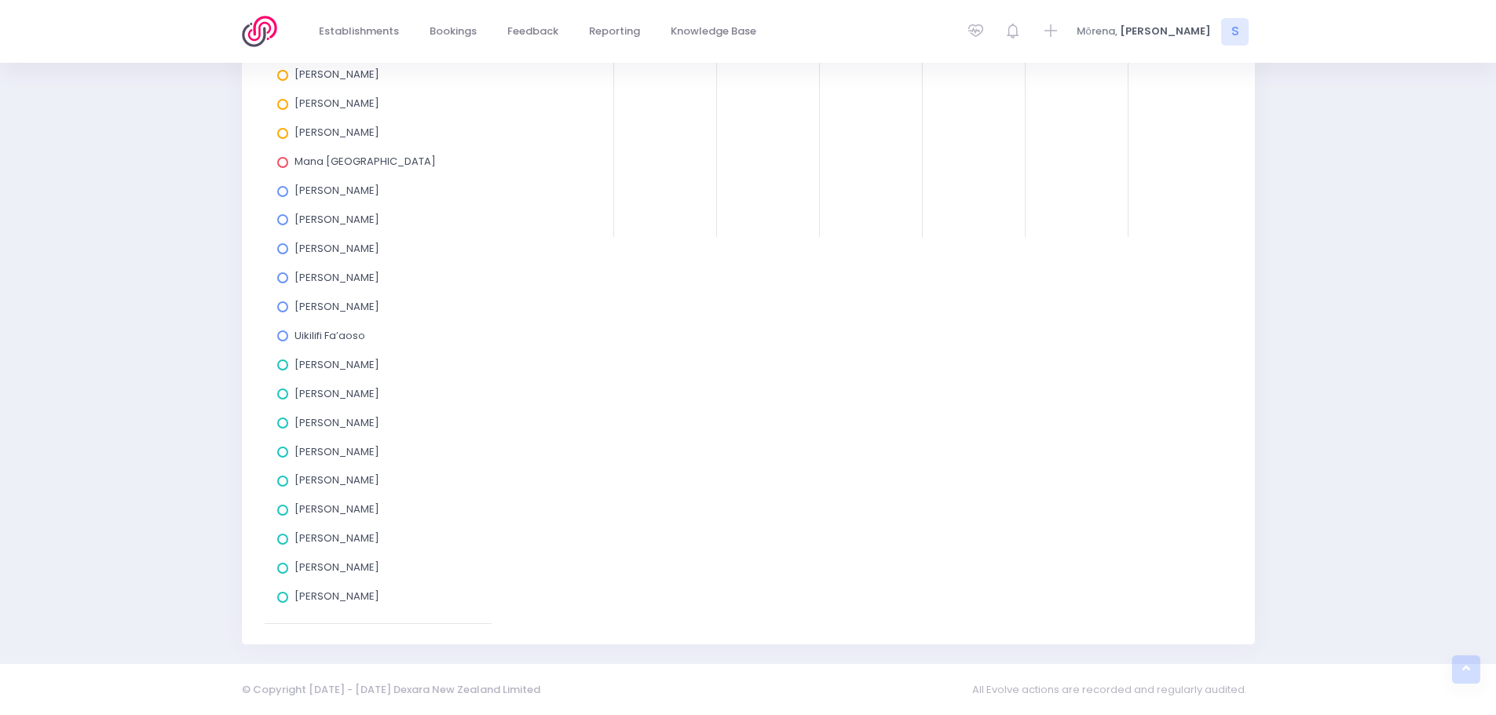
click at [280, 598] on span at bounding box center [282, 597] width 11 height 11
click at [0, 0] on input "[PERSON_NAME]" at bounding box center [0, 0] width 0 height 0
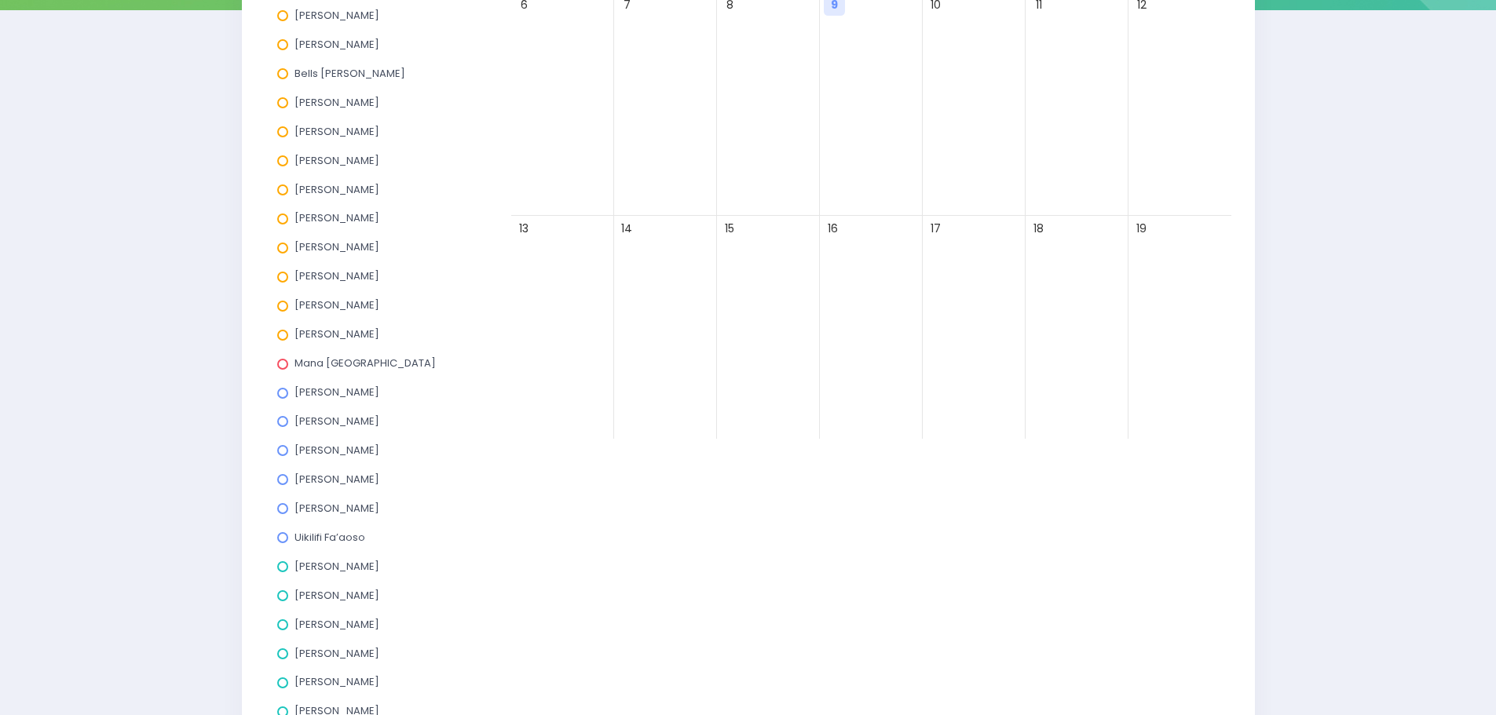
scroll to position [152, 0]
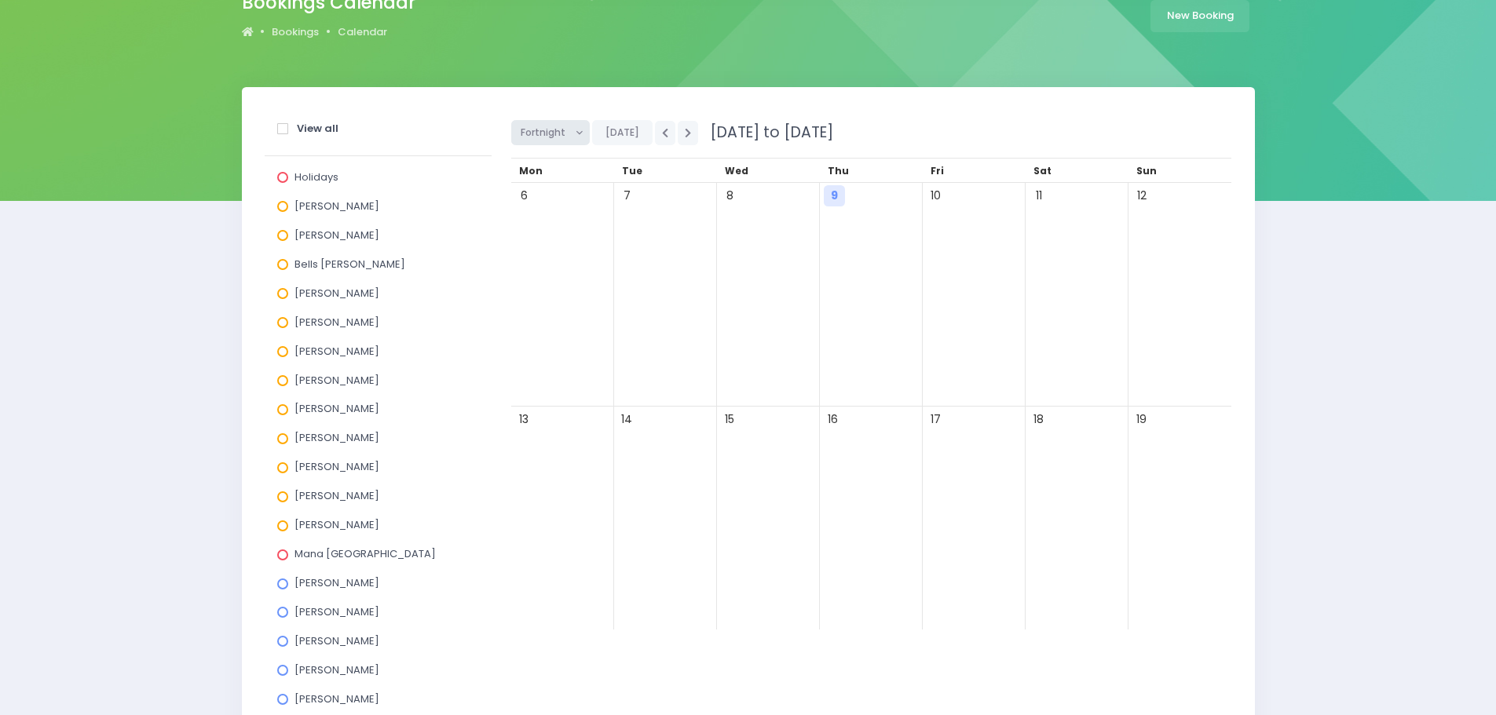
click at [535, 129] on span "Fortnight" at bounding box center [545, 133] width 49 height 24
click at [528, 247] on link "Month" at bounding box center [562, 252] width 102 height 30
click at [678, 134] on button "button" at bounding box center [688, 133] width 20 height 24
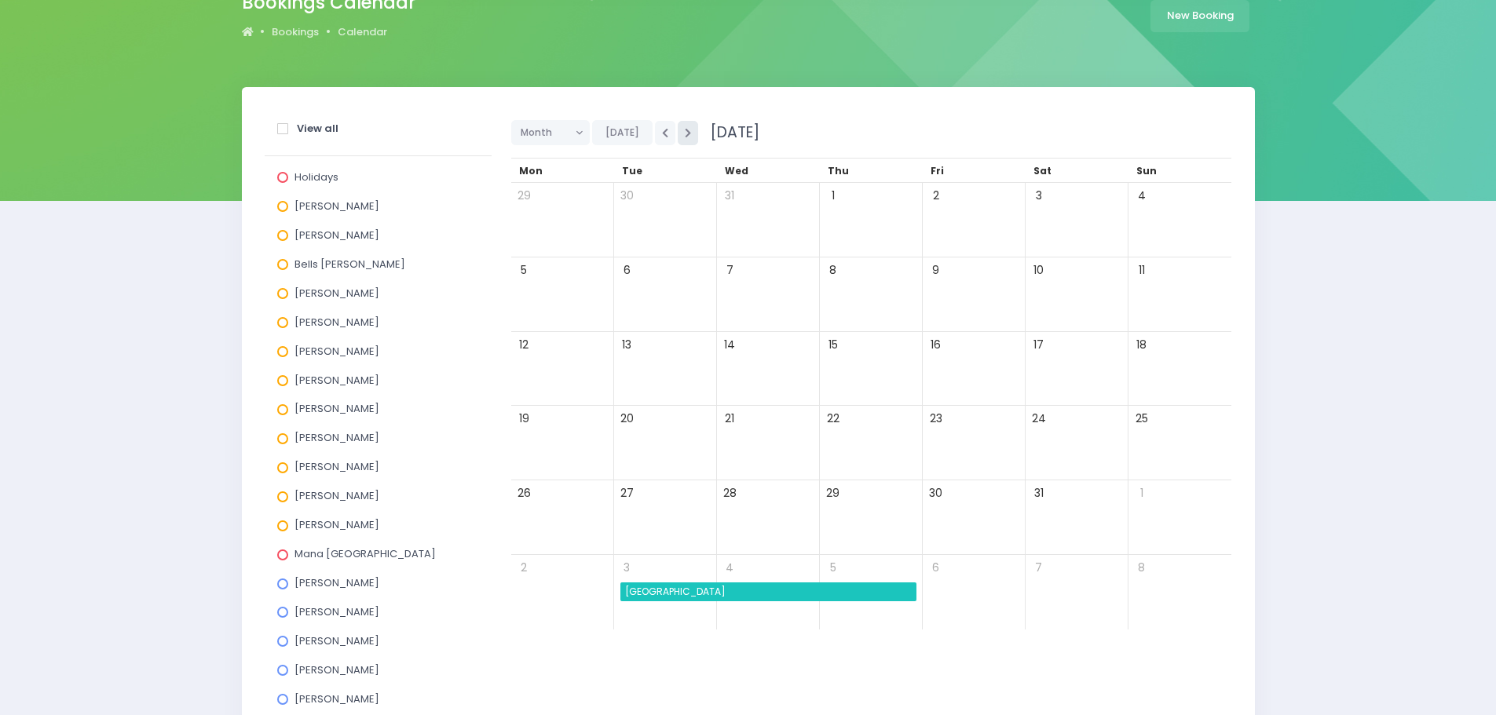
click at [678, 134] on button "button" at bounding box center [688, 133] width 20 height 24
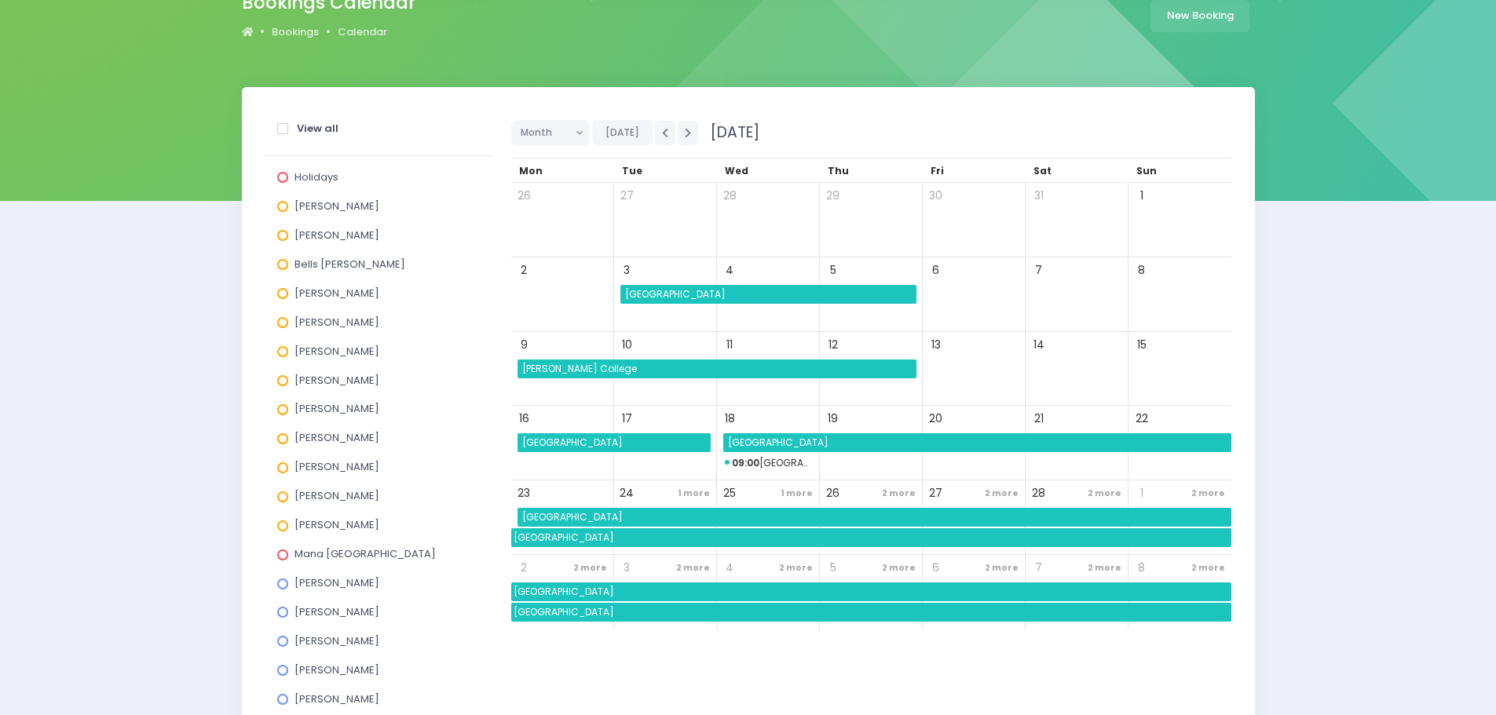
click at [795, 443] on span "New River Primary" at bounding box center [978, 442] width 506 height 19
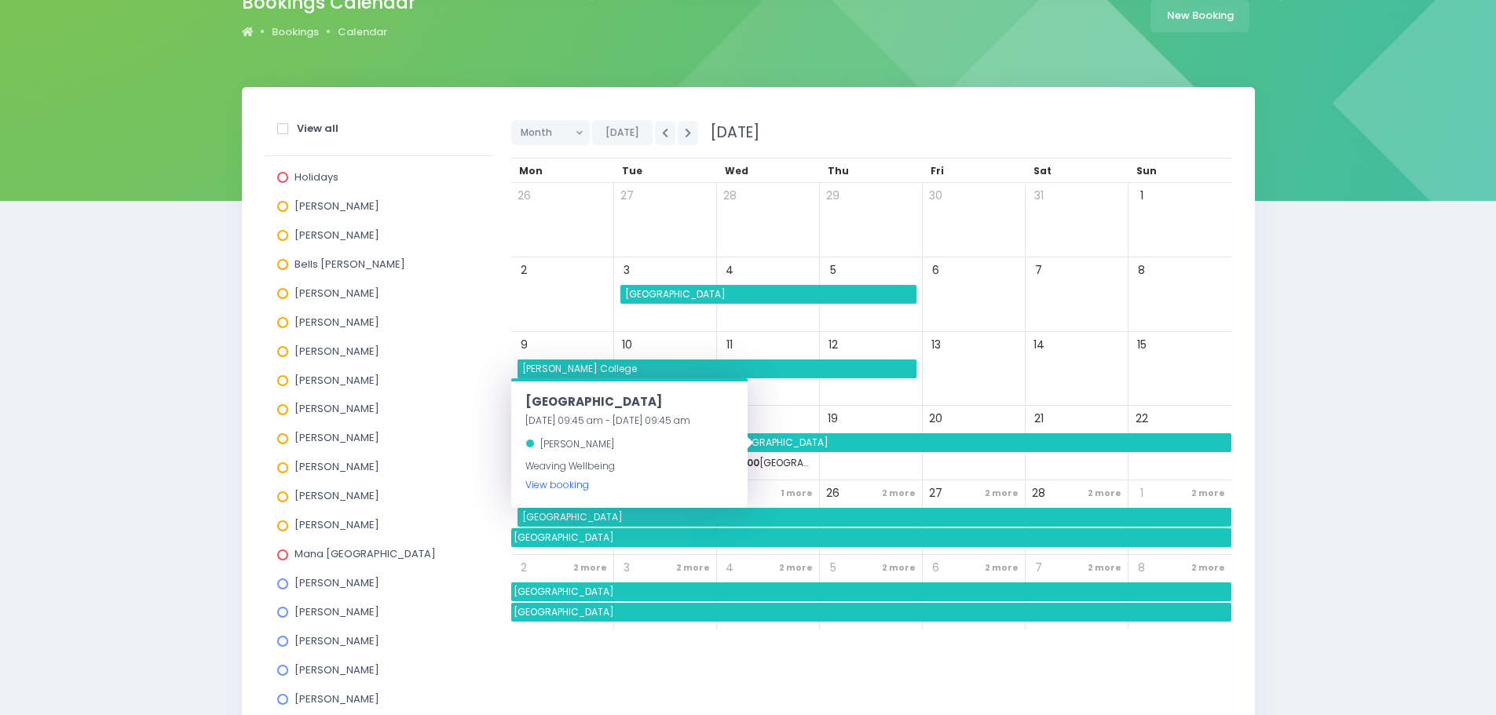
click at [560, 485] on link "View booking" at bounding box center [557, 484] width 64 height 13
click at [813, 491] on span "1 more" at bounding box center [796, 493] width 40 height 21
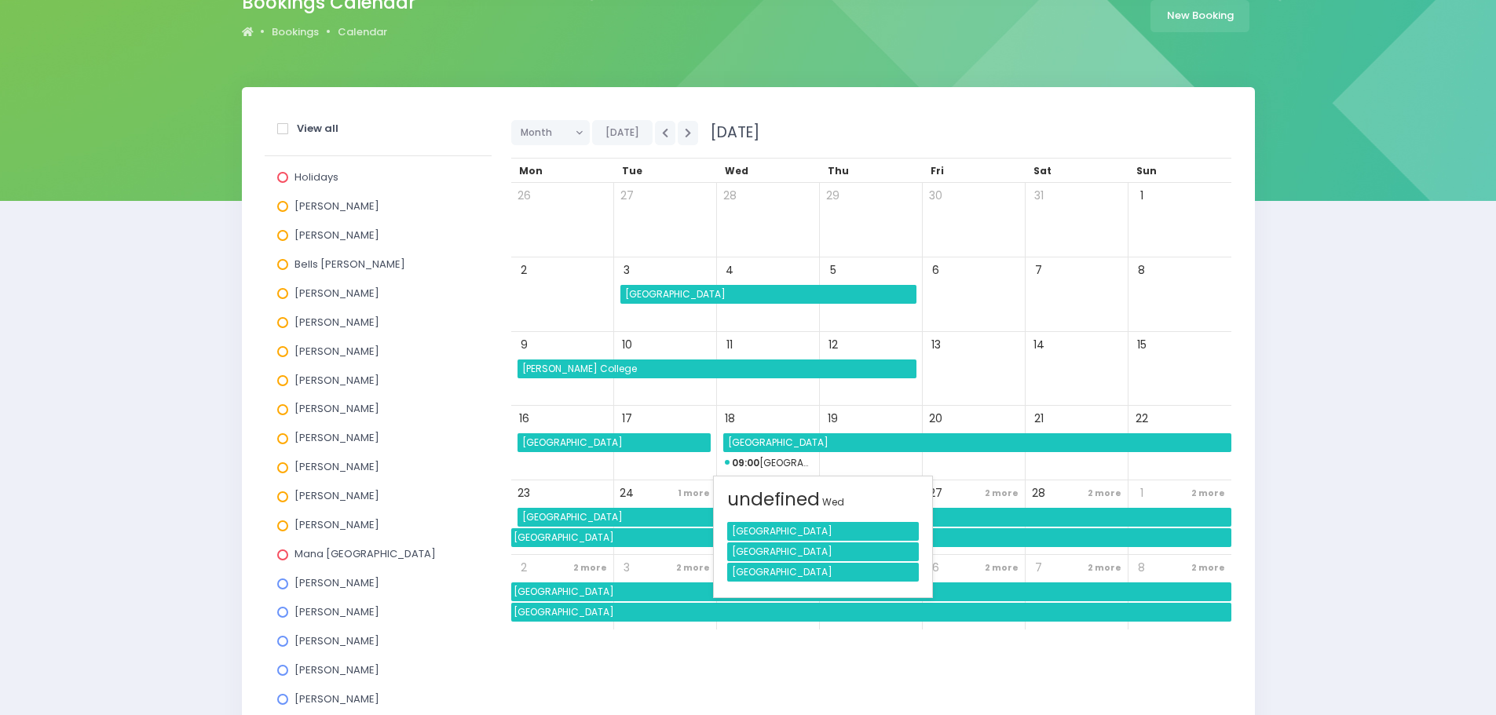
click at [790, 553] on div "Takitimu Primary School" at bounding box center [823, 552] width 192 height 19
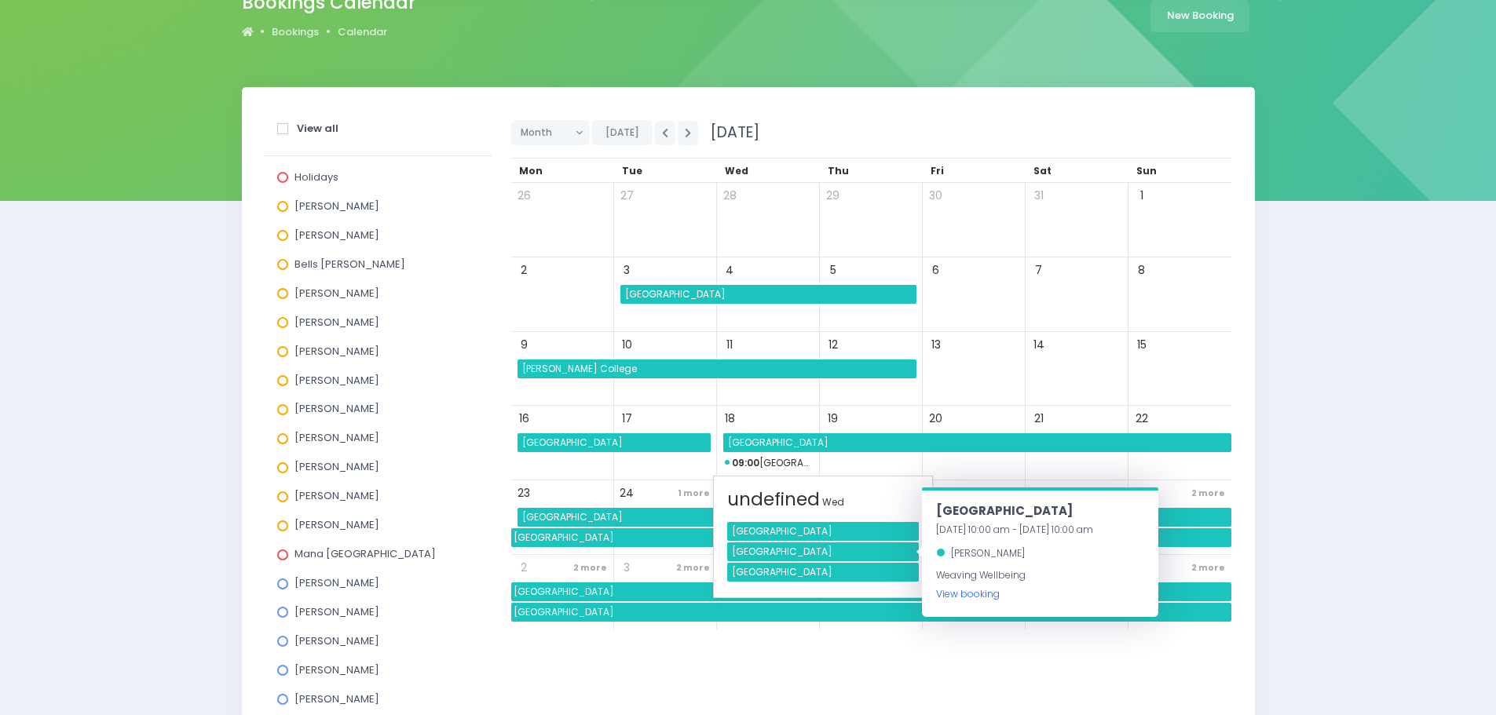
click at [947, 592] on link "View booking" at bounding box center [968, 593] width 64 height 13
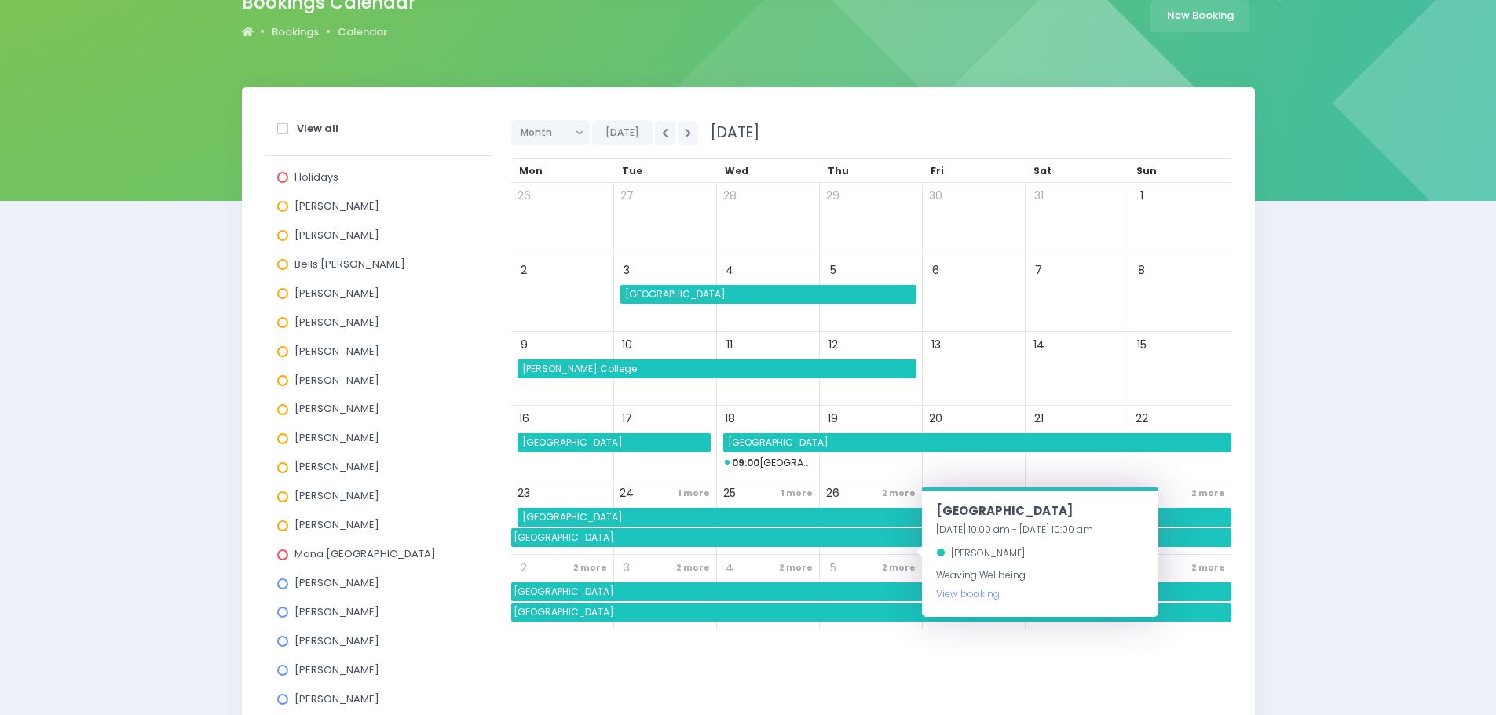
click at [890, 567] on span "2 more" at bounding box center [899, 567] width 42 height 21
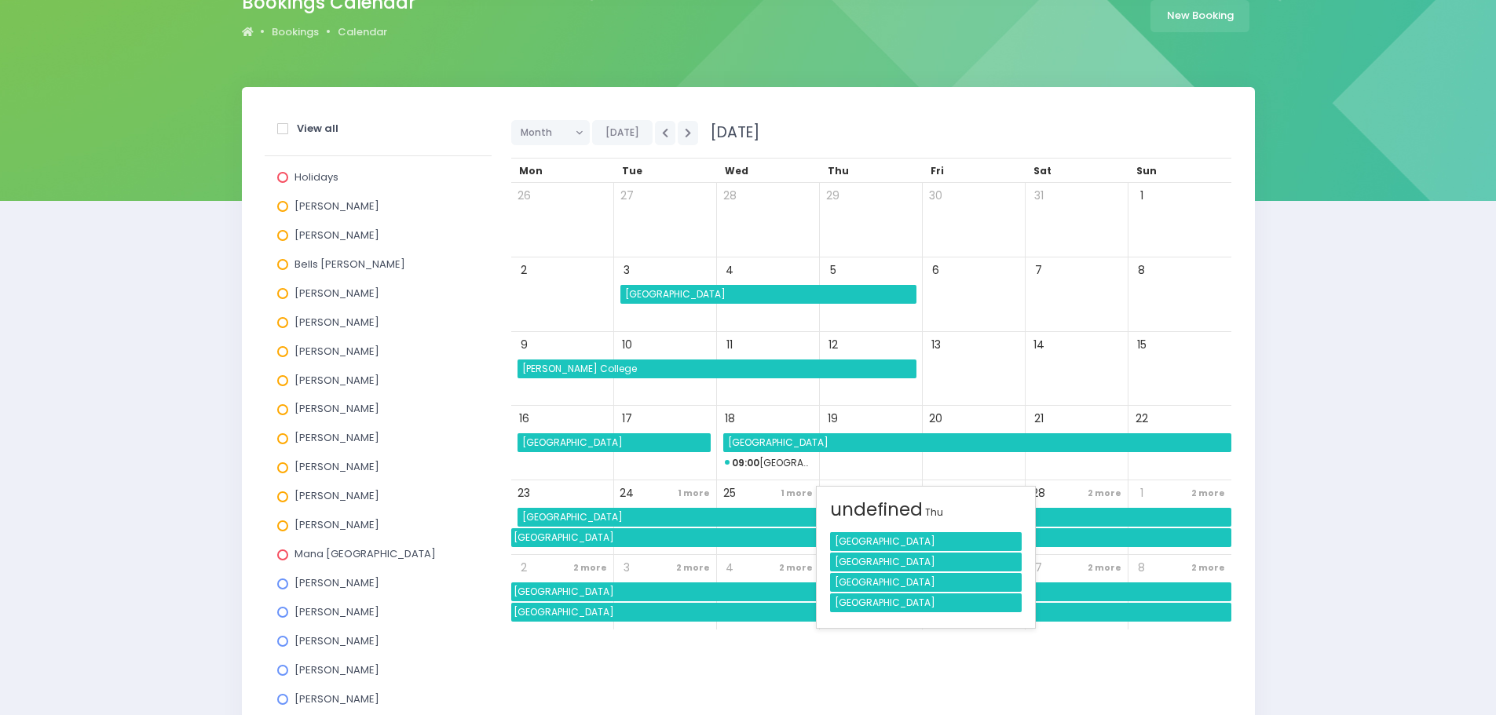
click at [888, 601] on div "Mararoa School" at bounding box center [926, 603] width 192 height 19
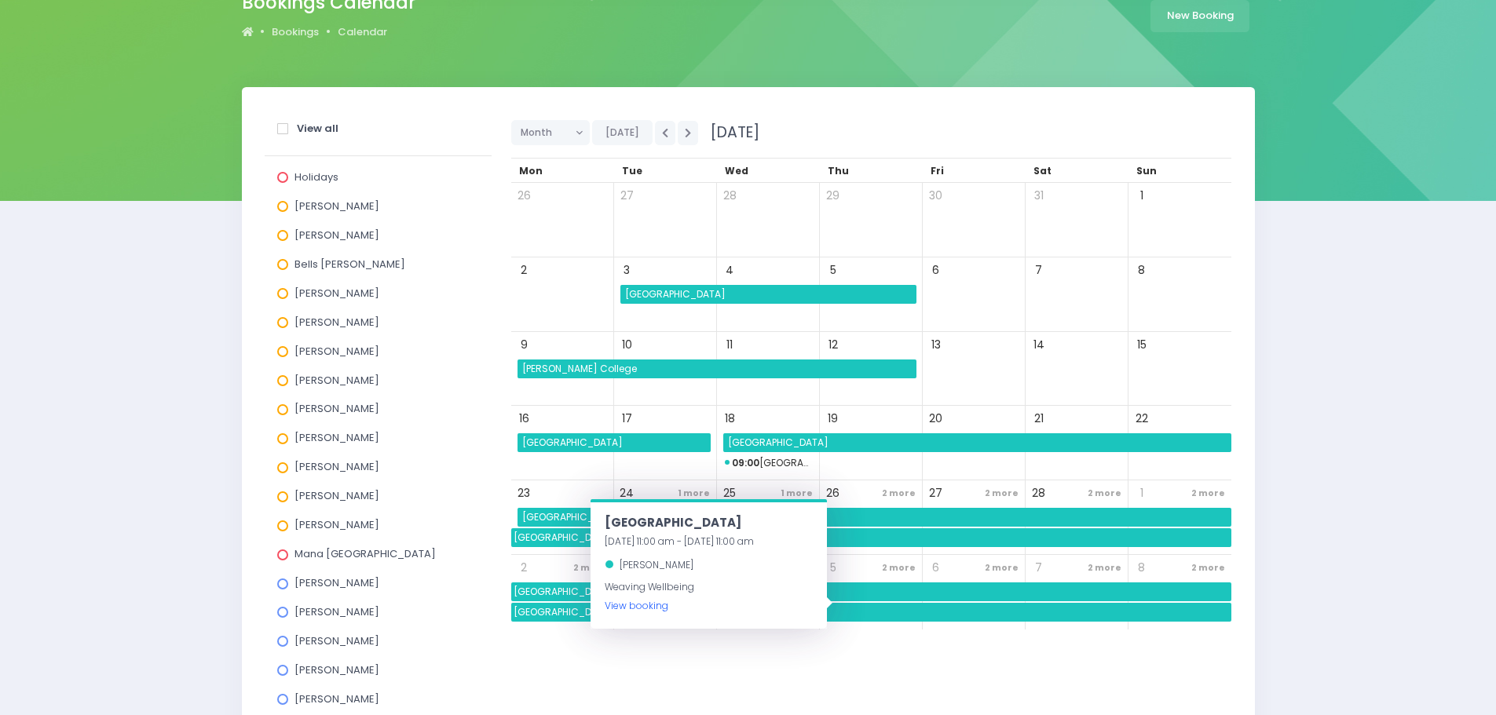
click at [648, 609] on link "View booking" at bounding box center [637, 605] width 64 height 13
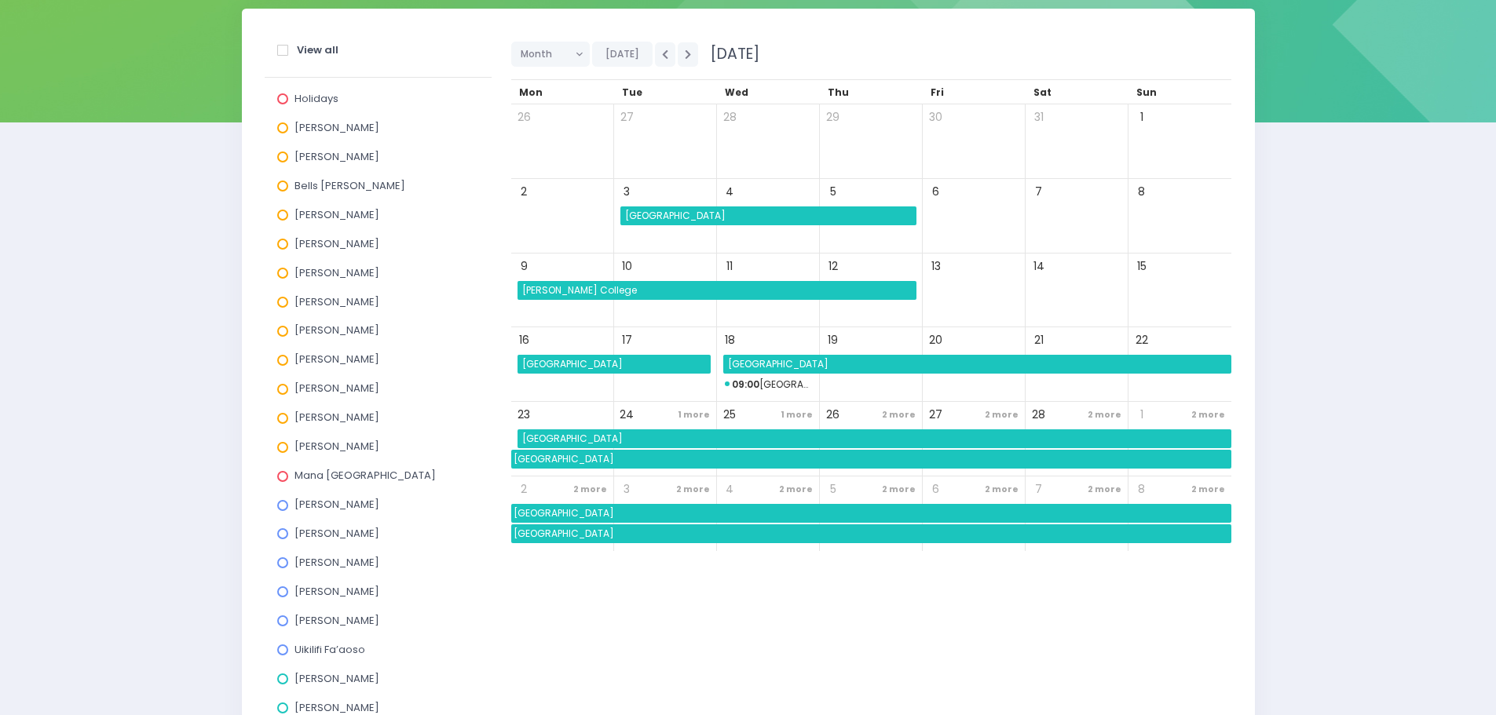
click at [422, 546] on div "Jess Bates" at bounding box center [378, 536] width 202 height 29
click at [685, 60] on button "button" at bounding box center [688, 54] width 20 height 24
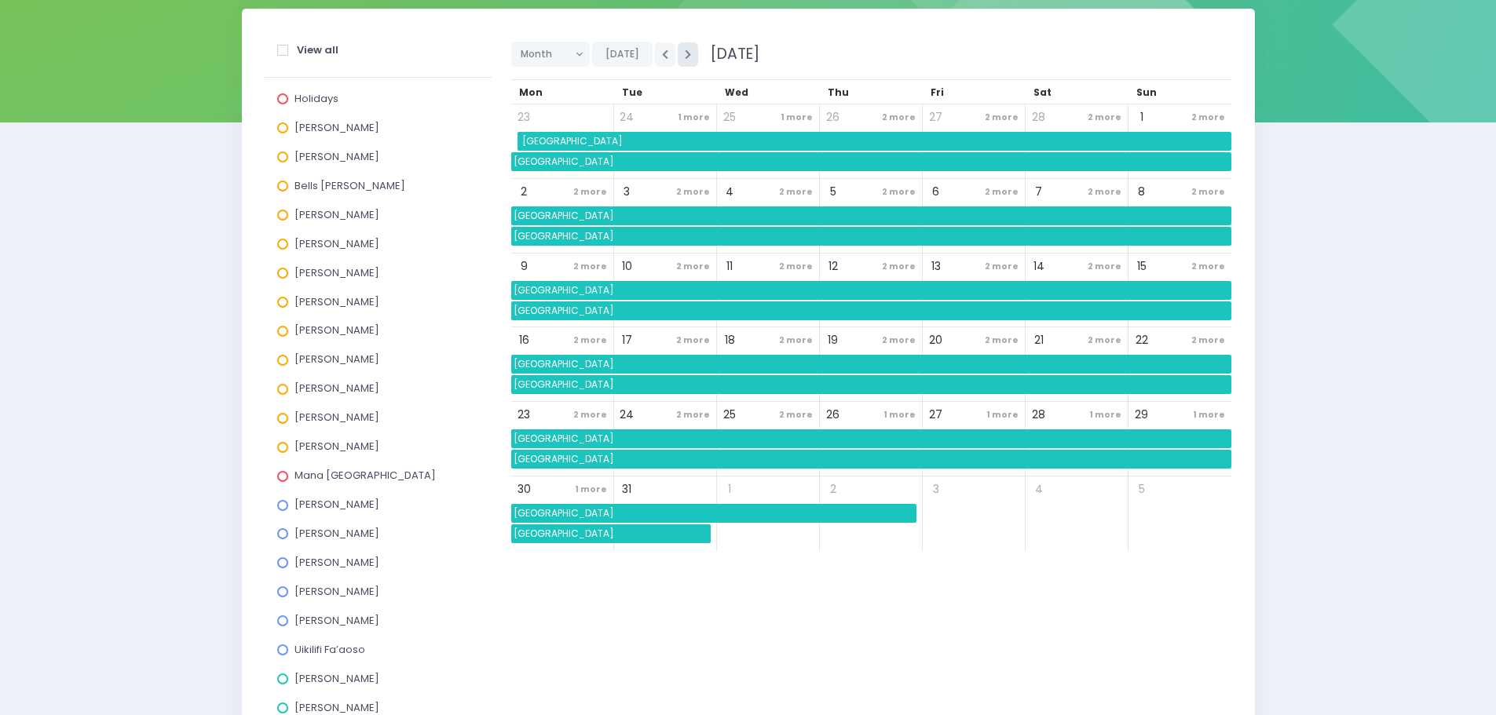
click at [685, 60] on button "button" at bounding box center [688, 54] width 20 height 24
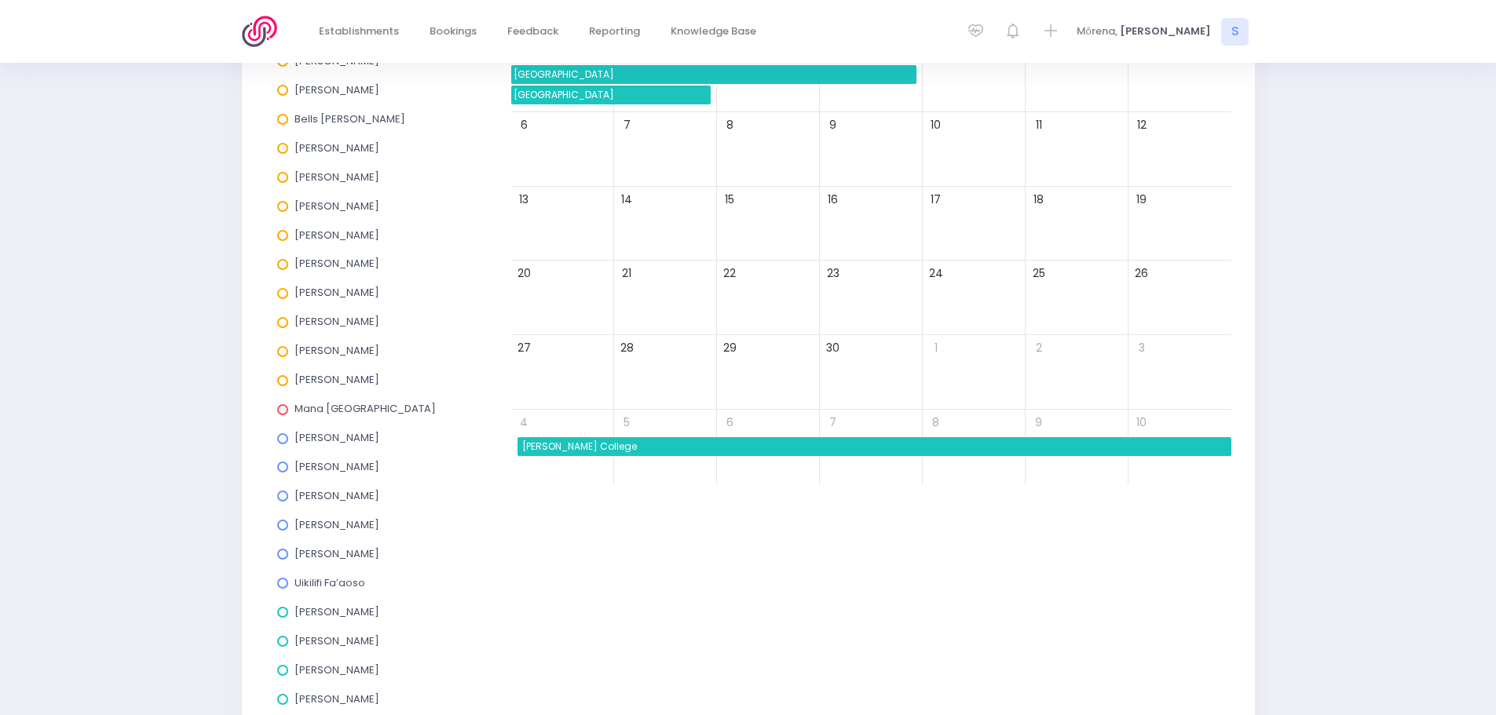
scroll to position [545, 0]
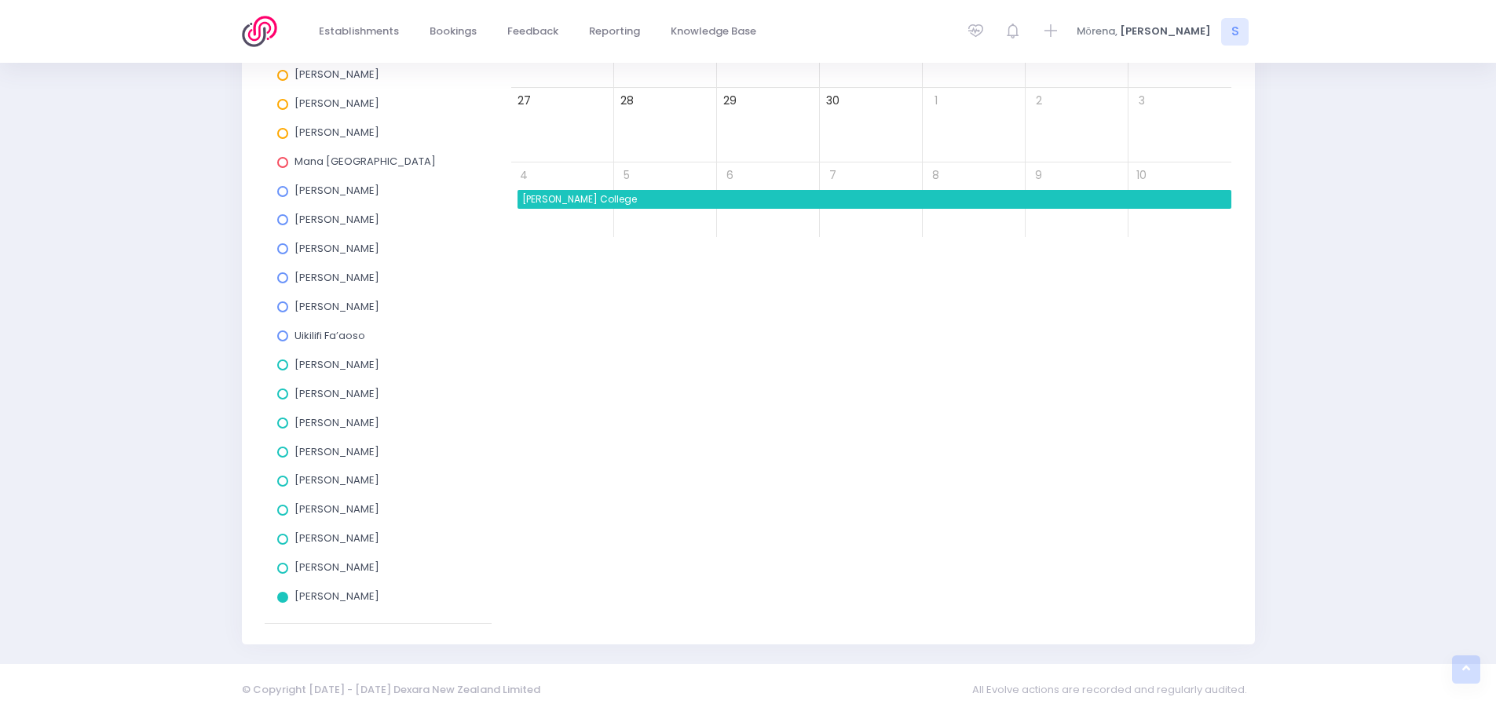
click at [283, 594] on span at bounding box center [282, 597] width 11 height 11
click at [0, 0] on input "[PERSON_NAME]" at bounding box center [0, 0] width 0 height 0
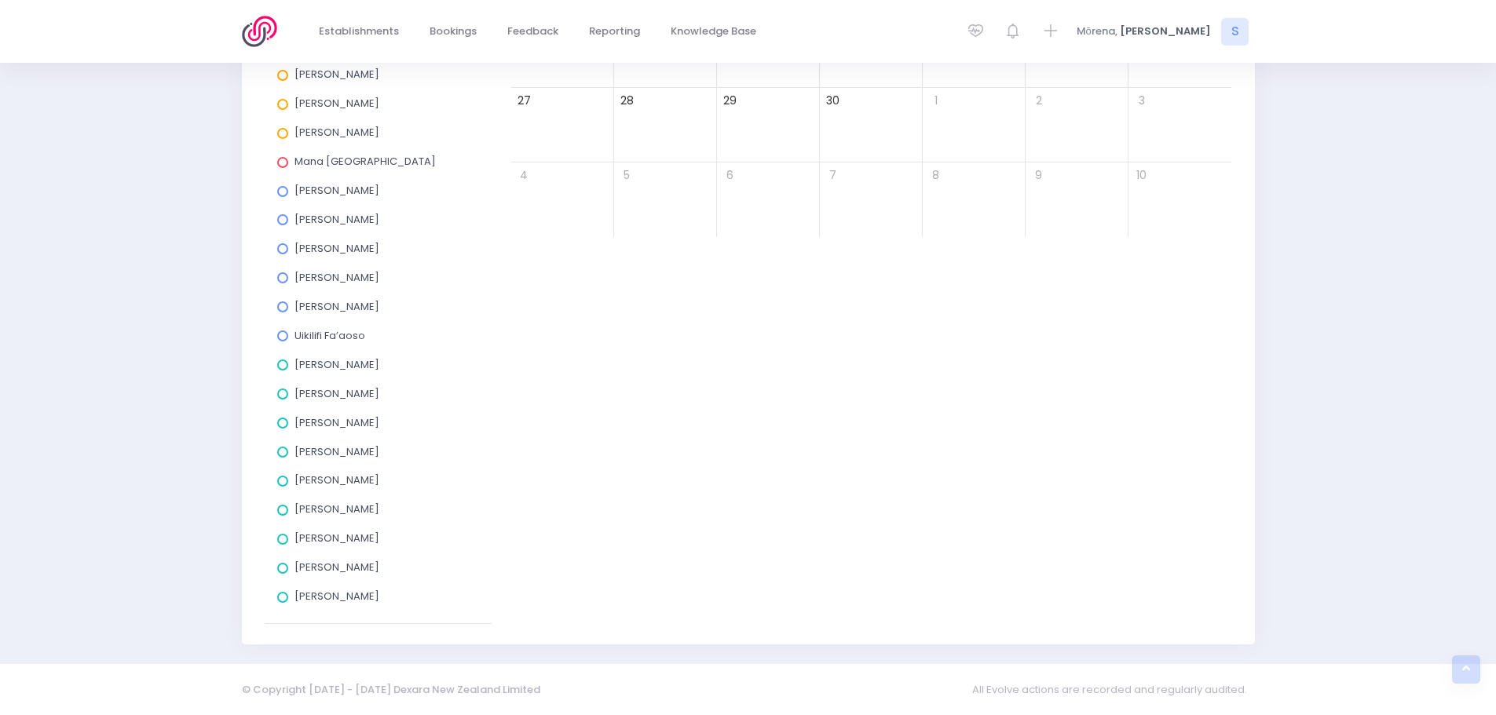
click at [282, 542] on span at bounding box center [282, 539] width 11 height 11
click at [0, 0] on input "Nicky Young" at bounding box center [0, 0] width 0 height 0
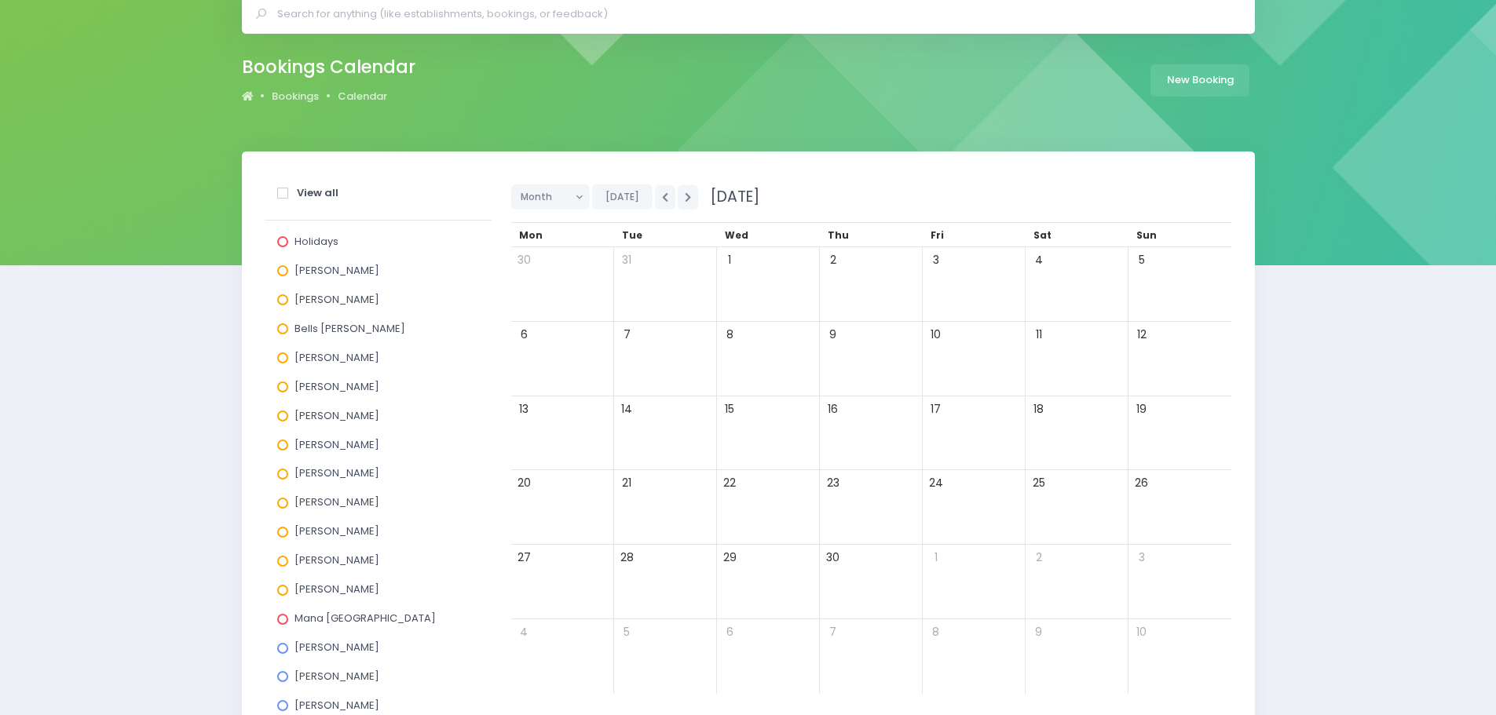
scroll to position [74, 0]
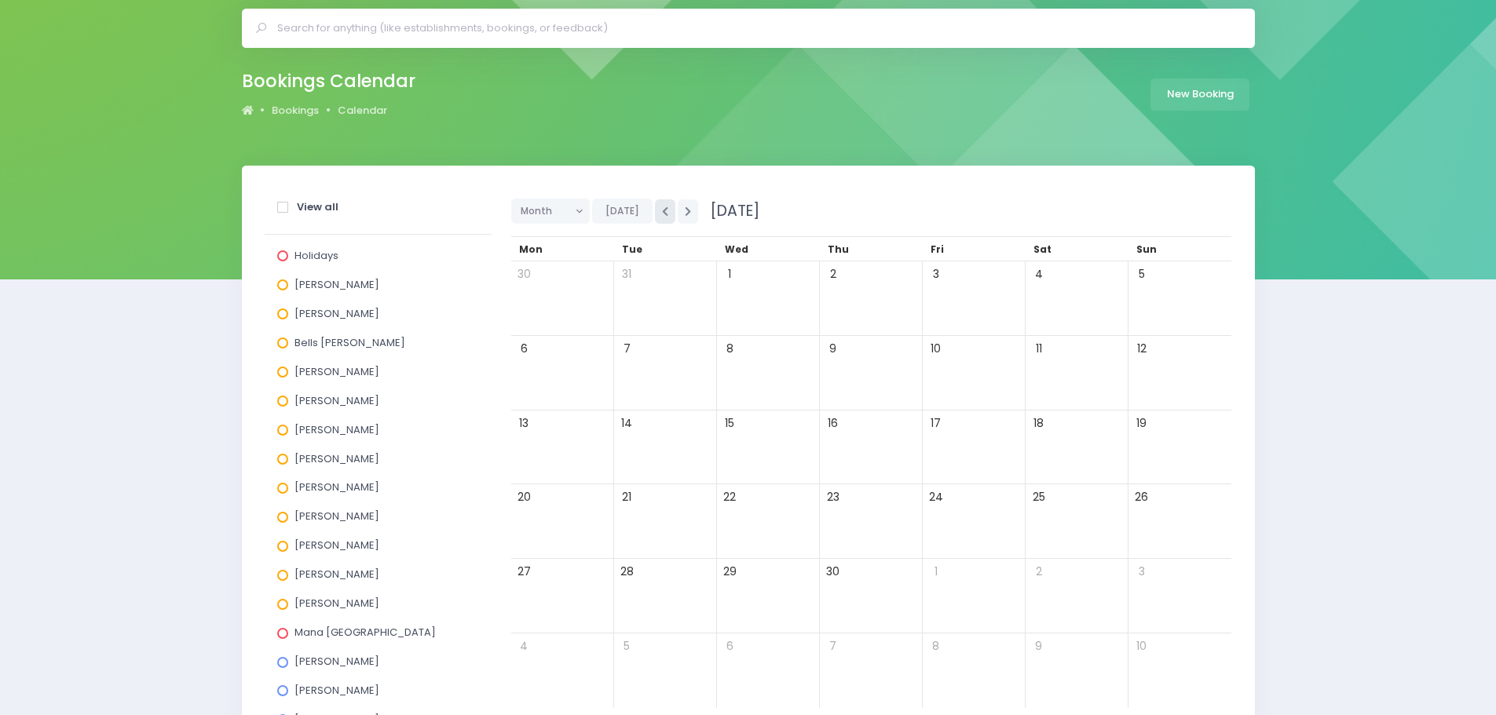
click at [662, 211] on icon "button" at bounding box center [665, 211] width 6 height 10
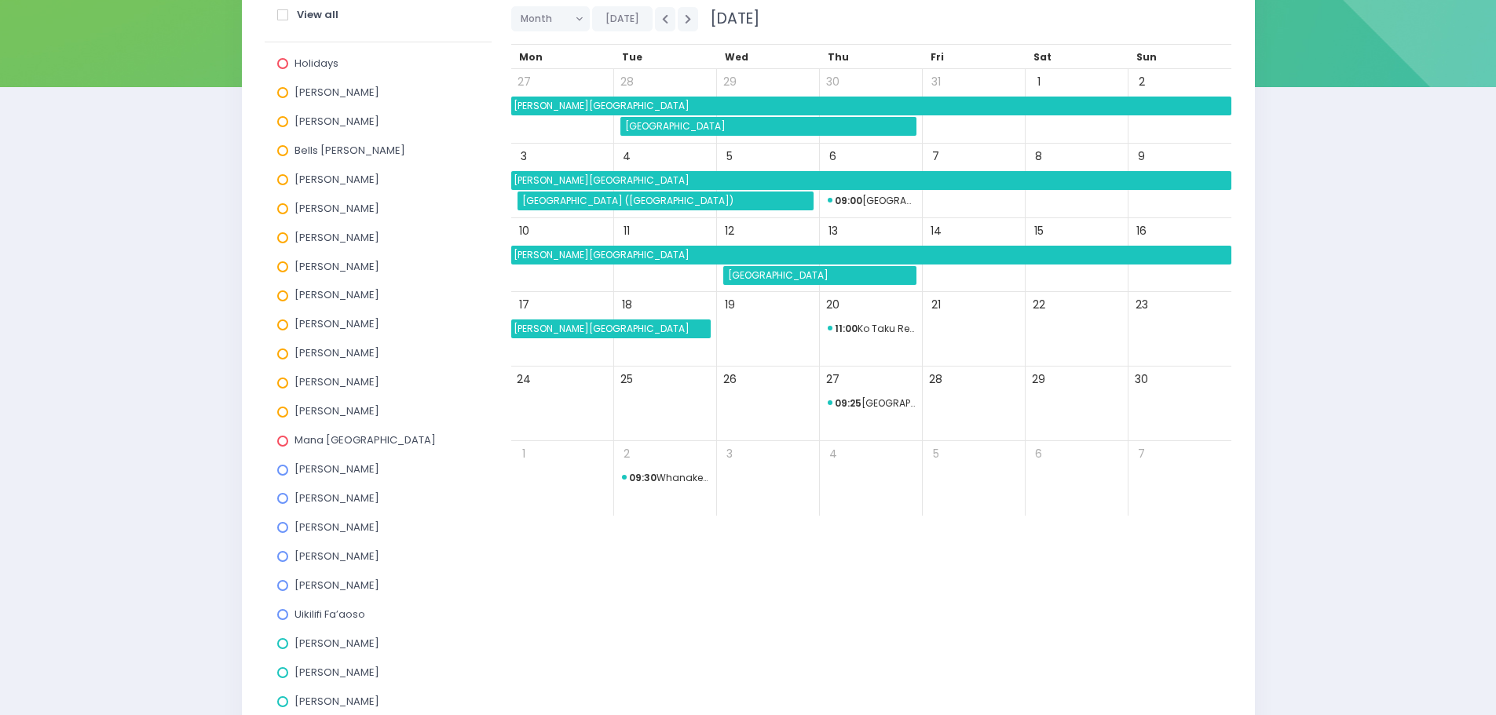
scroll to position [545, 0]
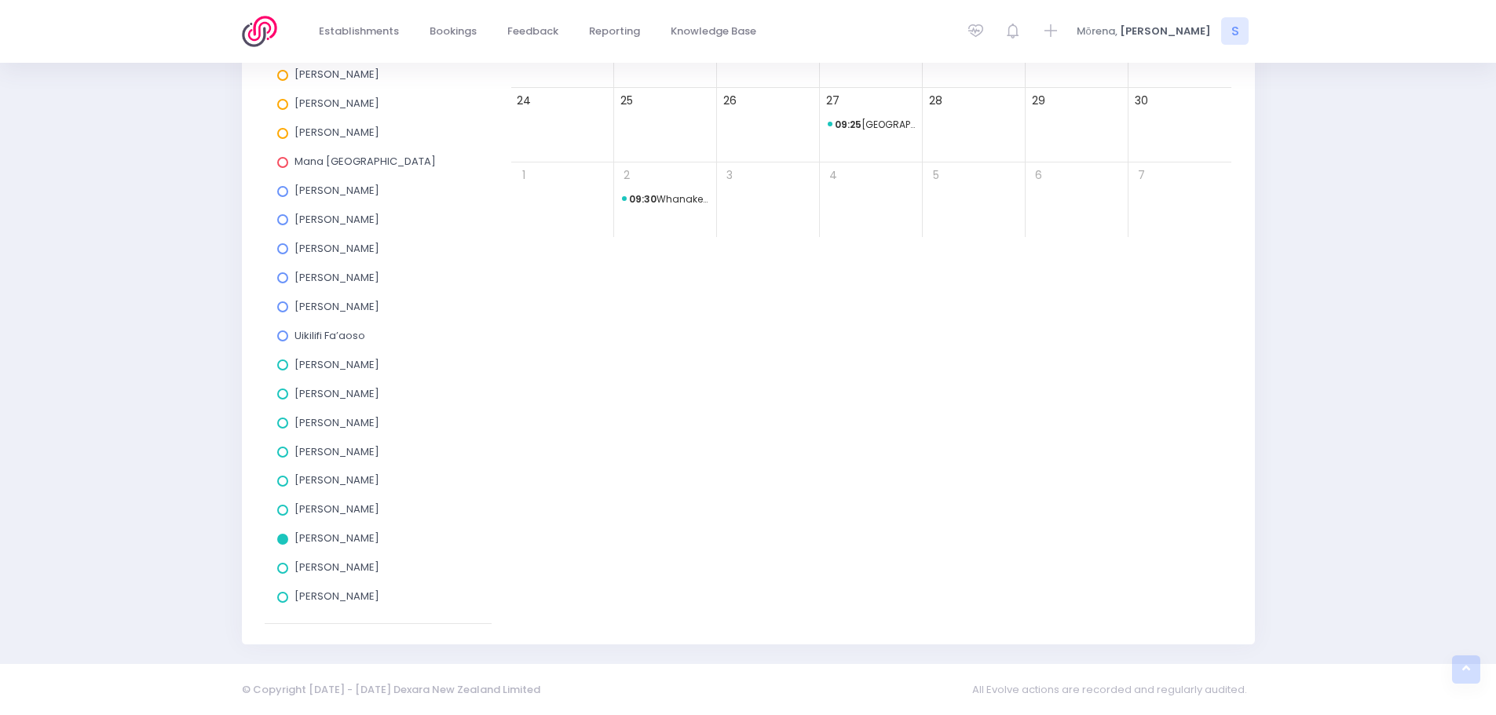
drag, startPoint x: 283, startPoint y: 595, endPoint x: 307, endPoint y: 575, distance: 31.2
click at [283, 595] on span at bounding box center [282, 597] width 11 height 11
click at [0, 0] on input "[PERSON_NAME]" at bounding box center [0, 0] width 0 height 0
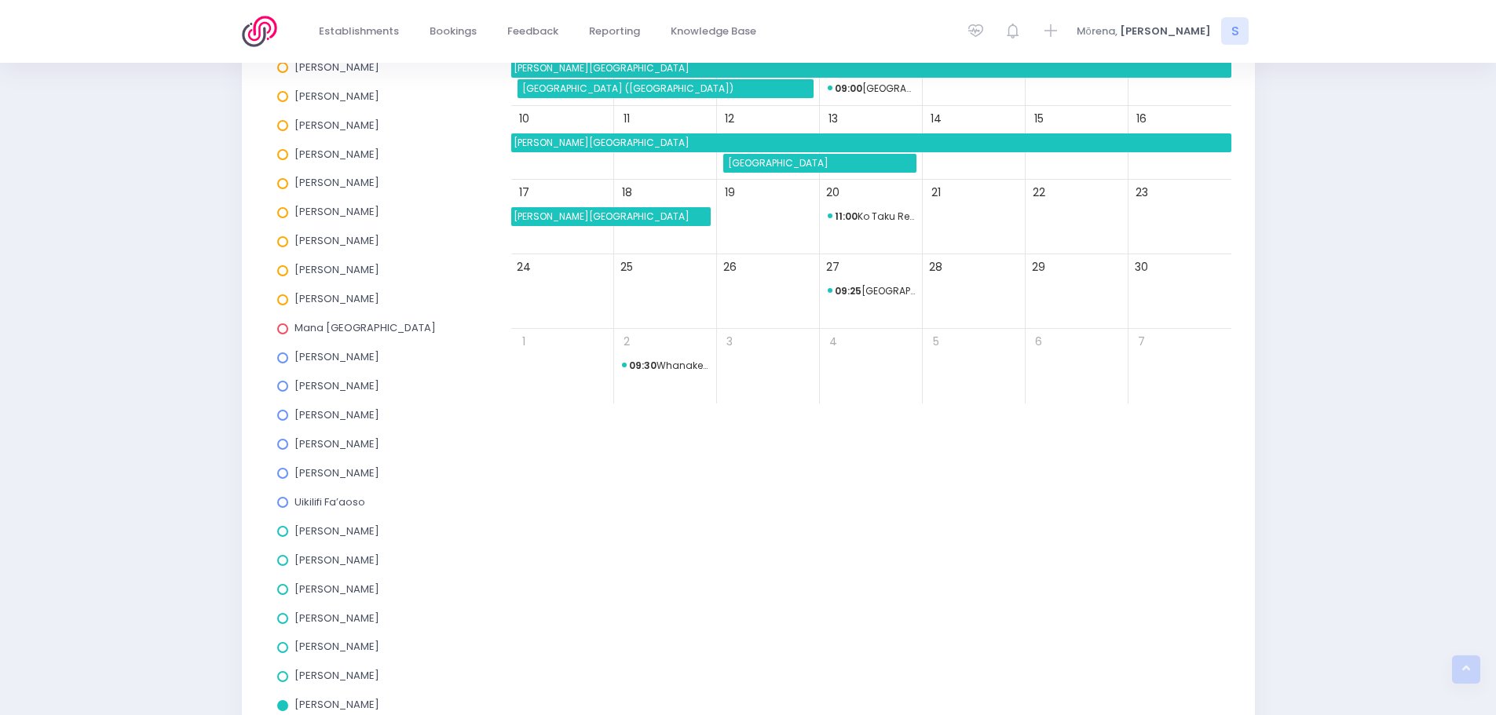
scroll to position [152, 0]
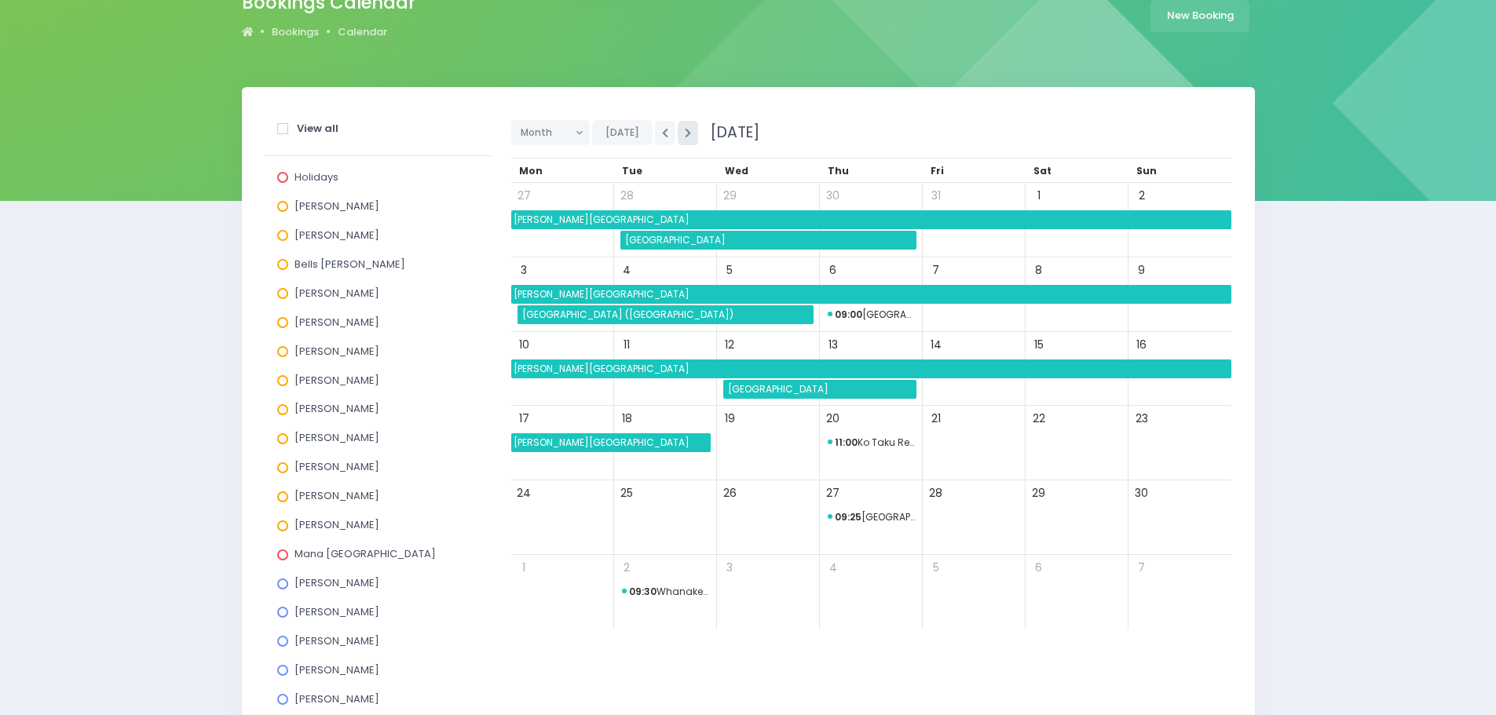
click at [685, 129] on icon "button" at bounding box center [688, 133] width 6 height 10
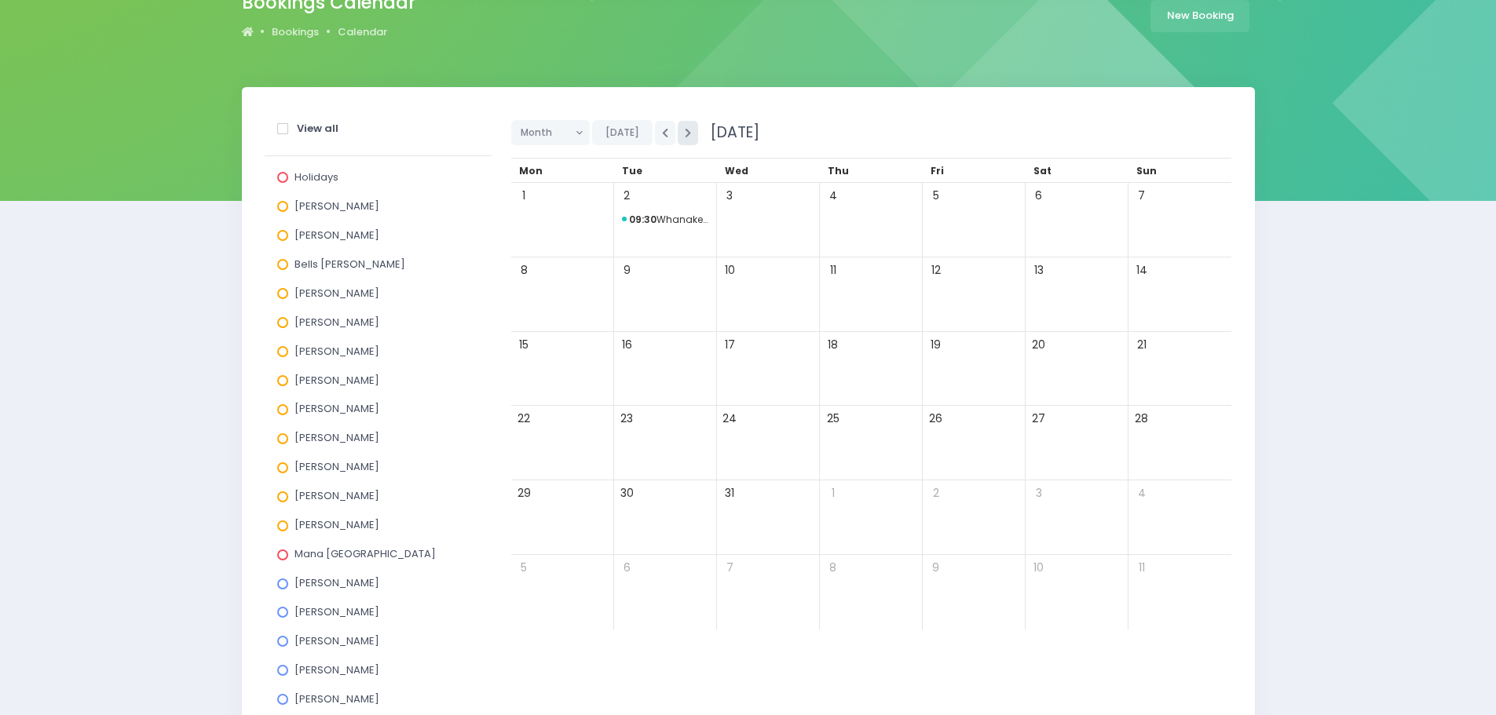
click at [685, 129] on icon "button" at bounding box center [688, 133] width 6 height 10
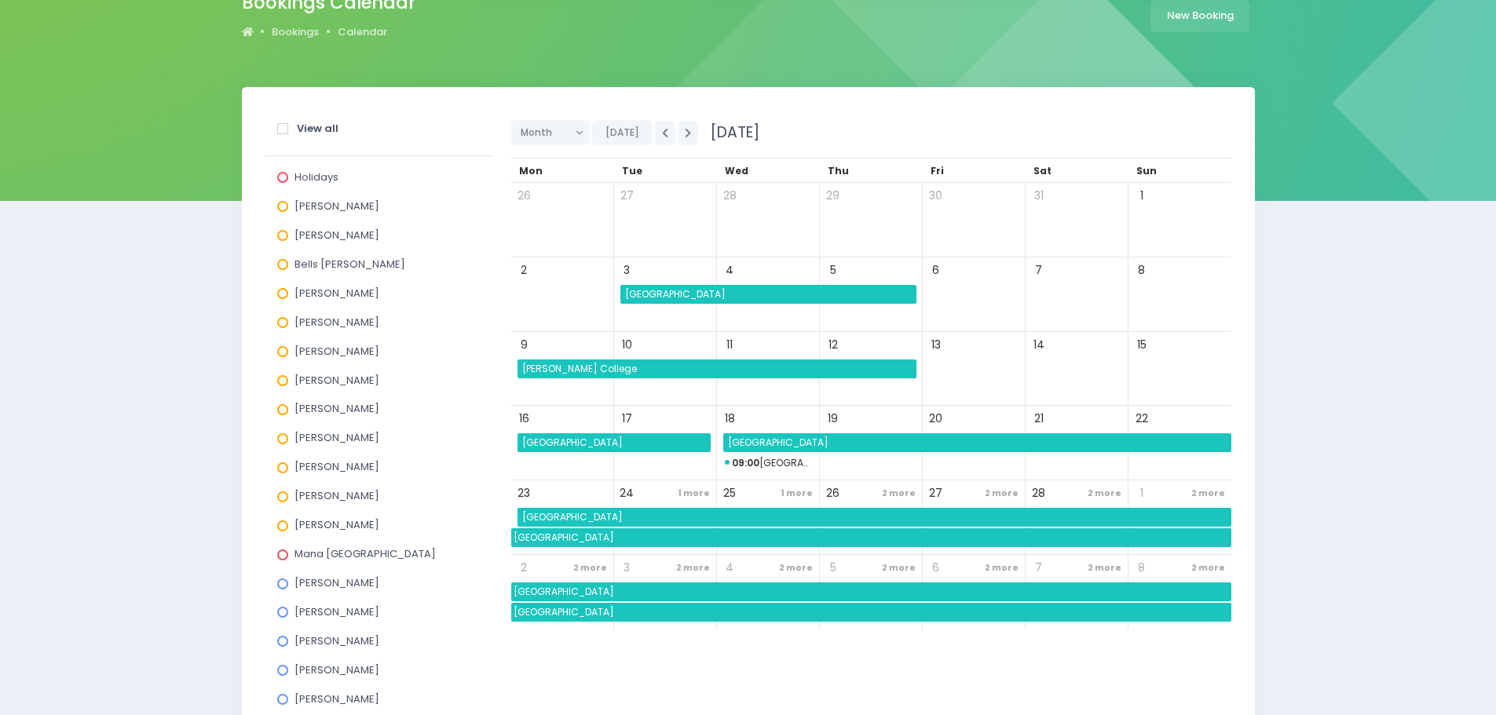
click at [802, 490] on span "1 more" at bounding box center [796, 493] width 40 height 21
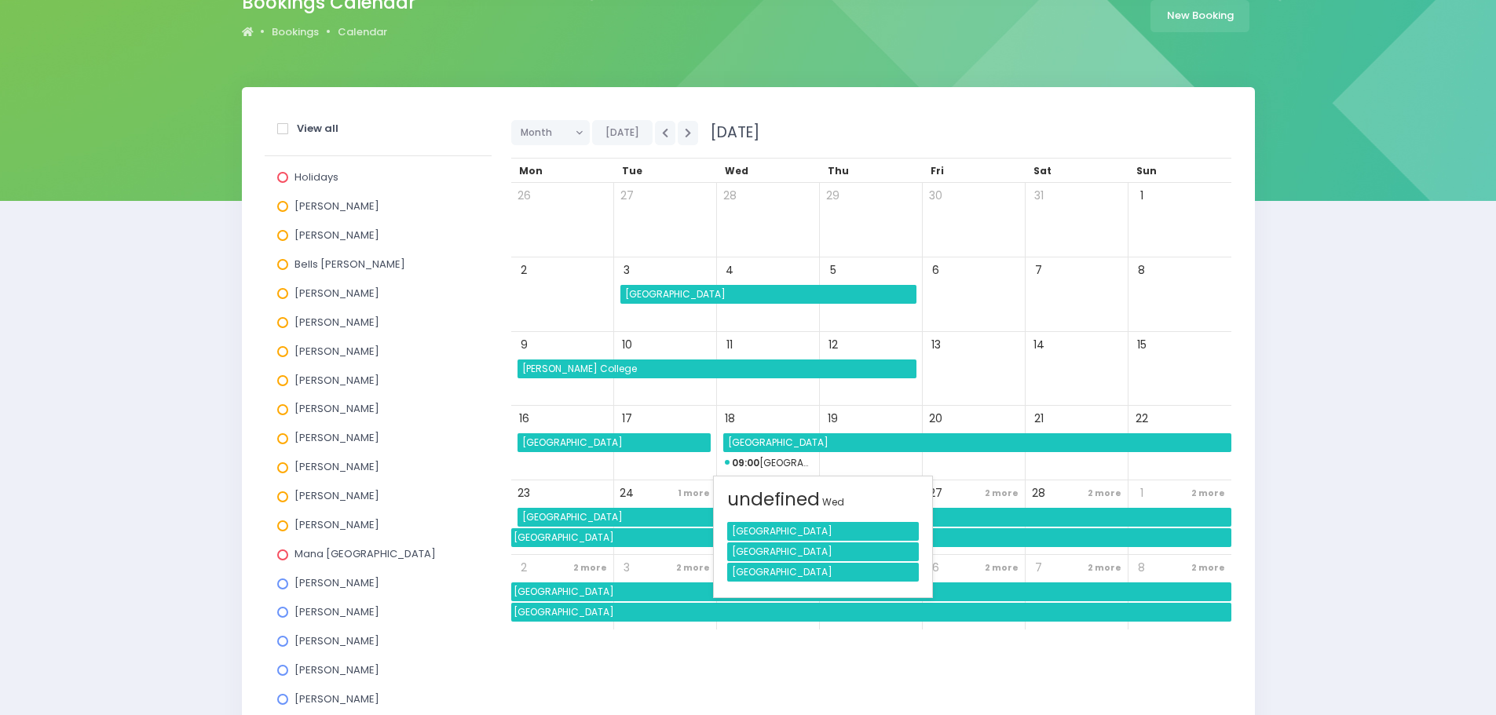
click at [792, 570] on div "Tokanui School" at bounding box center [823, 572] width 192 height 19
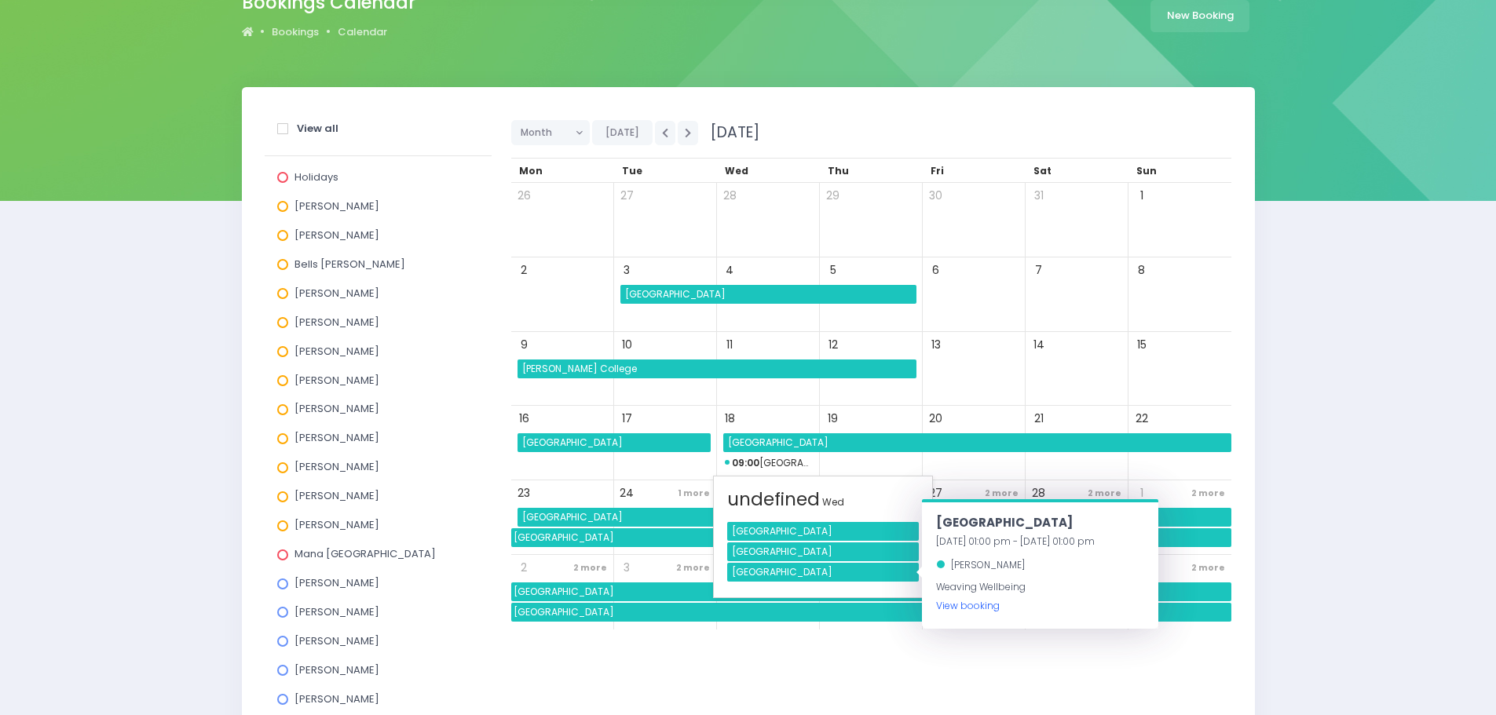
click at [970, 608] on link "View booking" at bounding box center [968, 605] width 64 height 13
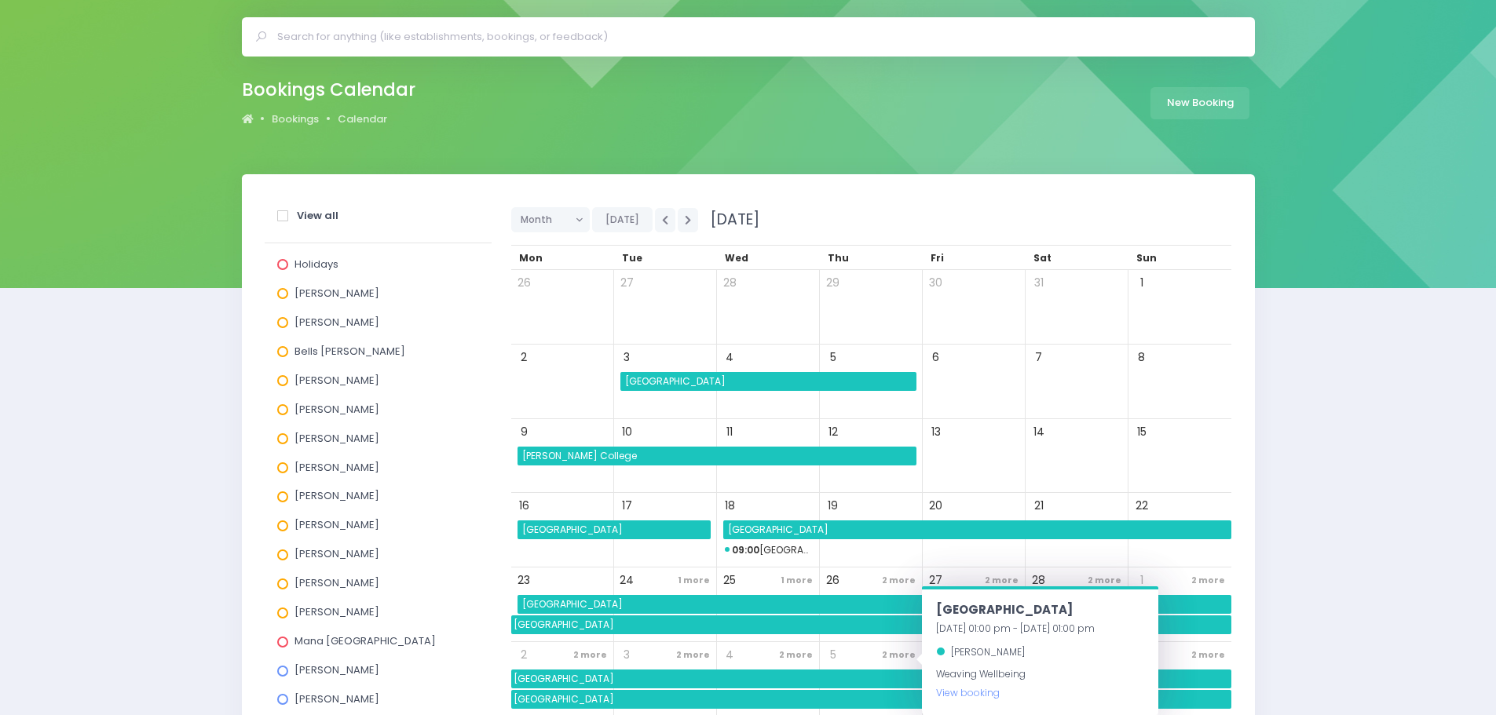
scroll to position [0, 0]
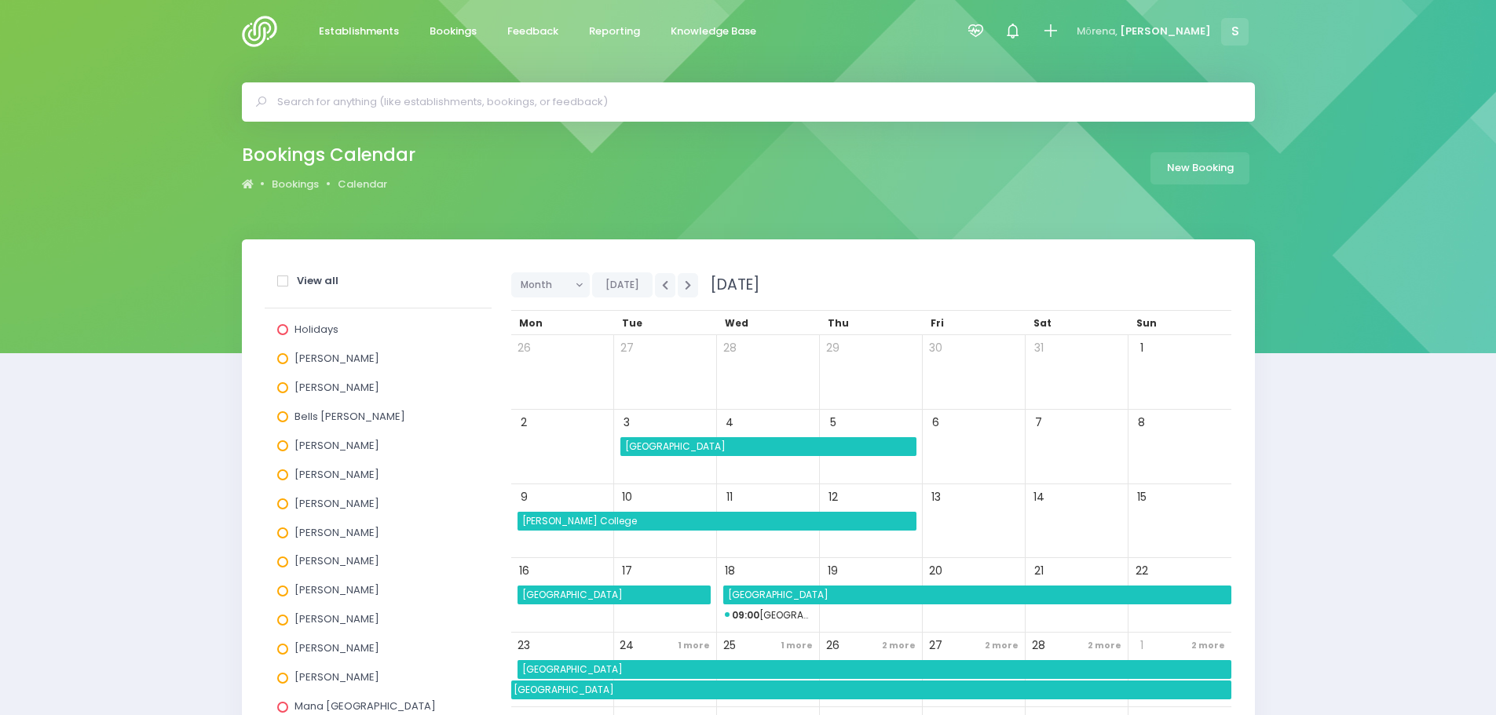
click at [403, 102] on input "text" at bounding box center [754, 102] width 955 height 24
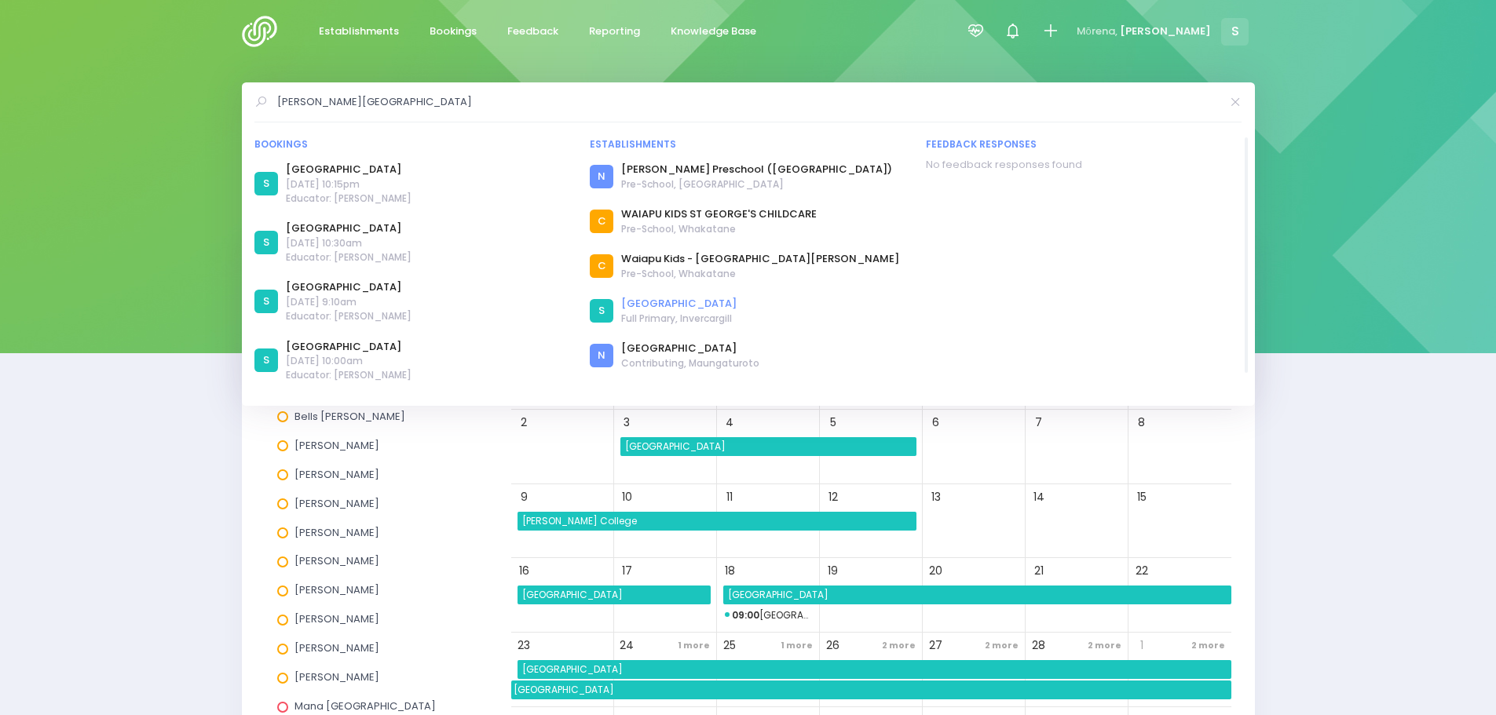
type input "george road school"
click at [676, 303] on link "Gorge Road School" at bounding box center [678, 304] width 115 height 16
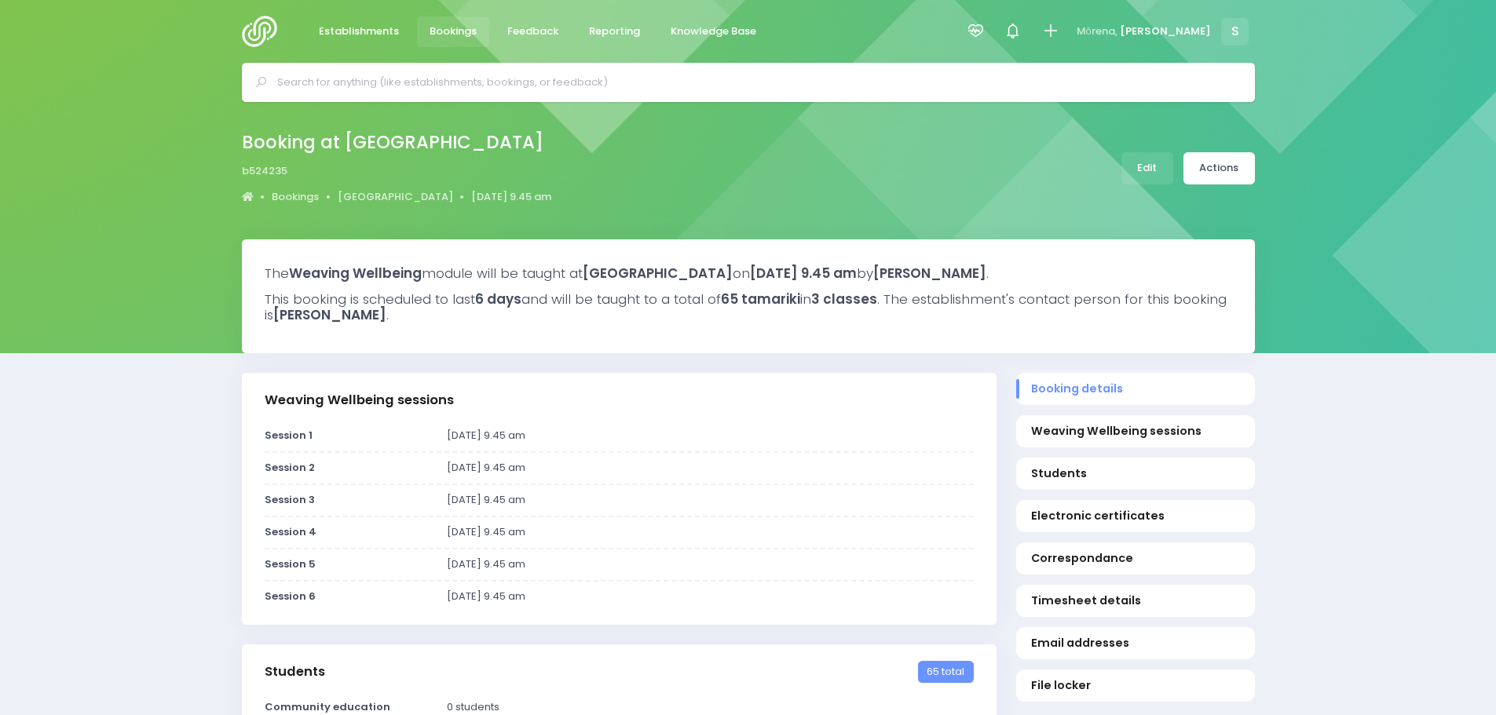
select select "5"
click at [537, 34] on span "Feedback" at bounding box center [532, 32] width 51 height 16
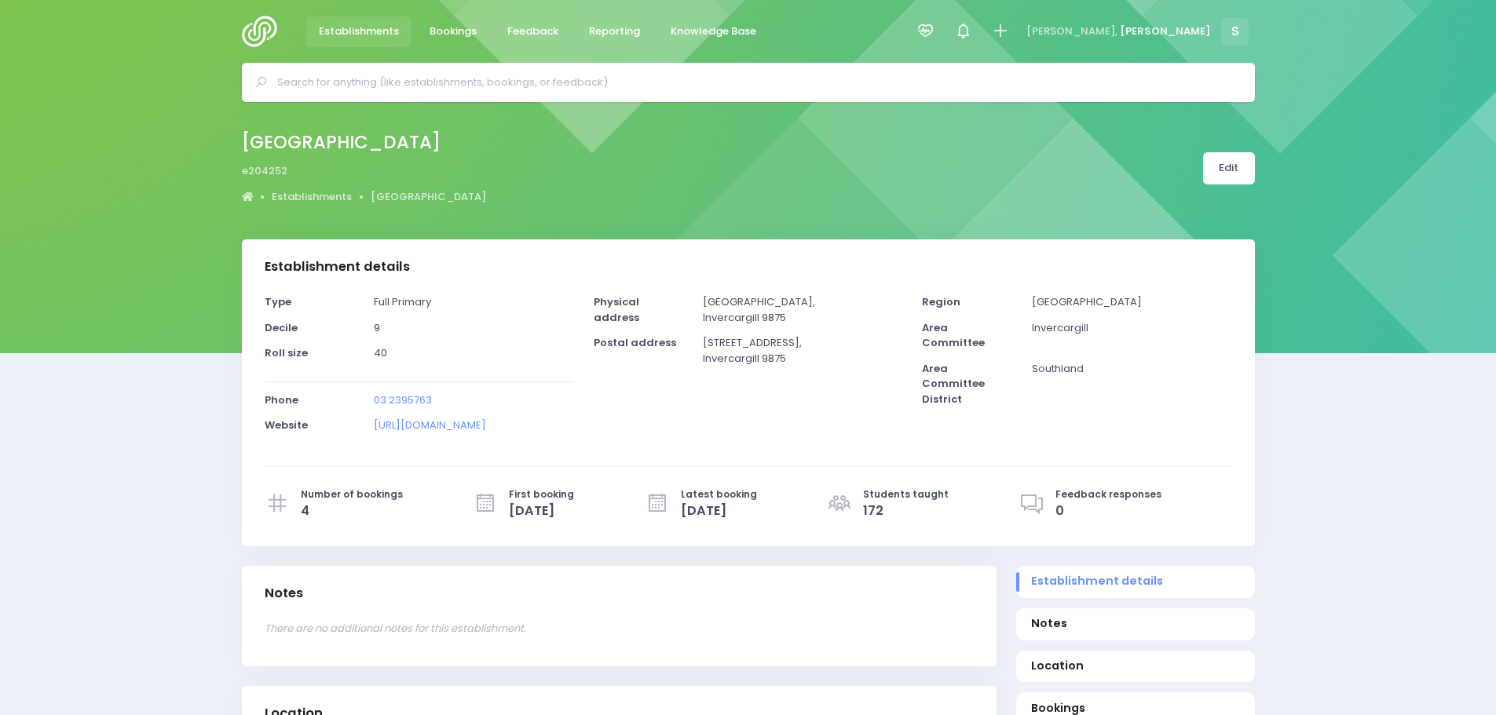
select select "5"
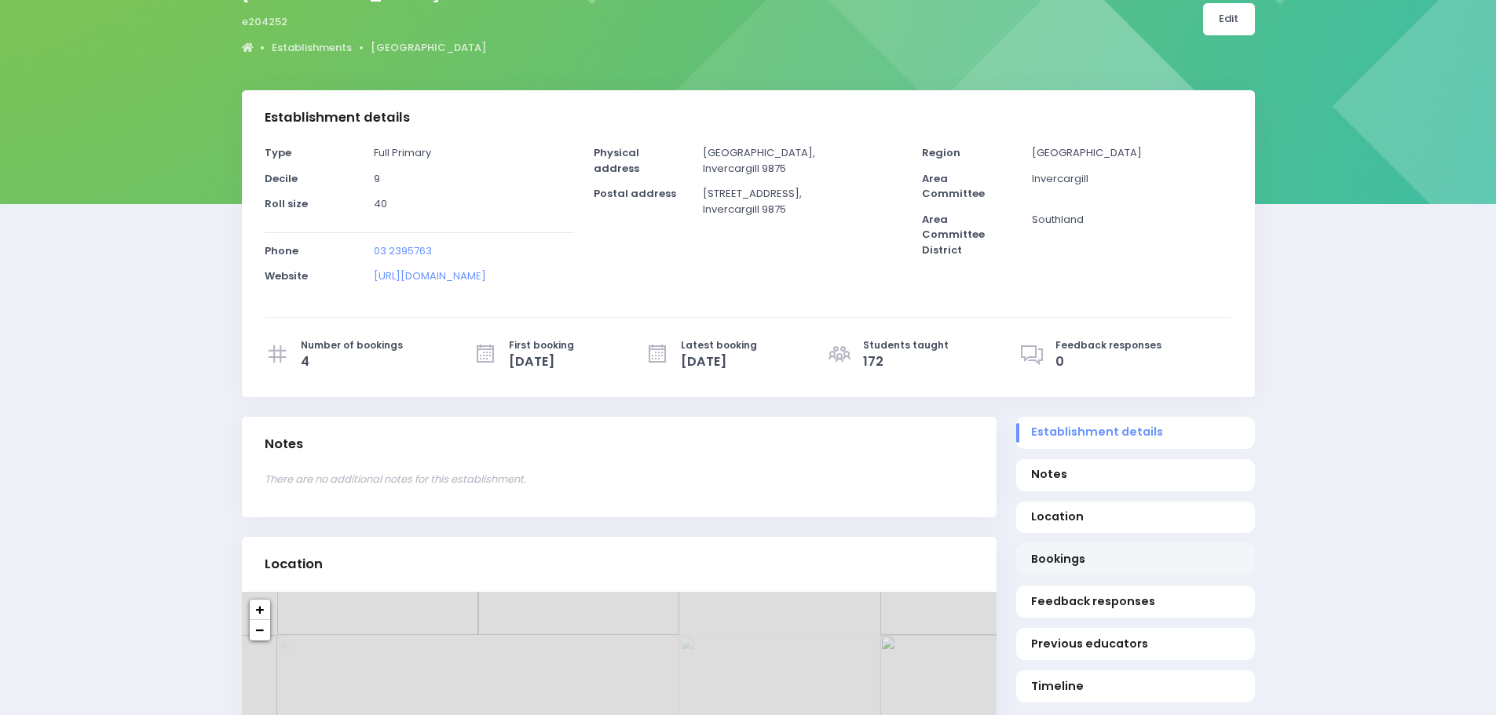
scroll to position [236, 0]
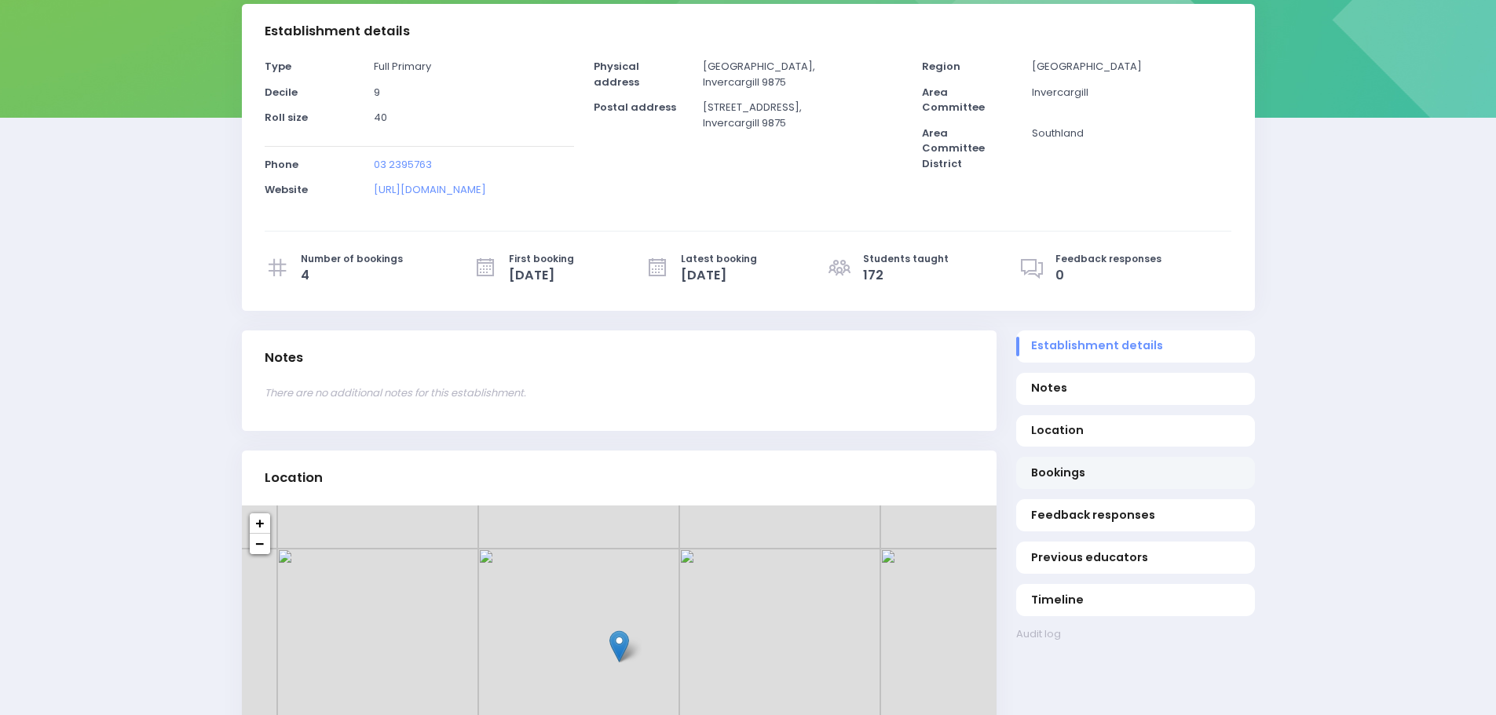
click at [1055, 478] on span "Bookings" at bounding box center [1135, 473] width 208 height 16
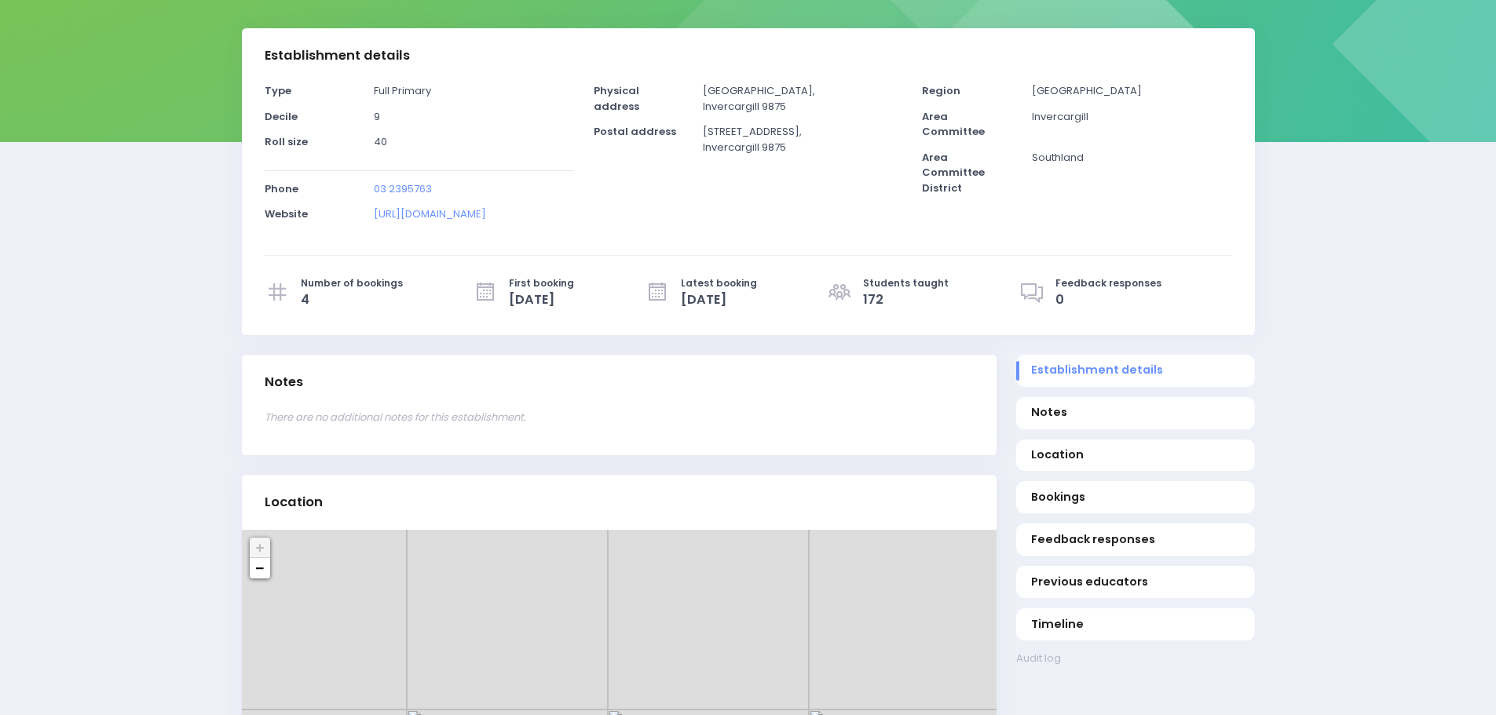
scroll to position [0, 0]
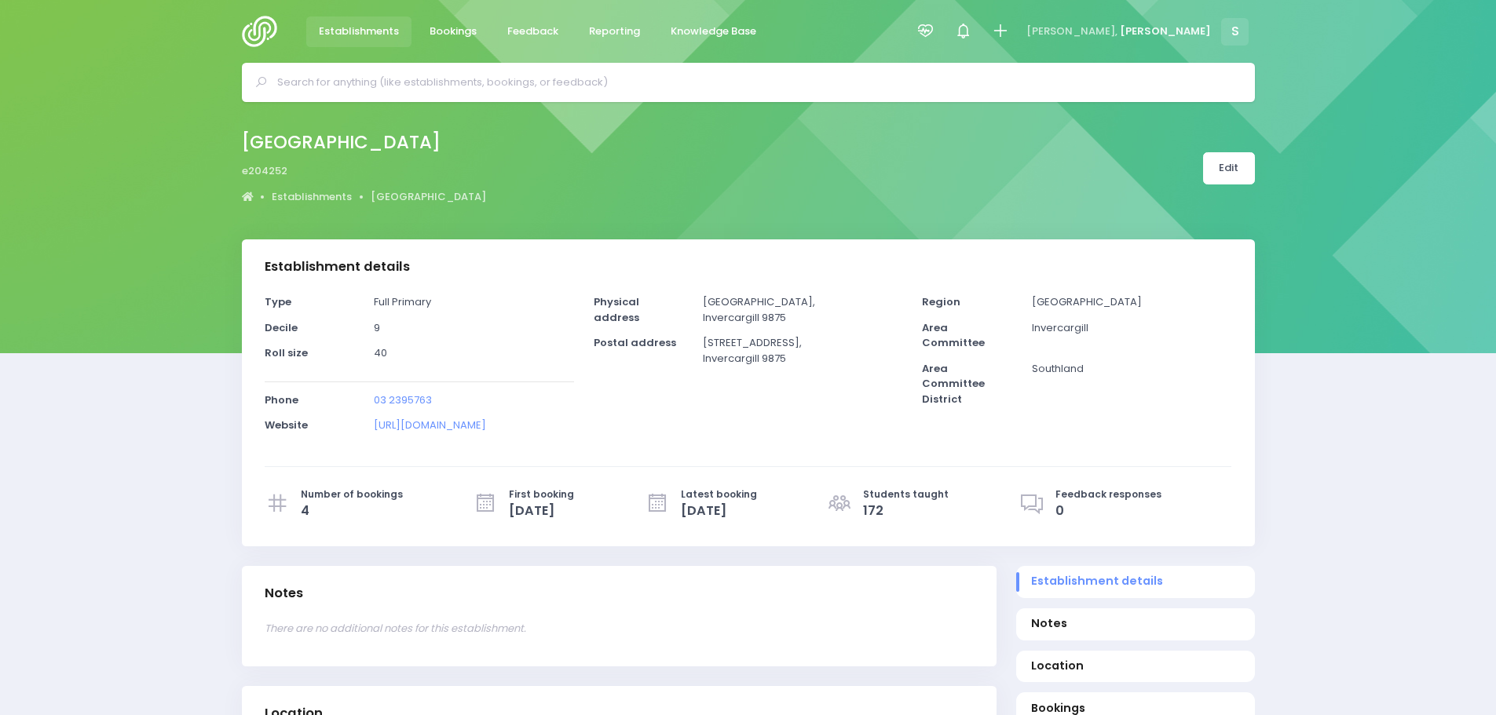
click at [268, 21] on img at bounding box center [264, 31] width 45 height 31
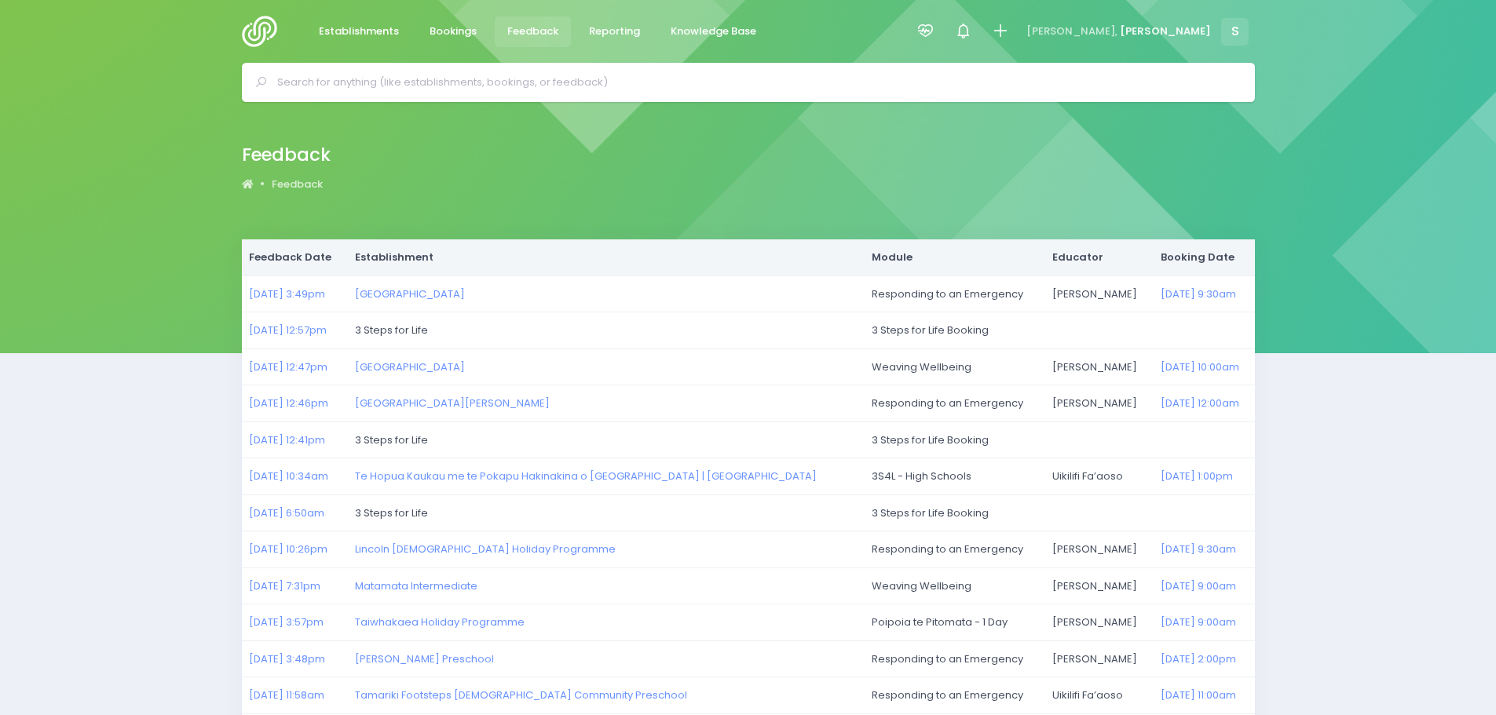
click at [254, 29] on img at bounding box center [264, 31] width 45 height 31
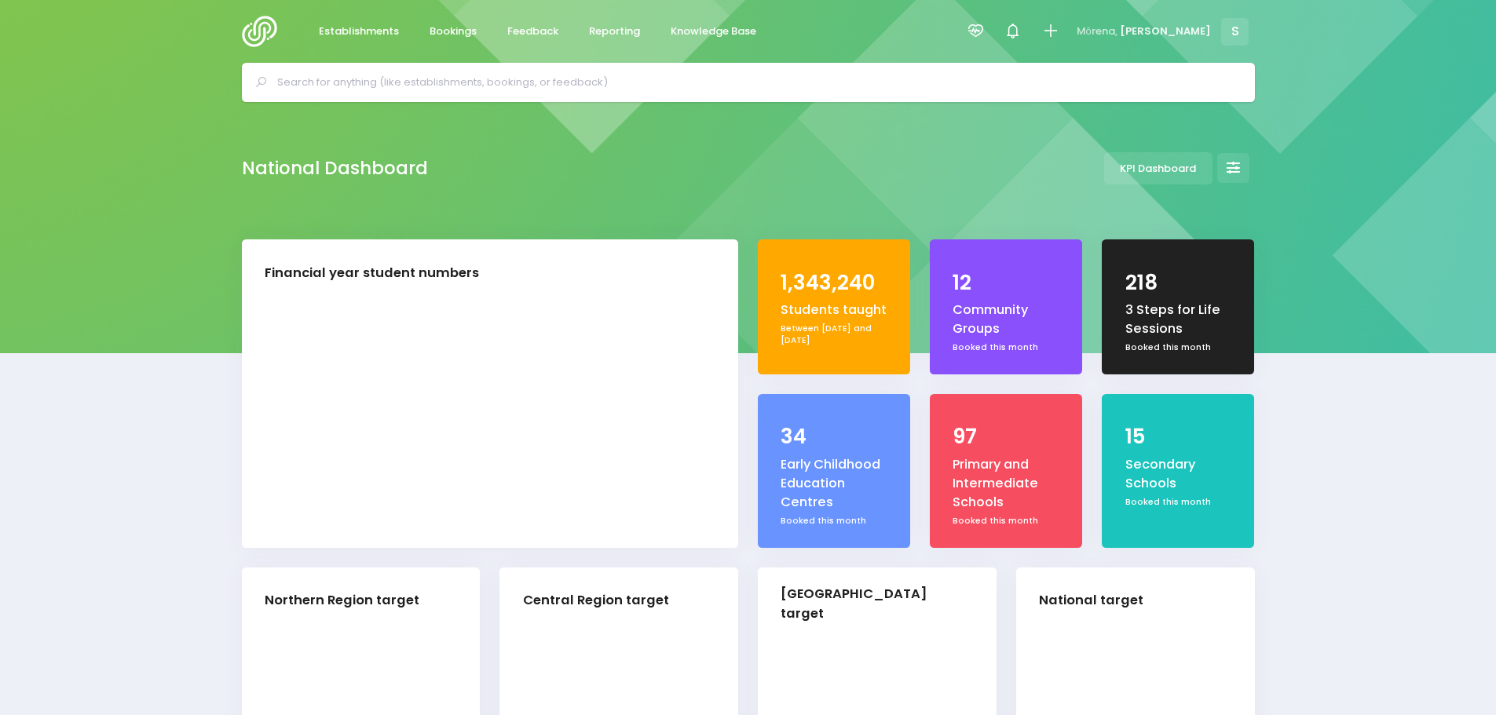
select select "5"
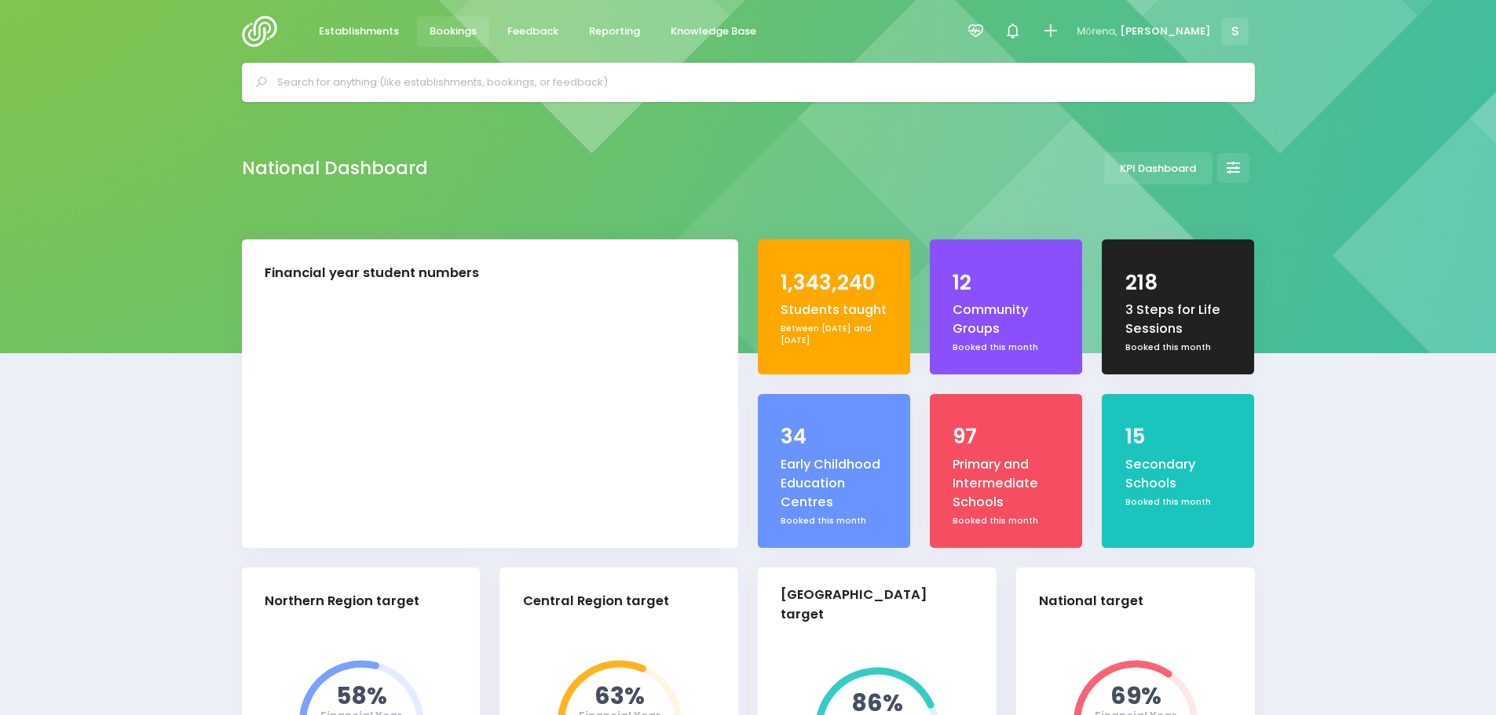
click at [445, 32] on span "Bookings" at bounding box center [452, 32] width 47 height 16
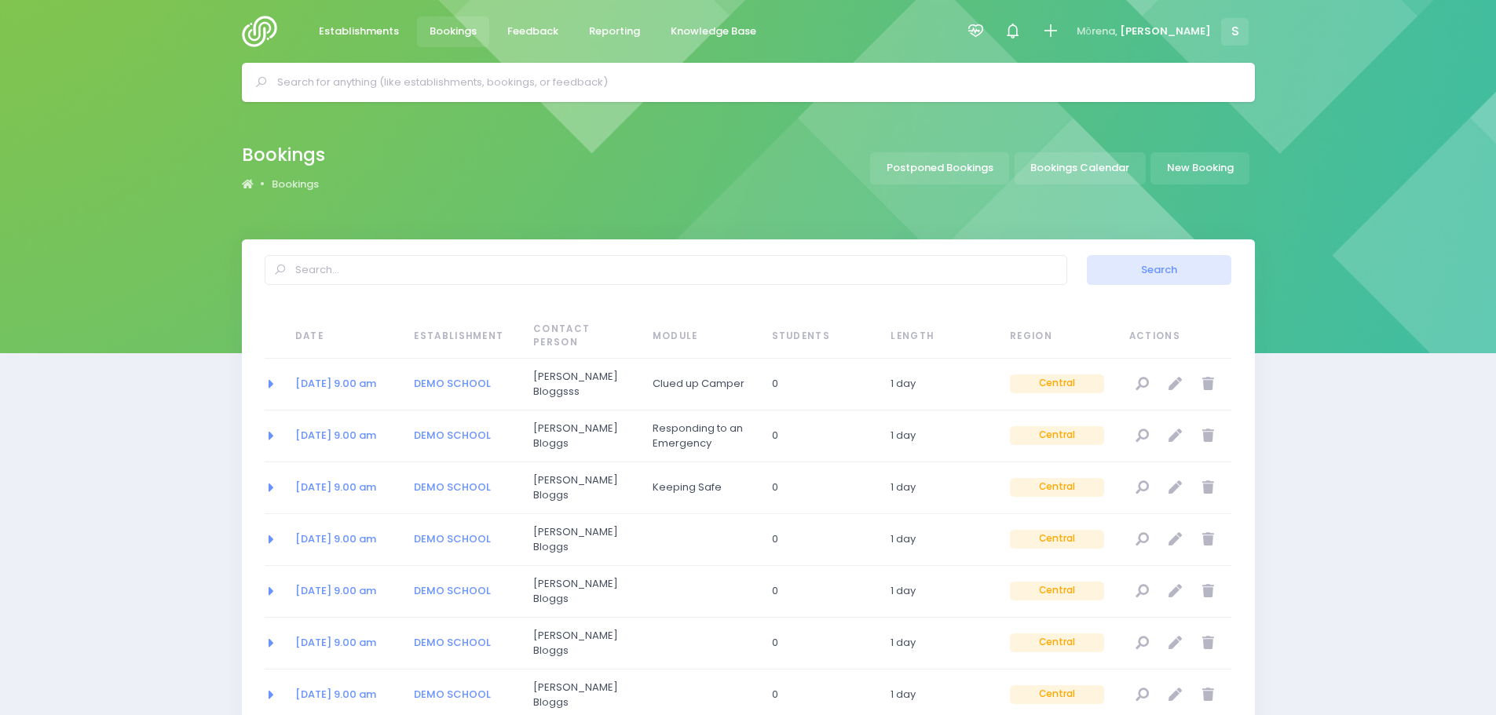
select select "20"
click at [1084, 175] on link "Bookings Calendar" at bounding box center [1079, 168] width 131 height 32
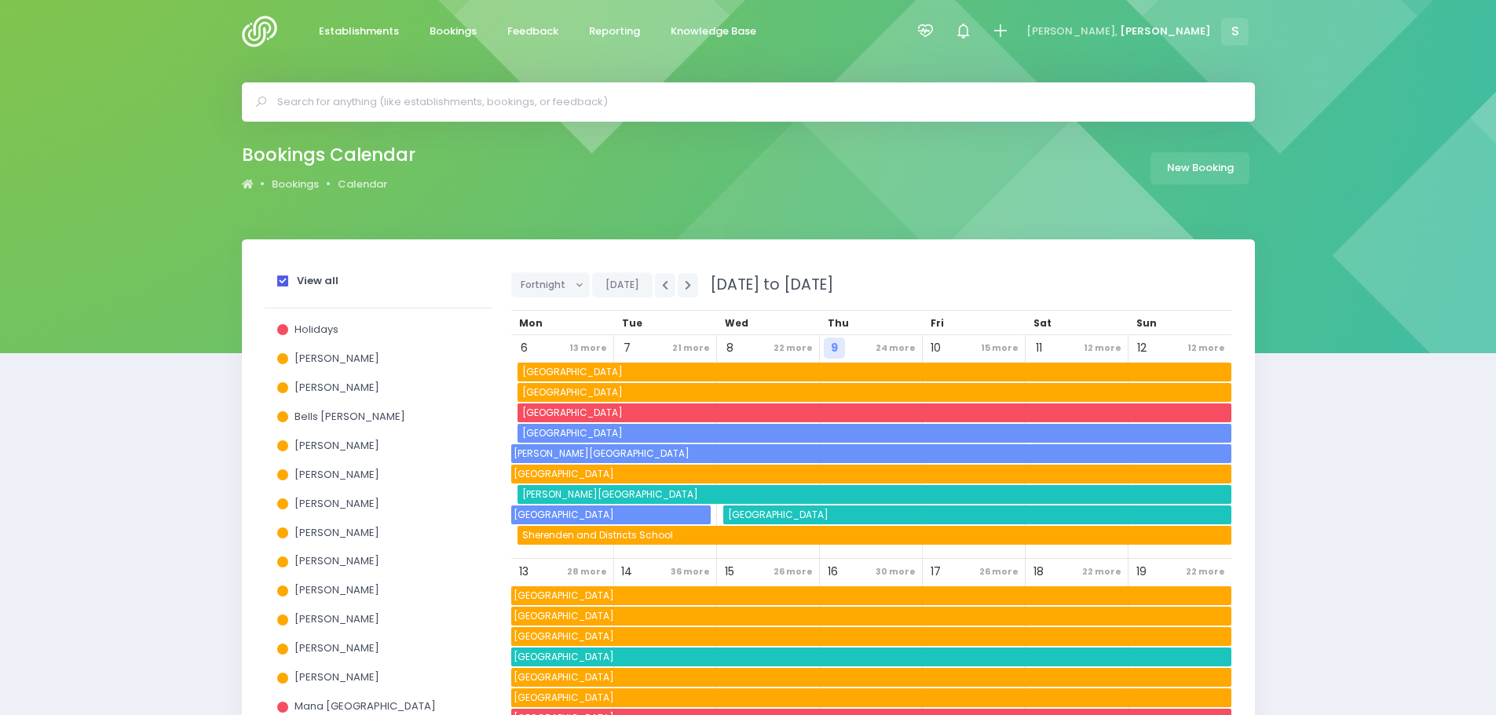
click at [282, 283] on span at bounding box center [282, 281] width 11 height 11
click at [0, 0] on input "View all" at bounding box center [0, 0] width 0 height 0
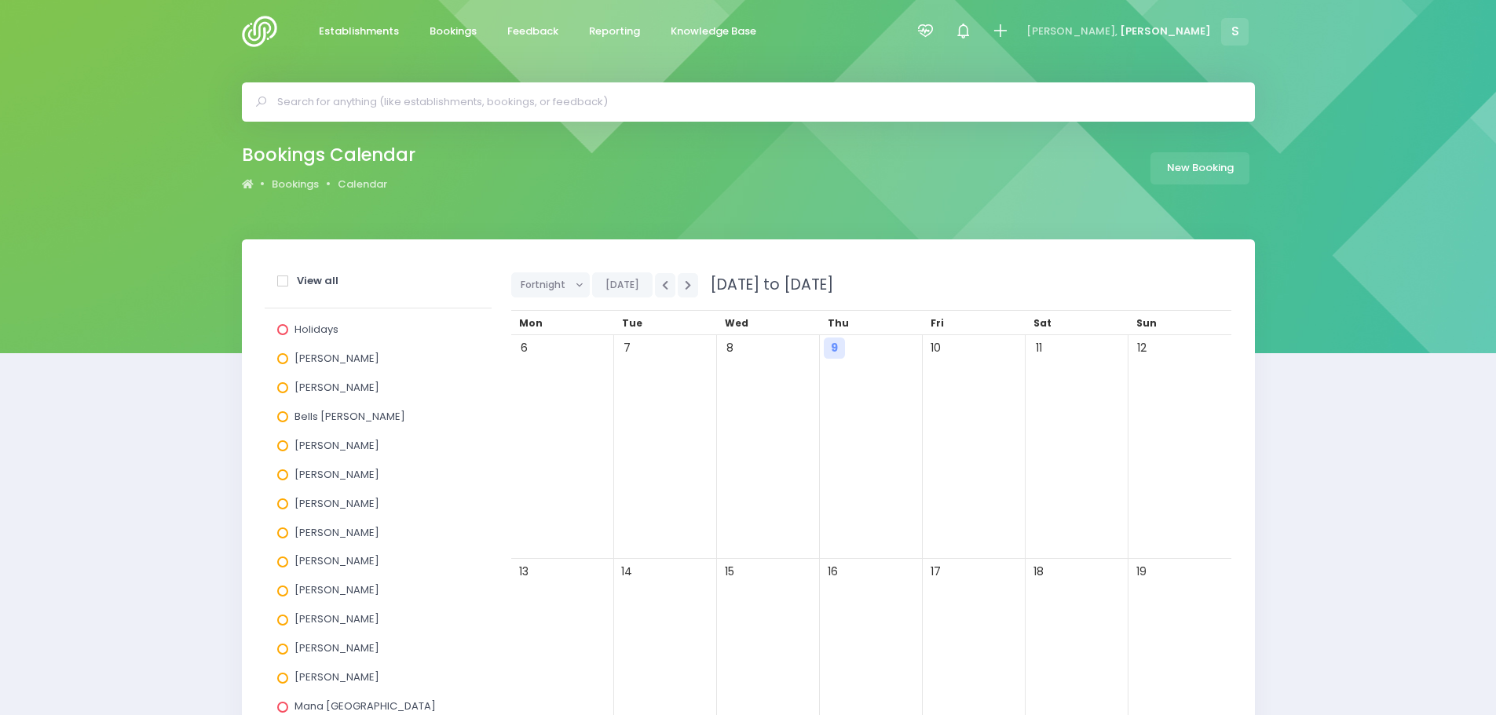
click at [280, 534] on span at bounding box center [282, 533] width 11 height 11
click at [0, 0] on input "[PERSON_NAME]" at bounding box center [0, 0] width 0 height 0
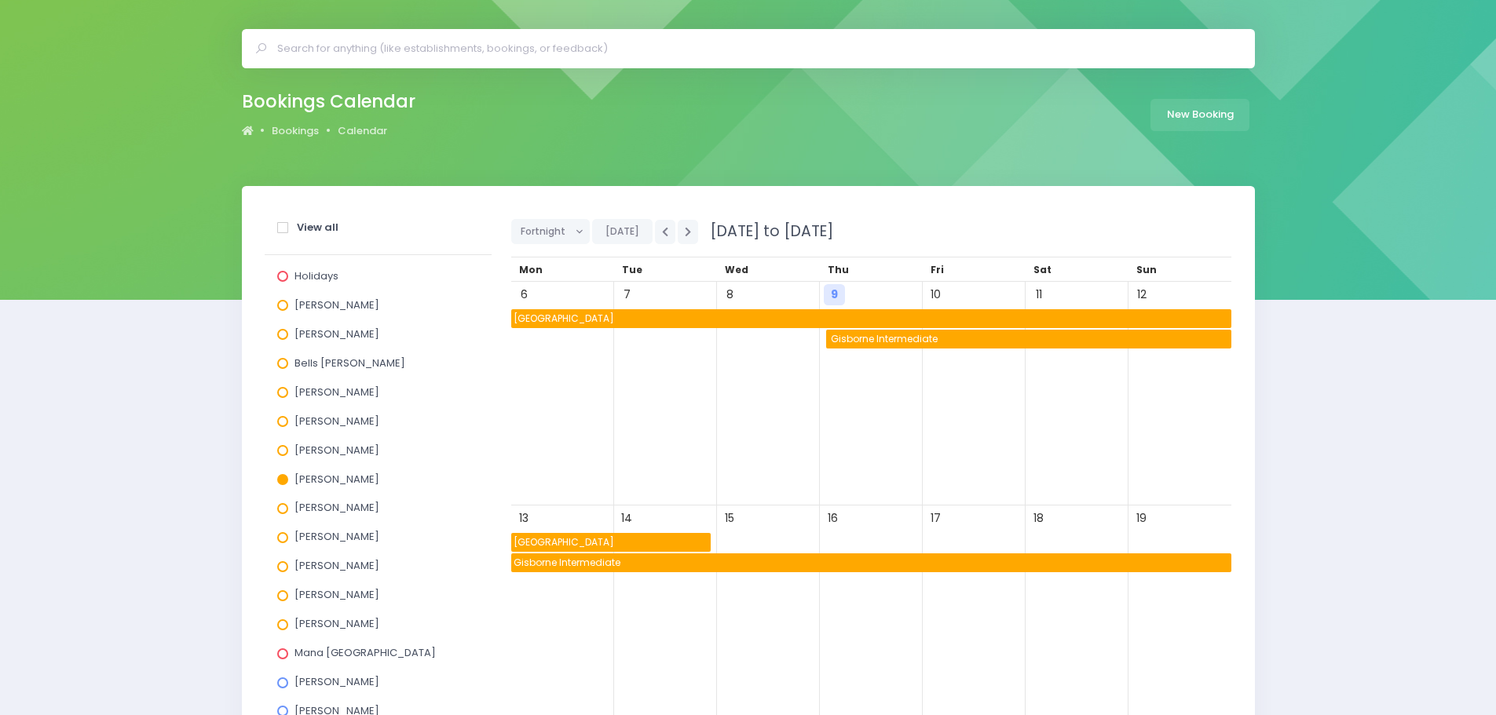
scroll to position [79, 0]
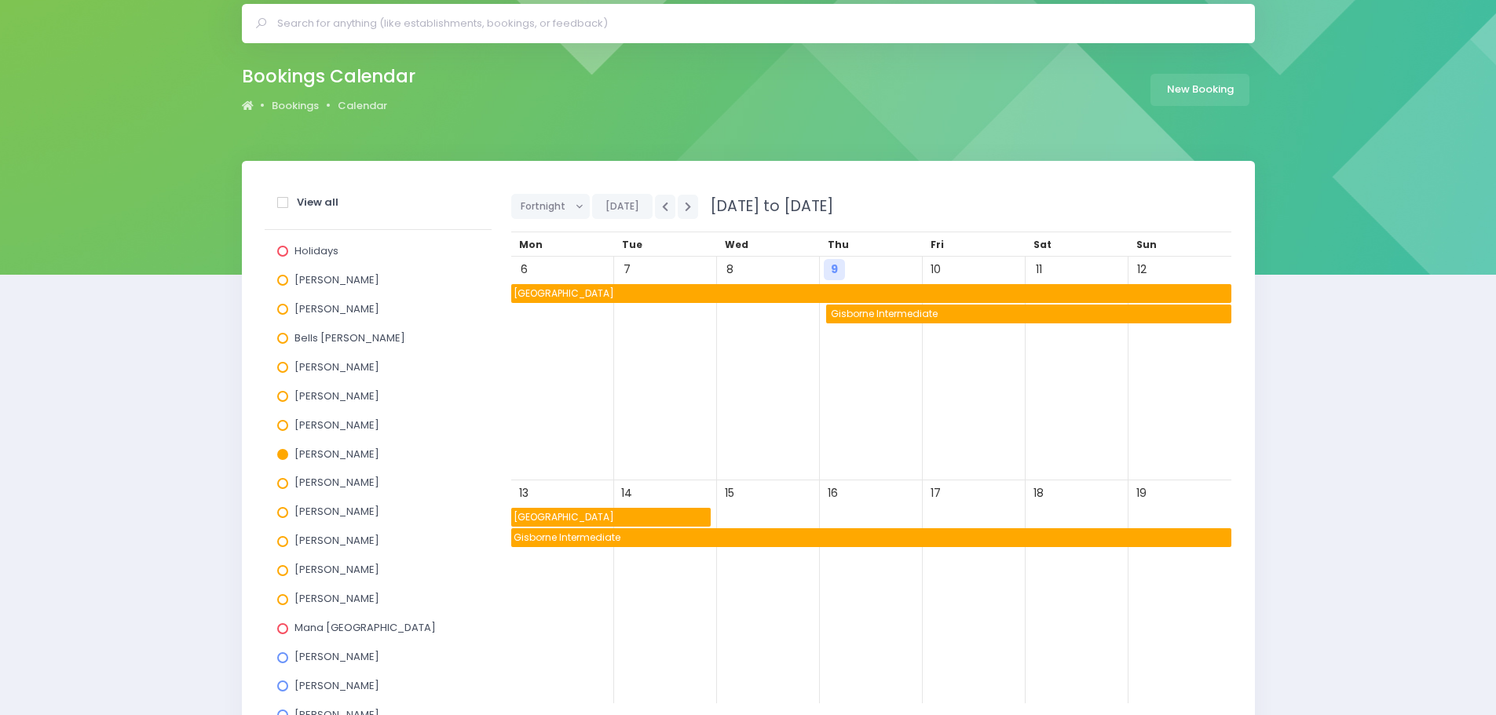
click at [854, 317] on span "Gisborne Intermediate" at bounding box center [1029, 314] width 403 height 19
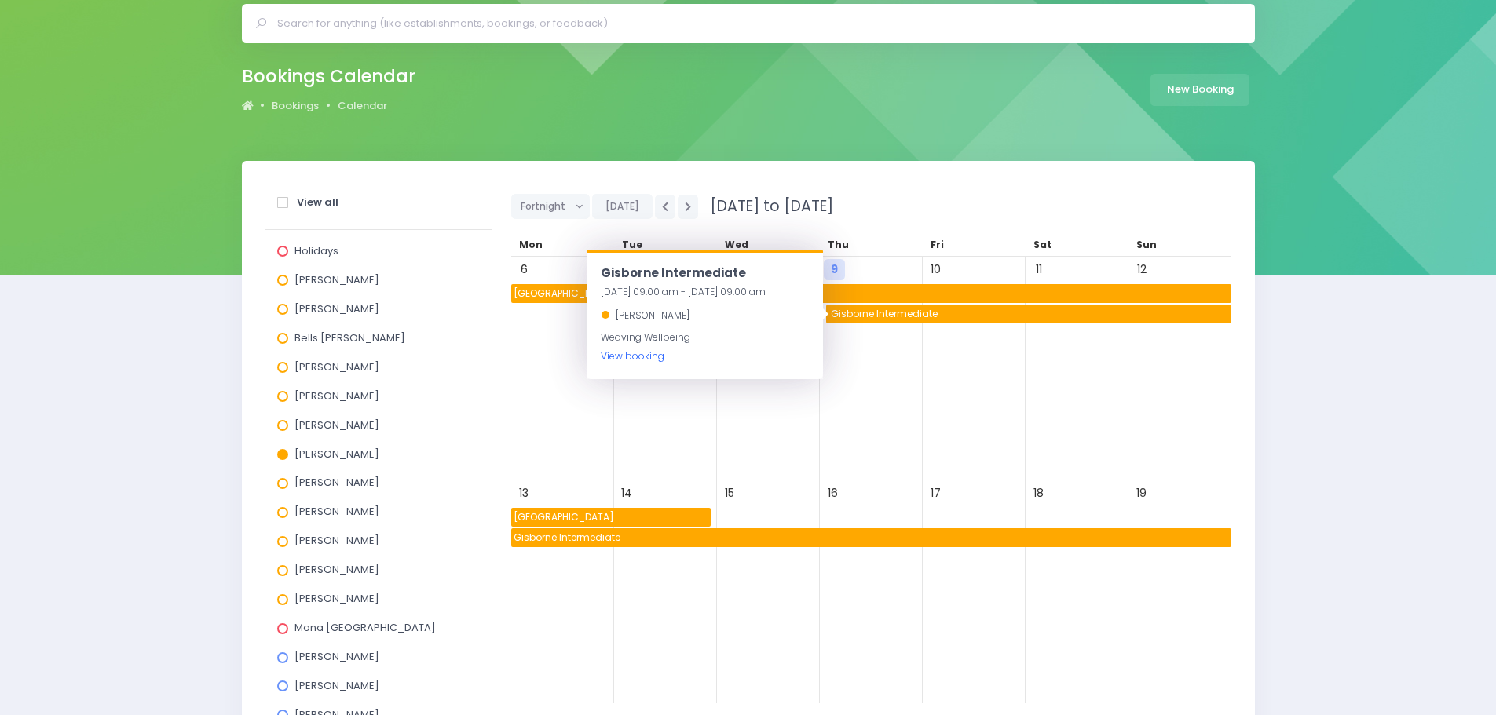
click at [633, 360] on link "View booking" at bounding box center [633, 355] width 64 height 13
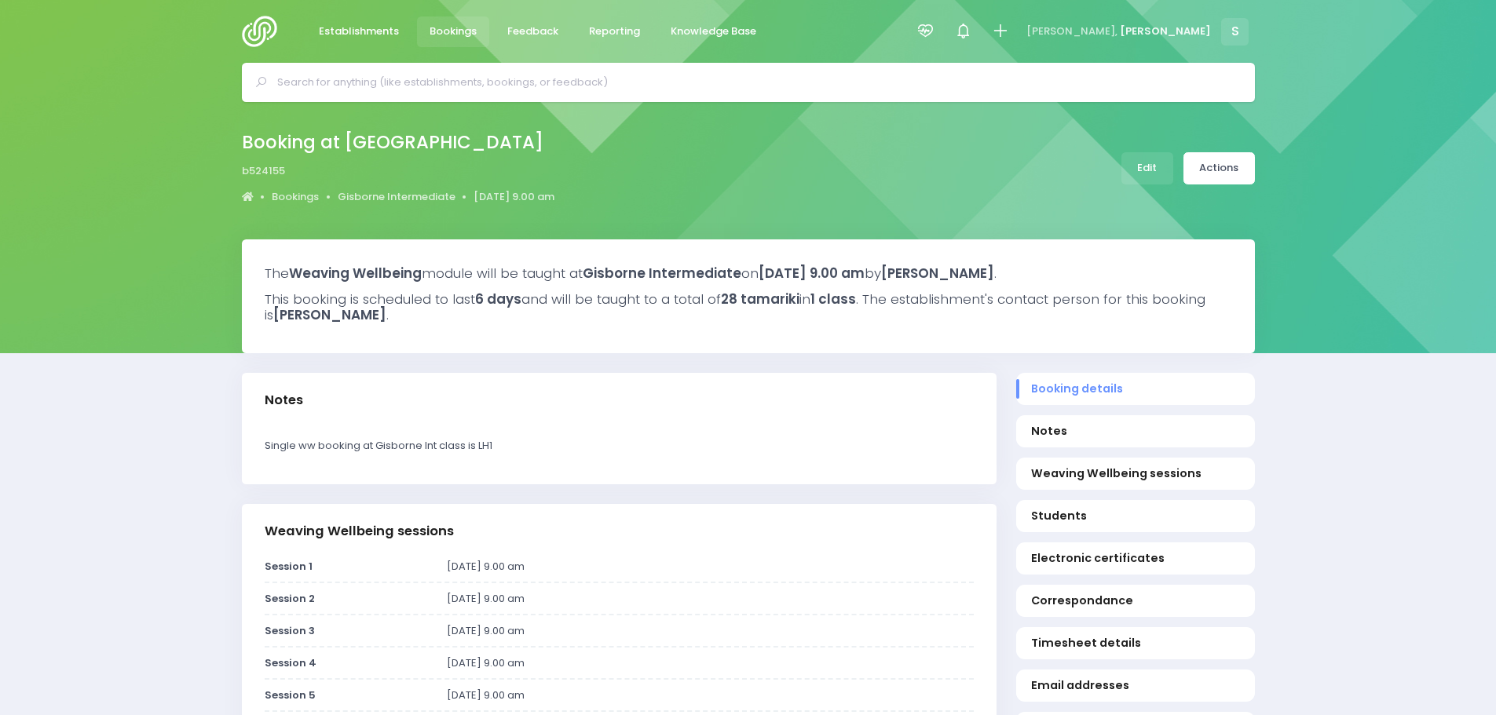
select select "5"
